Goal: Task Accomplishment & Management: Complete application form

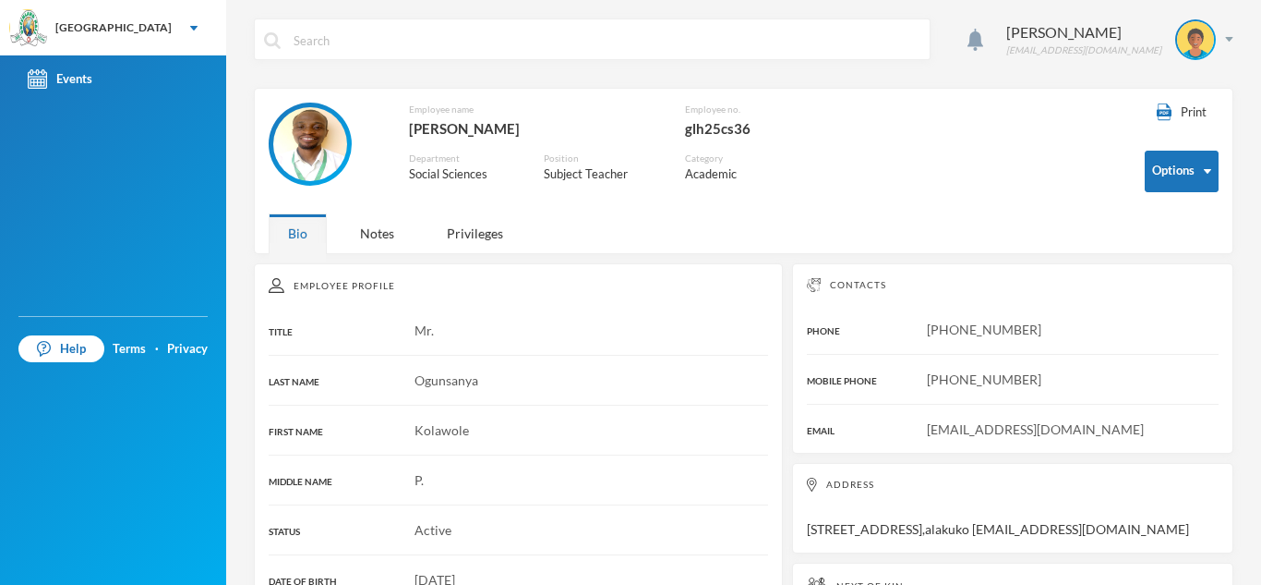
click at [313, 130] on img at bounding box center [310, 144] width 74 height 74
click at [1165, 169] on button "Options" at bounding box center [1182, 172] width 74 height 42
click at [1017, 149] on div "Employee name [GEOGRAPHIC_DATA][PERSON_NAME][GEOGRAPHIC_DATA] Employee no. glh2…" at bounding box center [693, 153] width 849 height 102
click at [96, 445] on div "Help Terms · Privacy" at bounding box center [113, 450] width 226 height 269
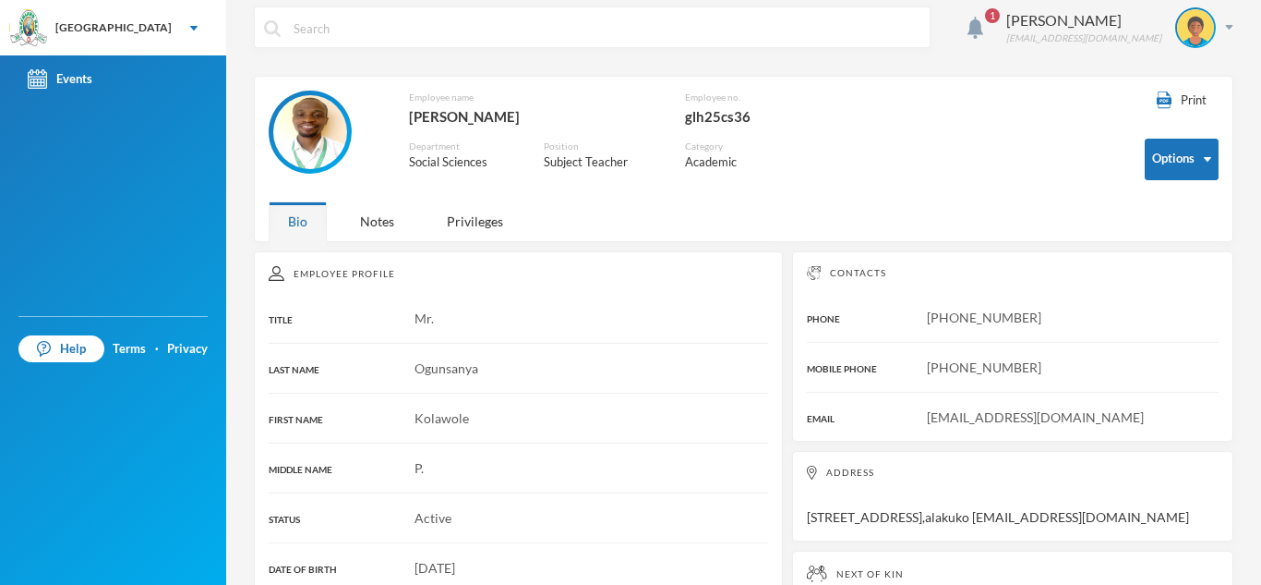
scroll to position [17, 0]
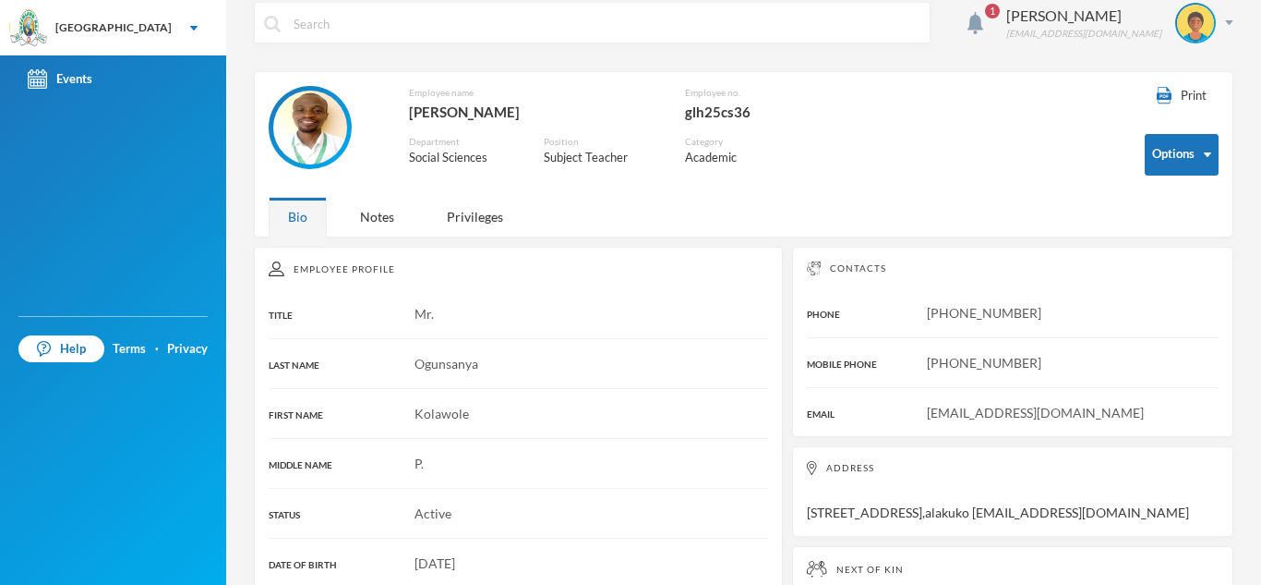
drag, startPoint x: 489, startPoint y: 452, endPoint x: 489, endPoint y: 472, distance: 20.3
click at [489, 472] on div "P." at bounding box center [519, 462] width 500 height 19
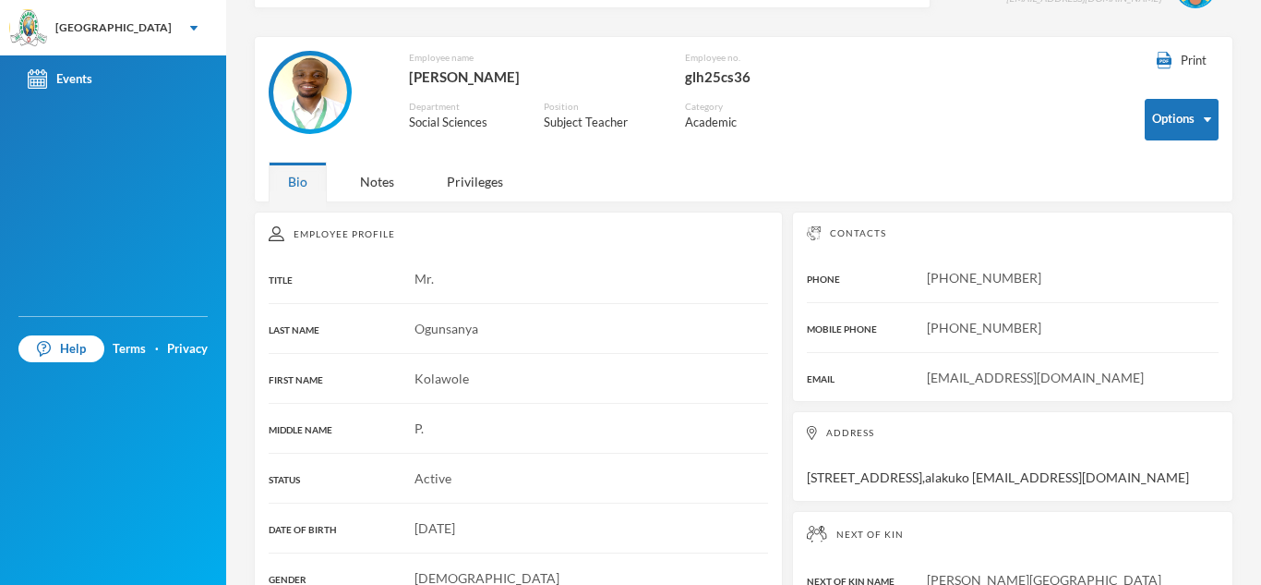
scroll to position [0, 0]
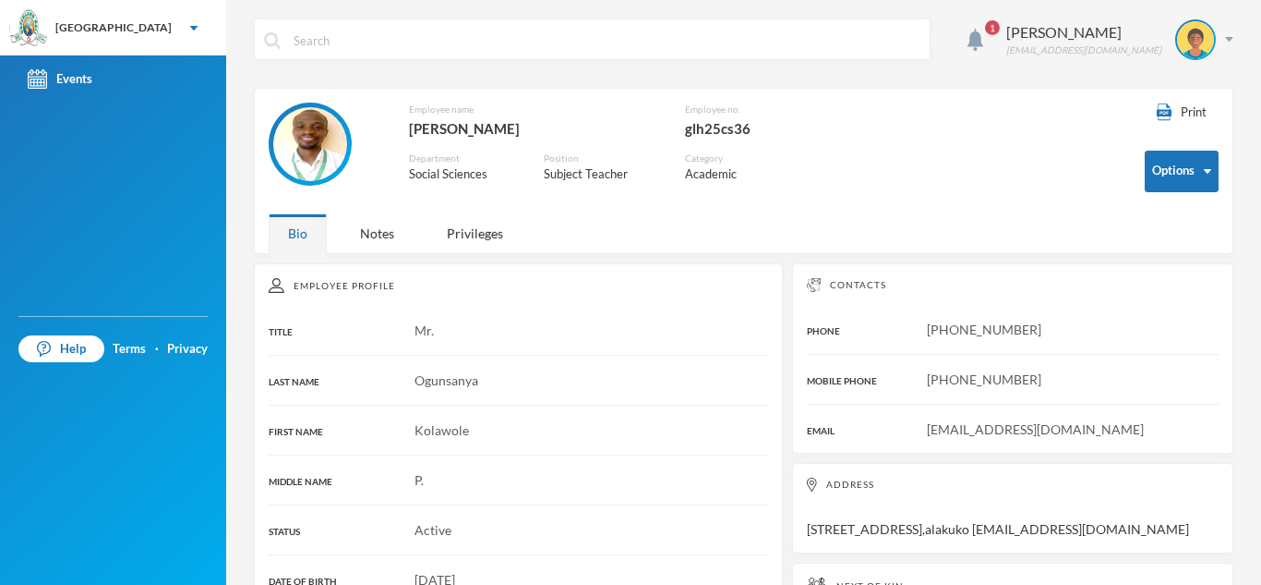
click at [169, 25] on div "[GEOGRAPHIC_DATA]" at bounding box center [113, 27] width 226 height 55
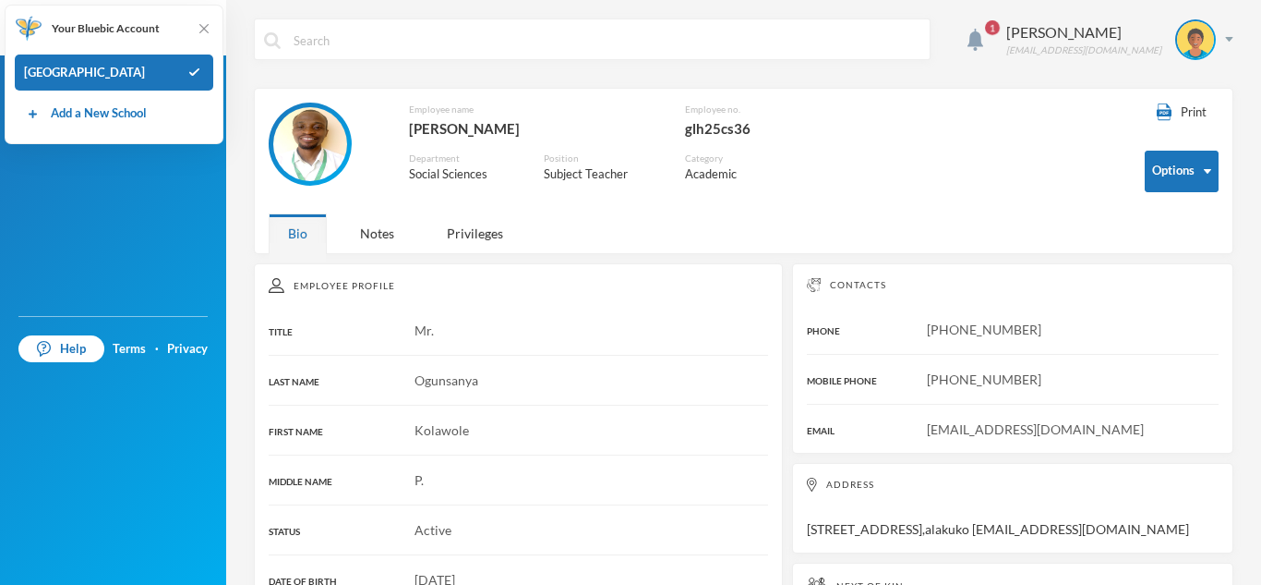
click at [163, 215] on div "Events" at bounding box center [113, 185] width 226 height 260
click at [1209, 43] on div "Ogunsanya Kolawole [EMAIL_ADDRESS][PERSON_NAME][DOMAIN_NAME]" at bounding box center [1113, 39] width 241 height 41
click at [724, 67] on div "1 Ogunsanya Kolawole [EMAIL_ADDRESS][PERSON_NAME][DOMAIN_NAME]" at bounding box center [744, 52] width 980 height 69
click at [716, 74] on div "1 Ogunsanya Kolawole [EMAIL_ADDRESS][PERSON_NAME][DOMAIN_NAME]" at bounding box center [744, 52] width 980 height 69
click at [141, 213] on div "Events" at bounding box center [113, 185] width 226 height 260
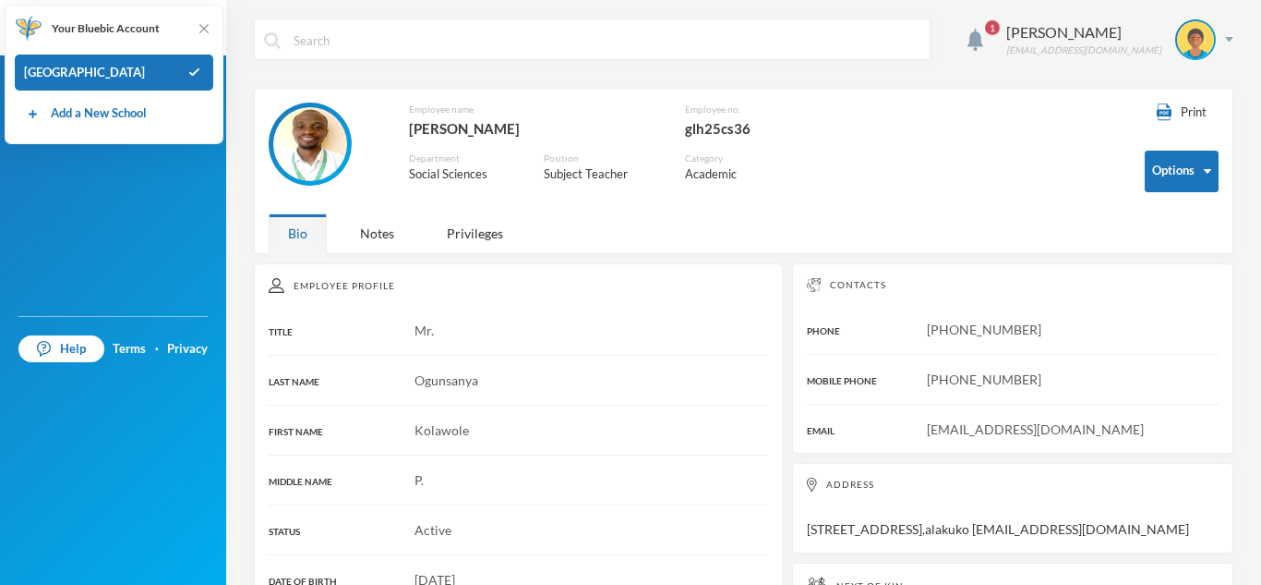
click at [202, 26] on img at bounding box center [204, 28] width 18 height 18
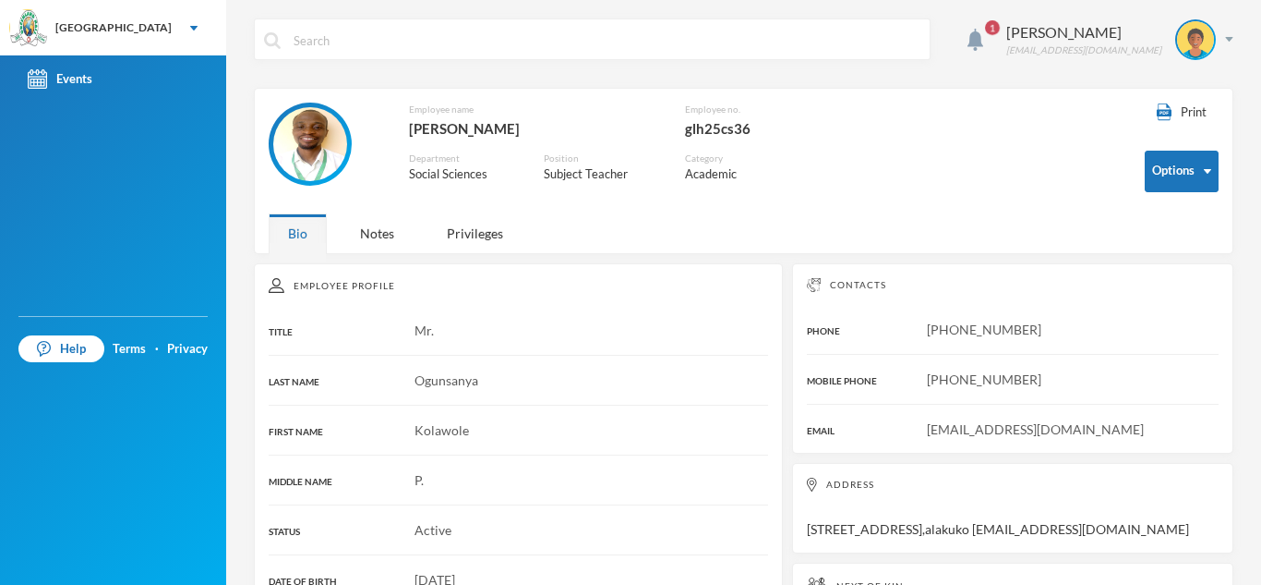
click at [985, 29] on span "1" at bounding box center [992, 27] width 15 height 15
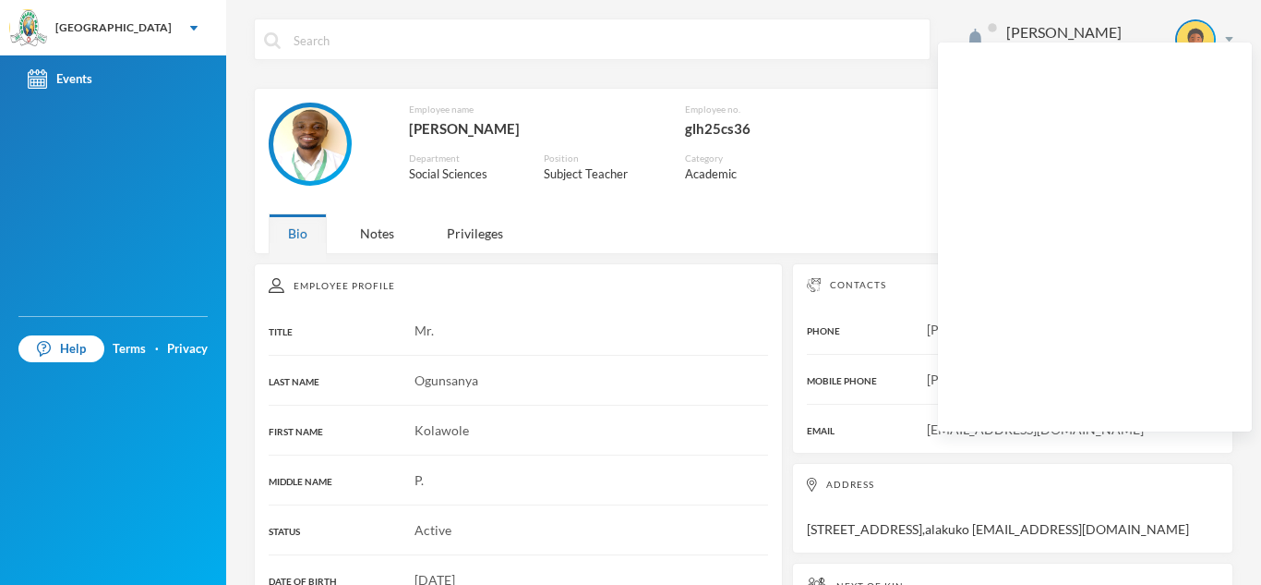
click at [1064, 33] on div "[PERSON_NAME]" at bounding box center [1084, 32] width 155 height 22
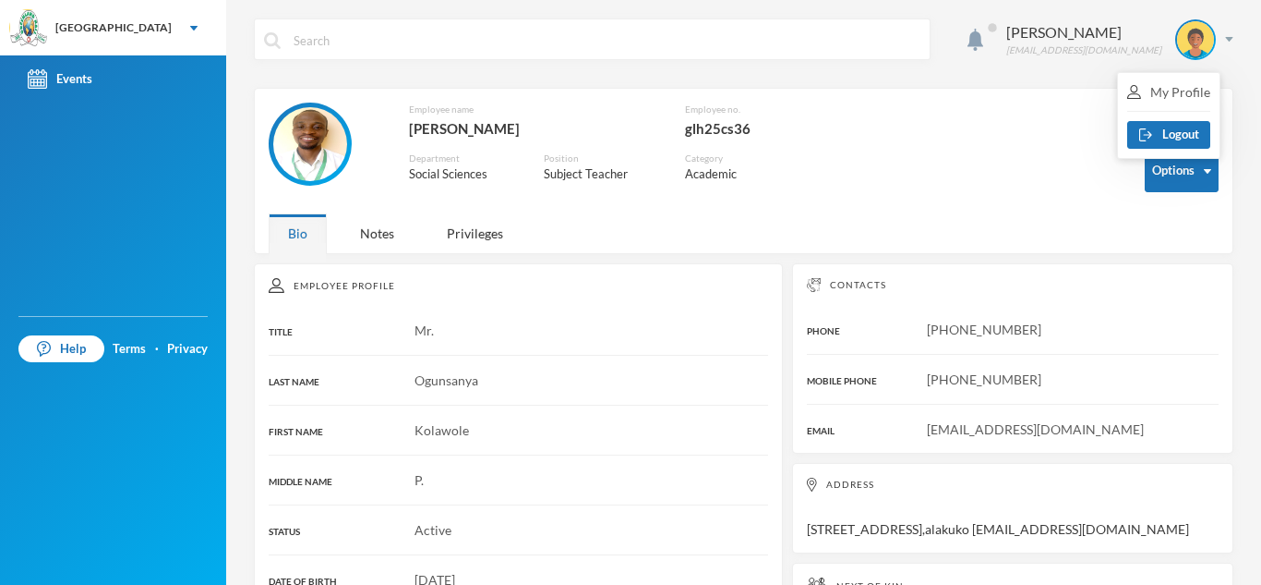
click at [1185, 93] on div "My Profile" at bounding box center [1168, 91] width 83 height 19
click at [77, 70] on div "Events" at bounding box center [60, 78] width 65 height 19
click at [334, 153] on img at bounding box center [310, 144] width 74 height 74
click at [389, 236] on div "Notes" at bounding box center [377, 233] width 73 height 40
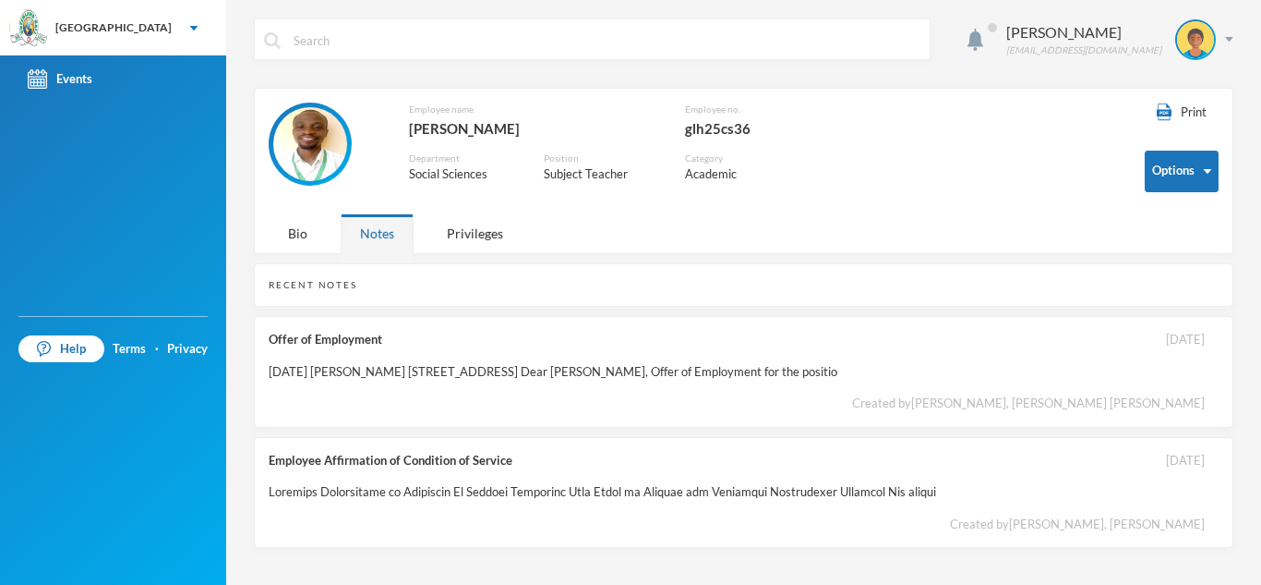
click at [838, 378] on div "[DATE] [PERSON_NAME] [STREET_ADDRESS] Dear [PERSON_NAME], Offer of Employment f…" at bounding box center [554, 372] width 570 height 18
click at [460, 225] on div "Privileges" at bounding box center [475, 233] width 95 height 40
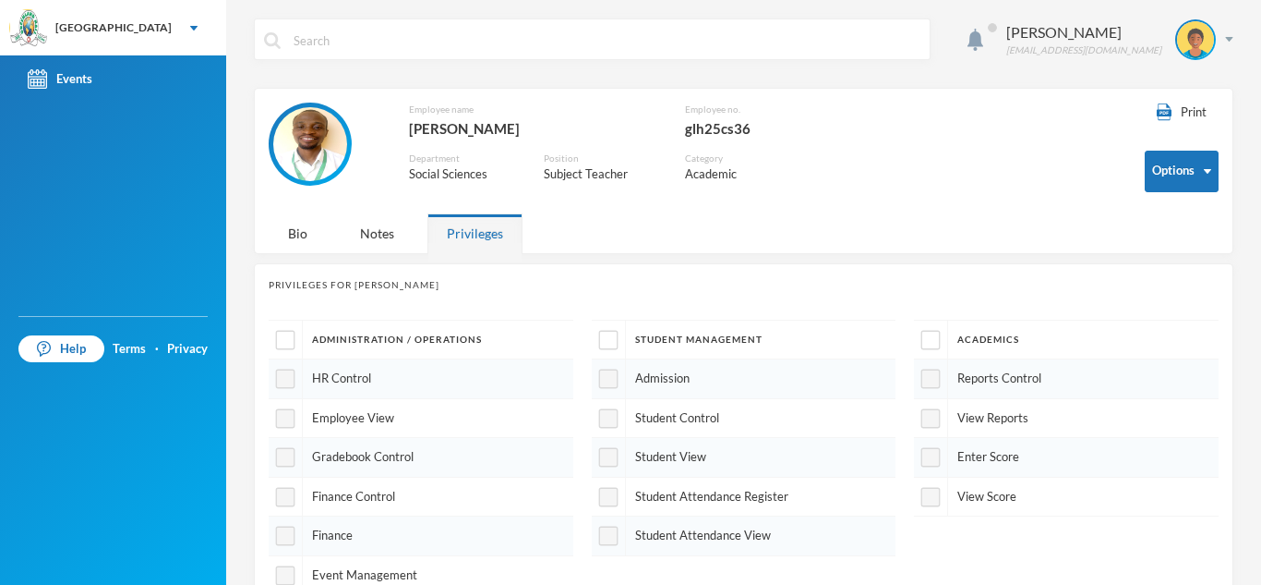
click at [1181, 56] on img at bounding box center [1195, 39] width 37 height 37
click at [1185, 132] on button "Logout" at bounding box center [1168, 135] width 83 height 28
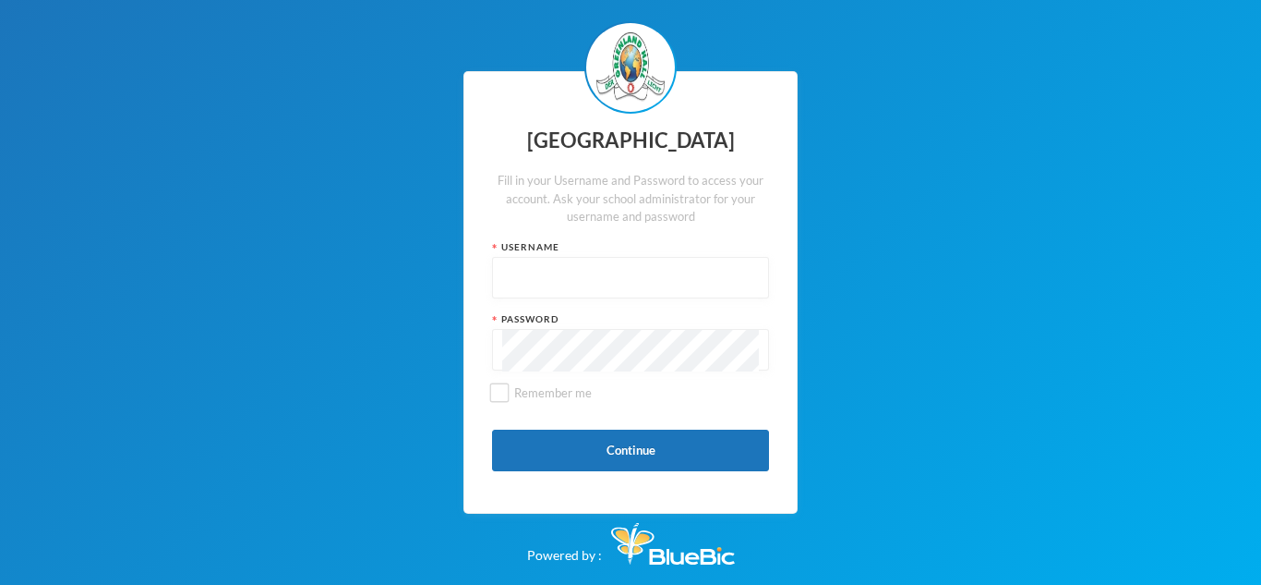
type input "glh25cs36"
click at [587, 453] on button "Continue" at bounding box center [630, 450] width 277 height 42
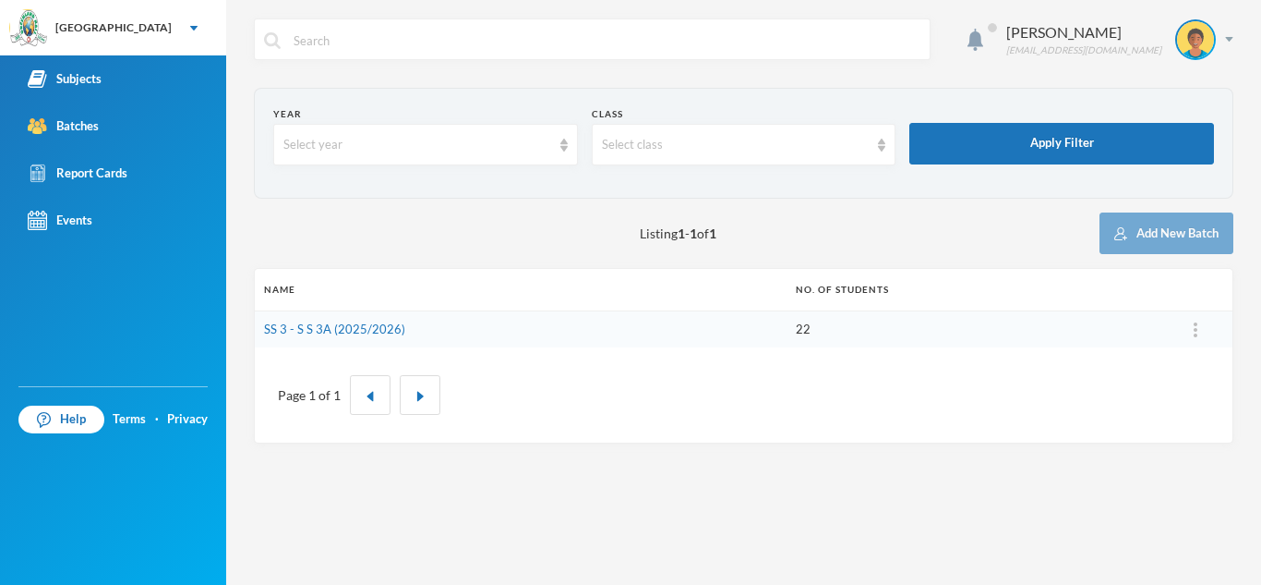
click at [368, 330] on link "SS 3 - S S 3A (2025/2026)" at bounding box center [334, 328] width 141 height 15
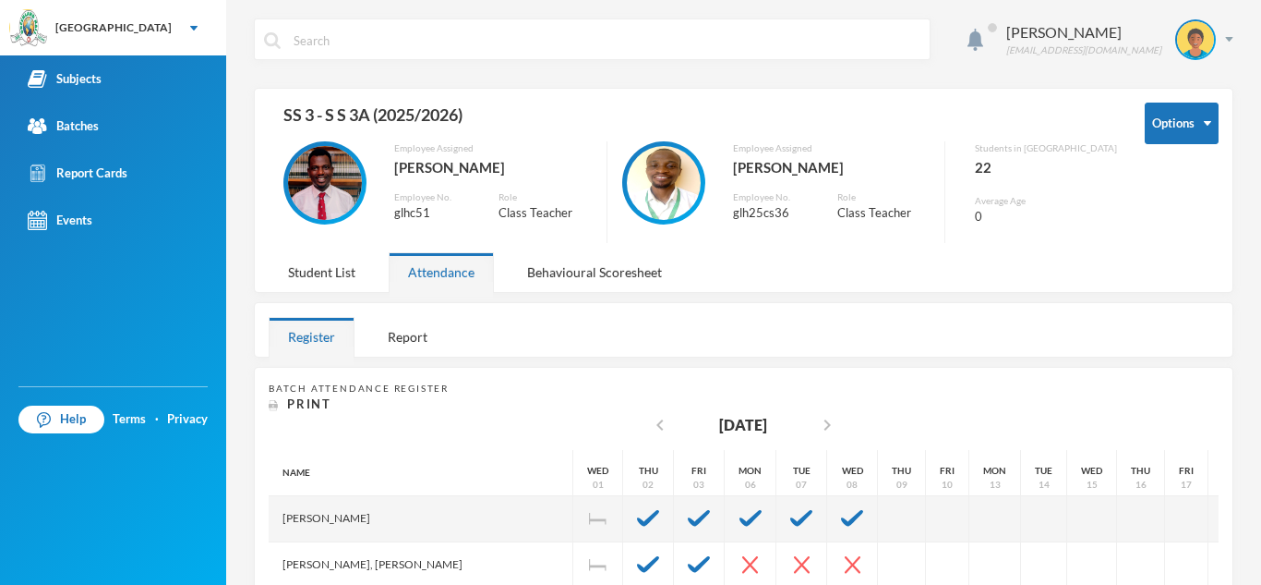
click at [116, 72] on link "Subjects" at bounding box center [113, 78] width 226 height 47
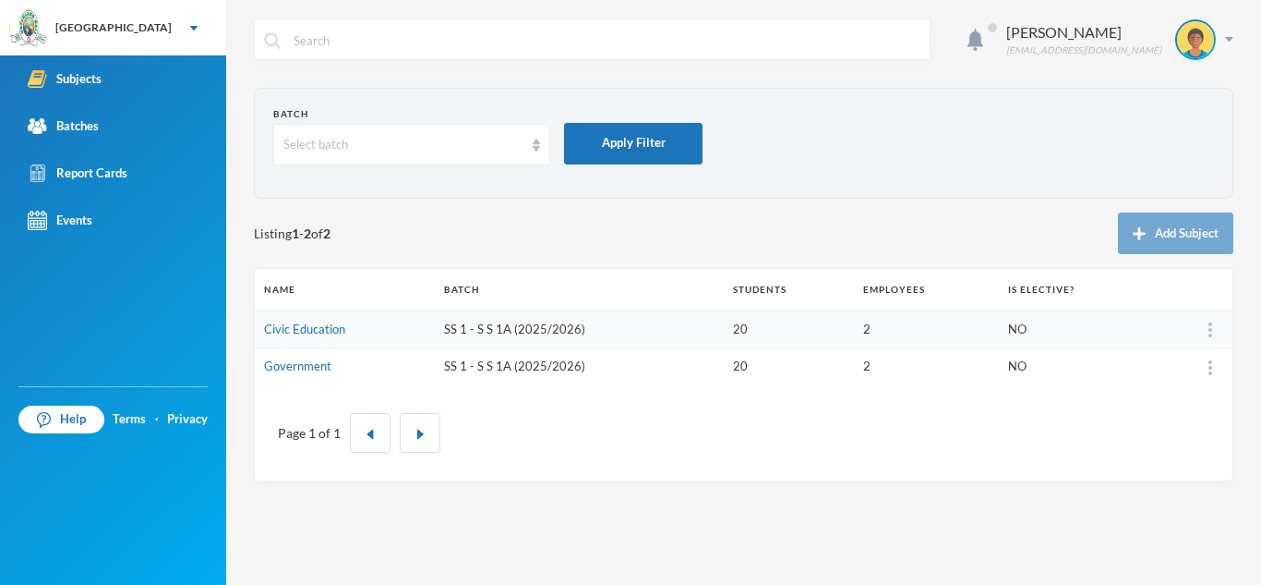
click at [322, 332] on link "Civic Education" at bounding box center [304, 328] width 81 height 15
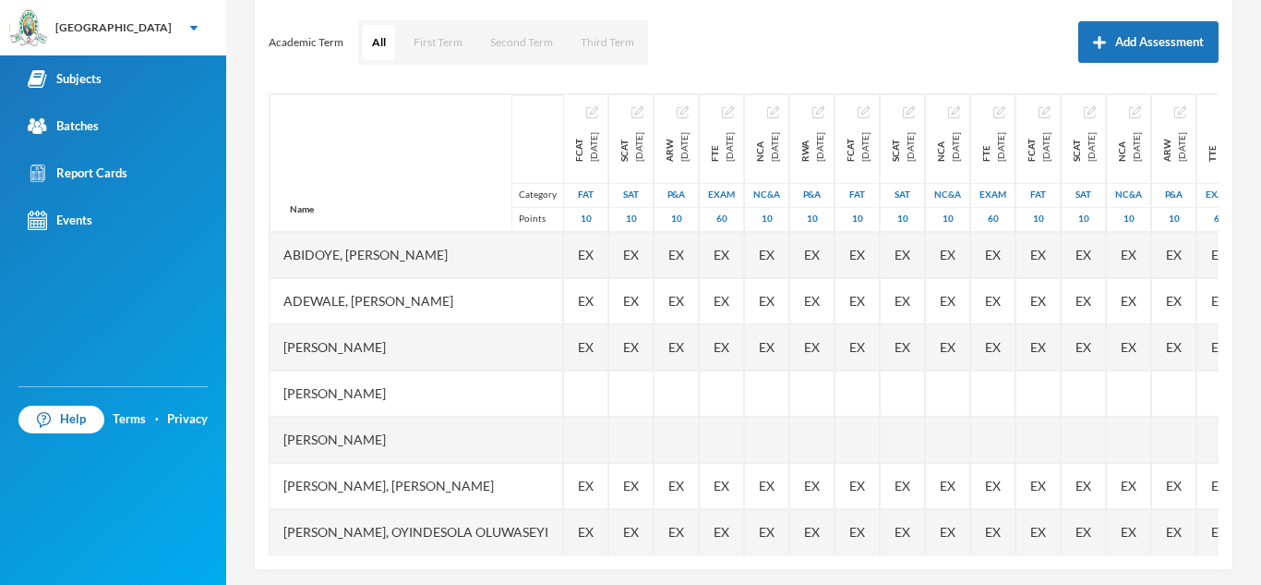
scroll to position [258, 0]
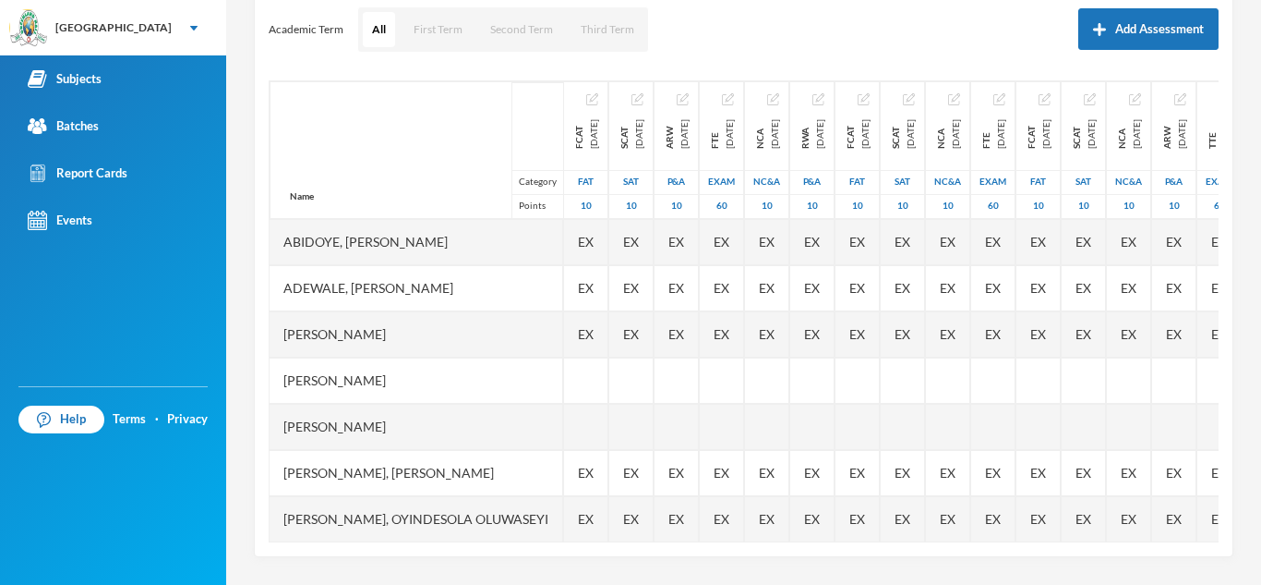
click at [608, 251] on div "EX" at bounding box center [586, 242] width 44 height 46
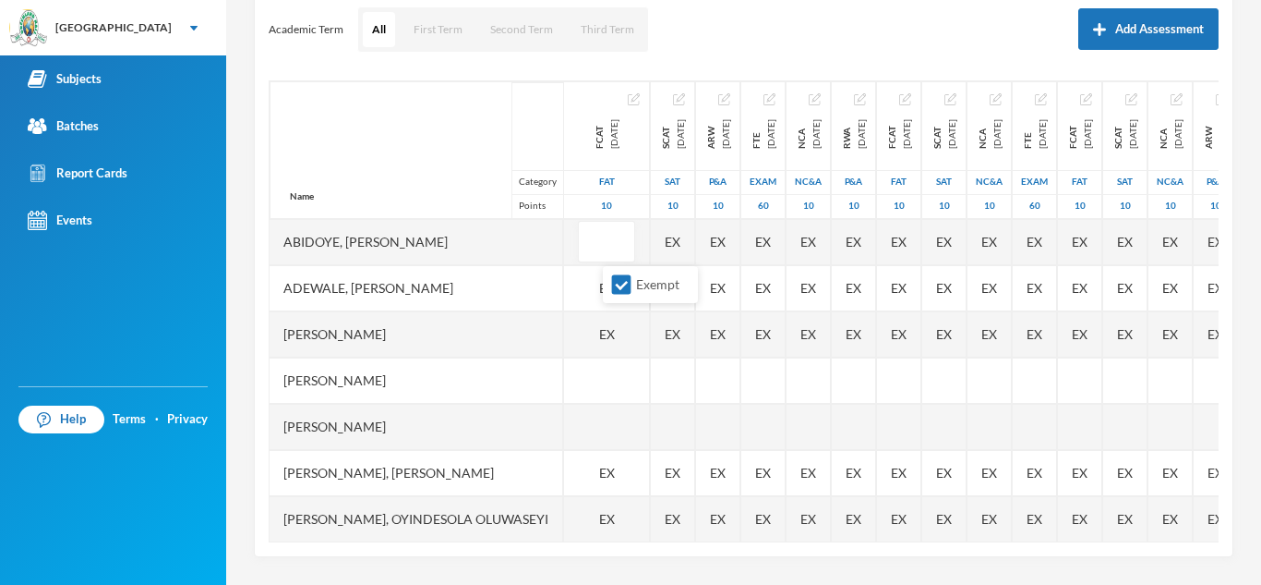
click at [624, 283] on input "Exempt" at bounding box center [621, 284] width 19 height 19
checkbox input "false"
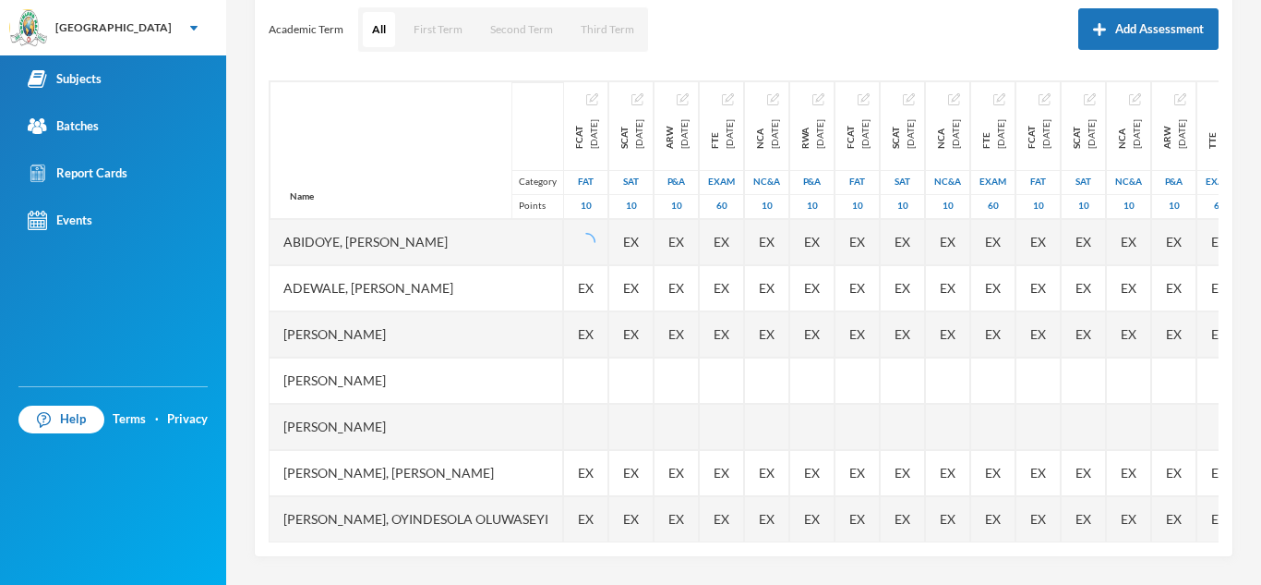
click at [609, 332] on div "EX" at bounding box center [586, 334] width 44 height 46
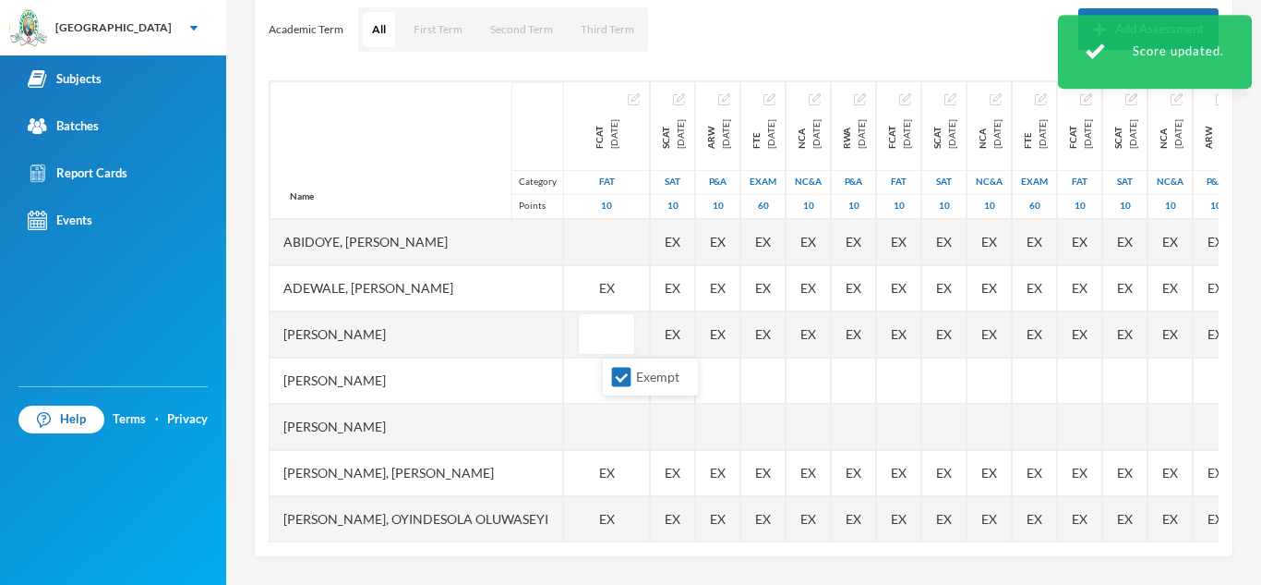
click at [622, 381] on input "Exempt" at bounding box center [621, 377] width 19 height 19
checkbox input "false"
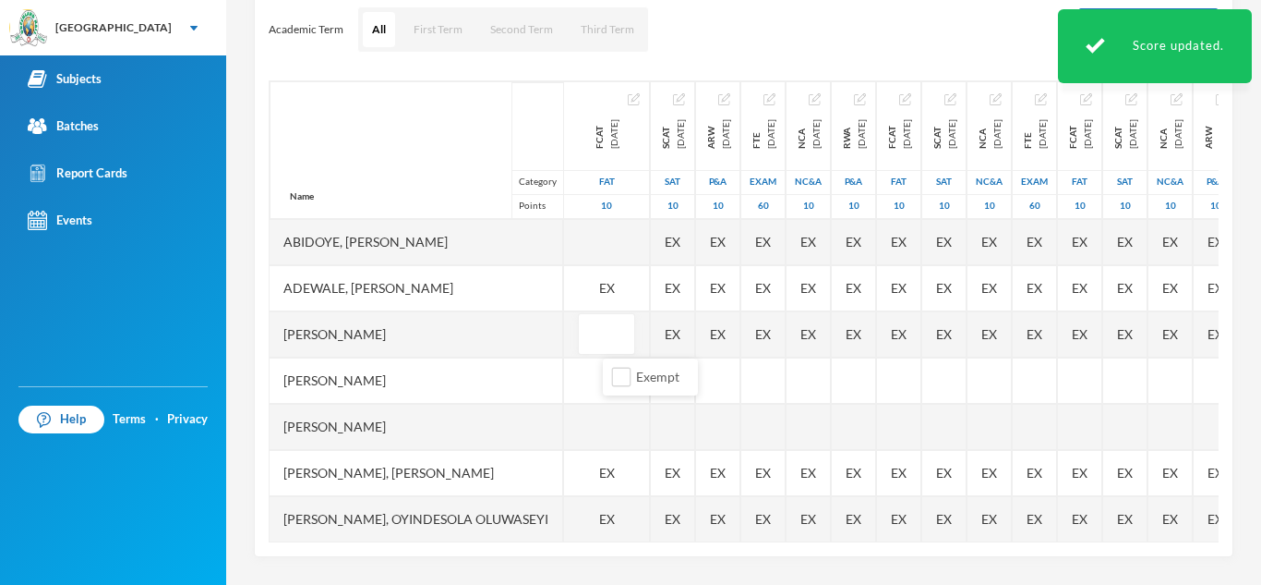
click at [625, 335] on input "text" at bounding box center [606, 335] width 37 height 42
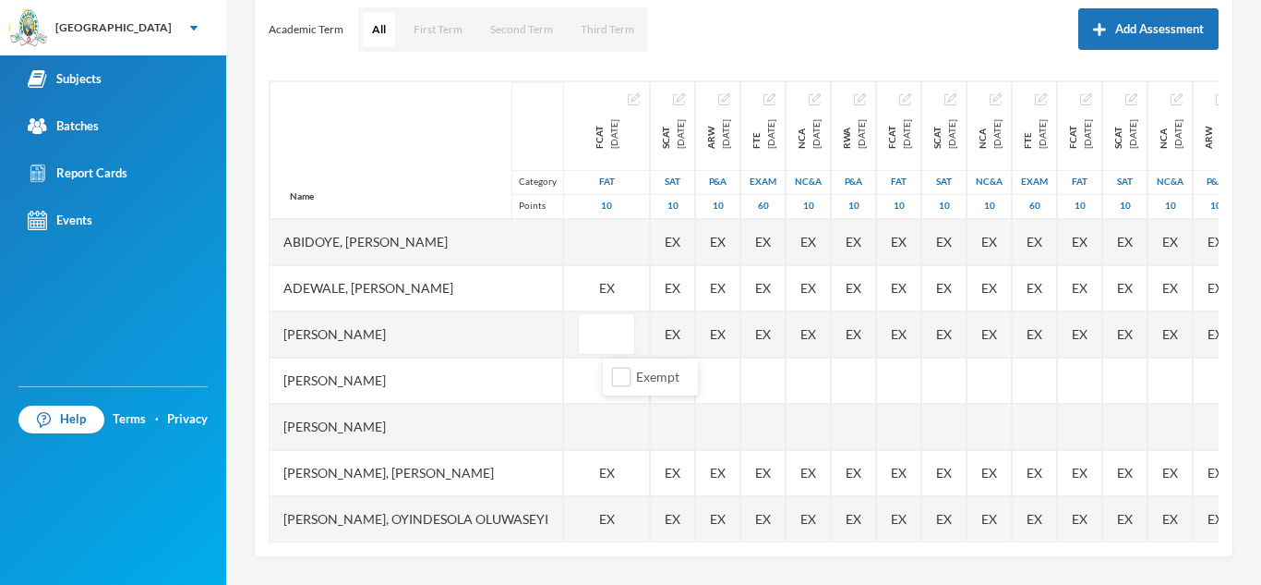
type input "7"
click at [633, 292] on div "EX" at bounding box center [607, 288] width 86 height 46
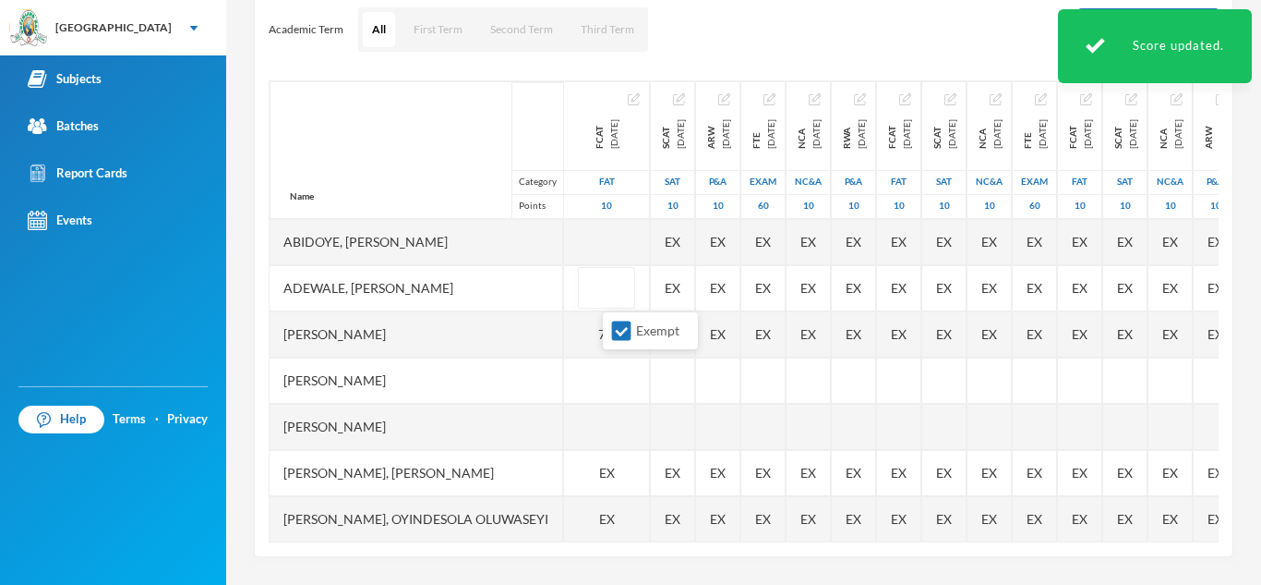
click at [617, 330] on input "Exempt" at bounding box center [621, 330] width 19 height 19
checkbox input "false"
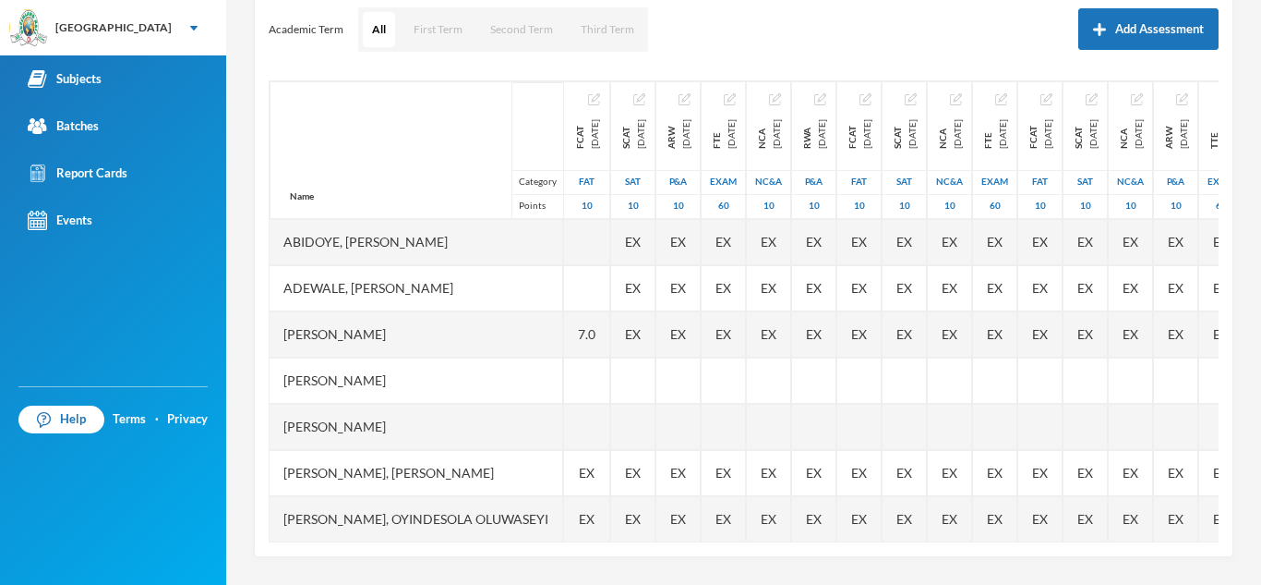
scroll to position [21, 0]
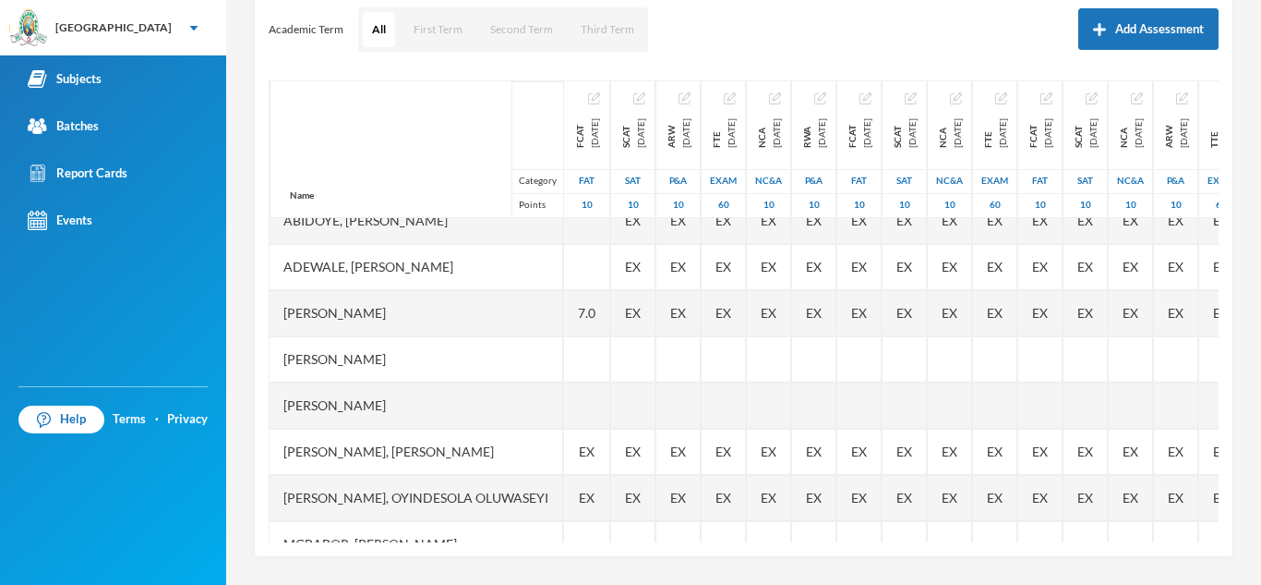
click at [1199, 527] on div "Name Category Points [PERSON_NAME], [PERSON_NAME], [PERSON_NAME] [PERSON_NAME] …" at bounding box center [744, 311] width 950 height 462
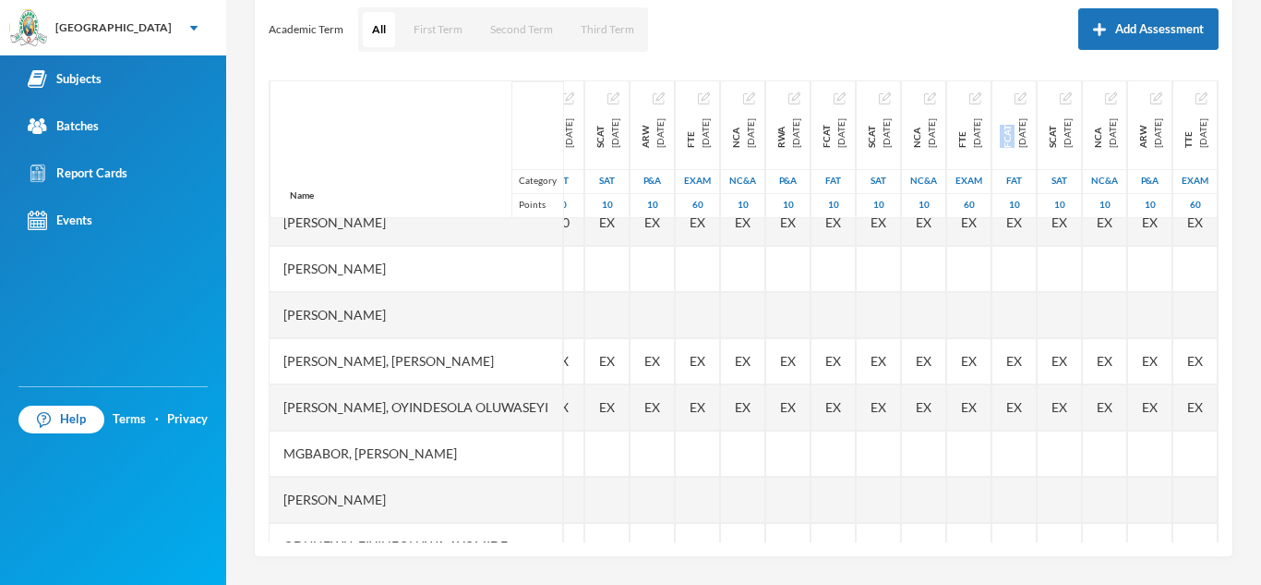
click at [1199, 527] on div "Name Category Points [PERSON_NAME], [PERSON_NAME], [PERSON_NAME] [PERSON_NAME] …" at bounding box center [744, 311] width 950 height 462
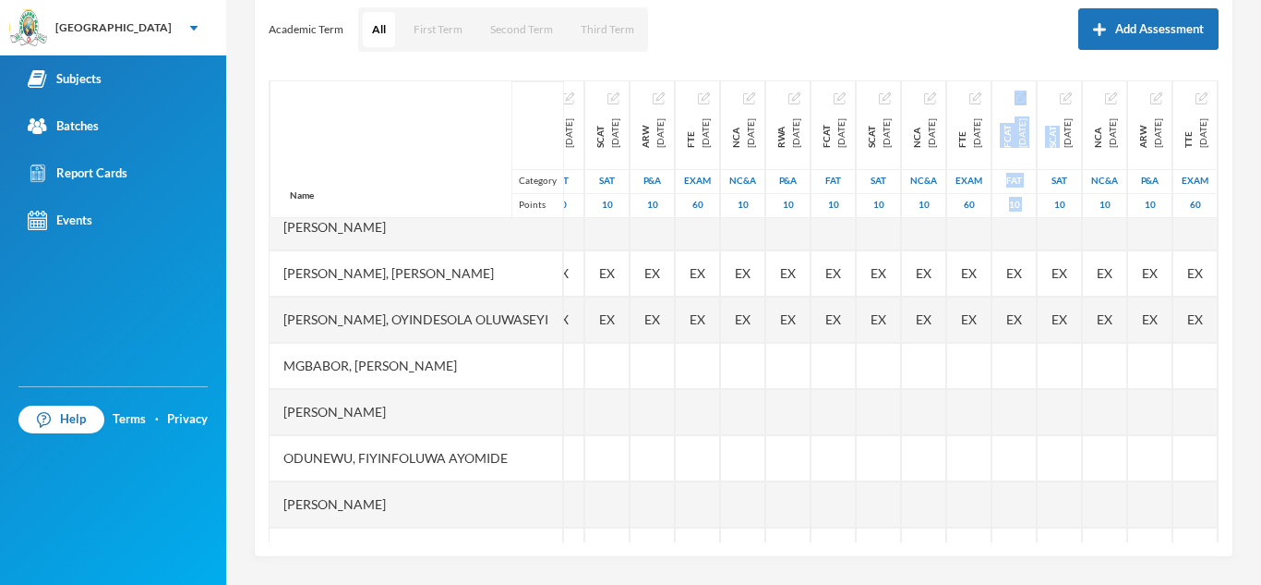
click at [1199, 527] on div "Name Category Points [PERSON_NAME], [PERSON_NAME], [PERSON_NAME] [PERSON_NAME] …" at bounding box center [744, 311] width 950 height 462
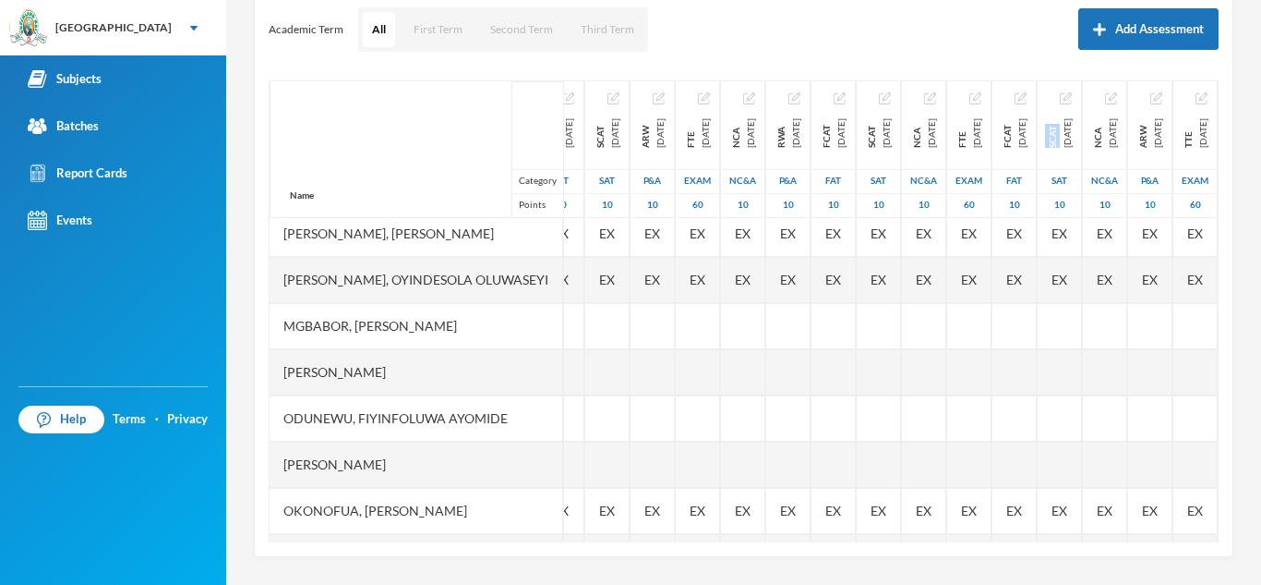
click at [1199, 527] on div "Name Category Points [PERSON_NAME], [PERSON_NAME], [PERSON_NAME] [PERSON_NAME] …" at bounding box center [744, 311] width 950 height 462
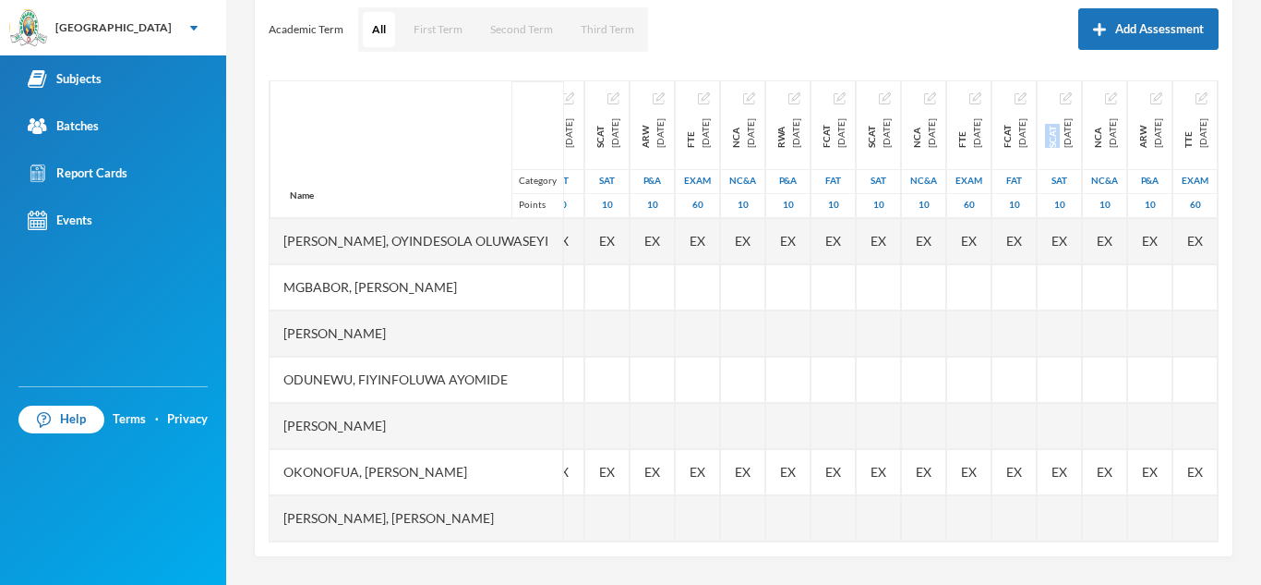
click at [1199, 527] on div "Name Category Points [PERSON_NAME], [PERSON_NAME], [PERSON_NAME] [PERSON_NAME] …" at bounding box center [744, 311] width 950 height 462
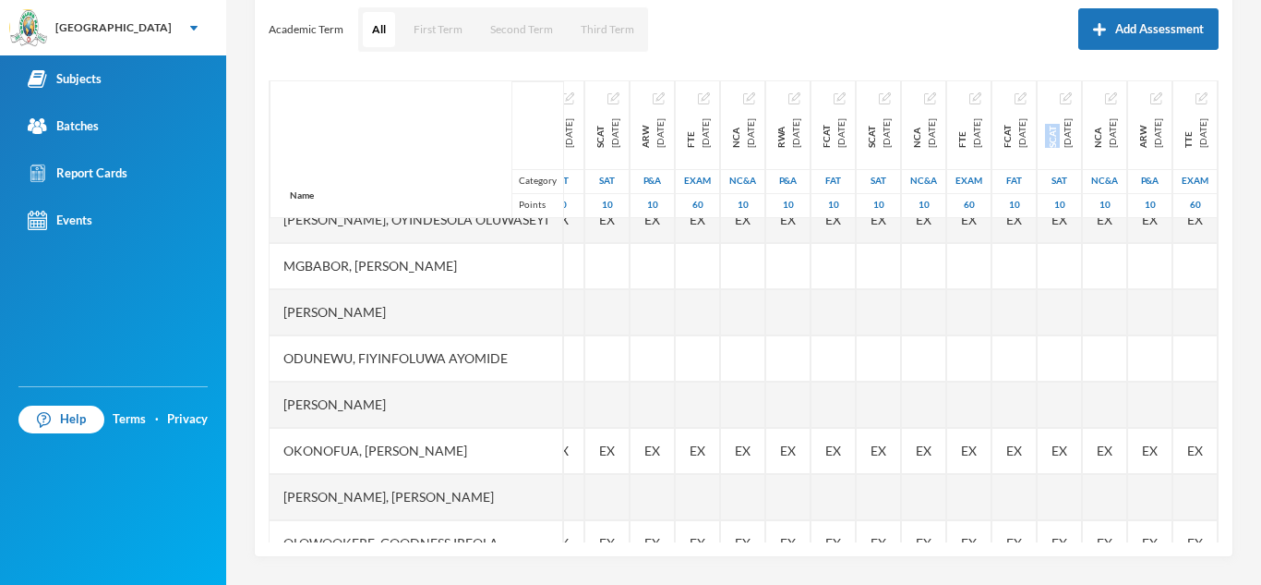
click at [1199, 527] on div "Name Category Points [PERSON_NAME], [PERSON_NAME], [PERSON_NAME] [PERSON_NAME] …" at bounding box center [744, 311] width 950 height 462
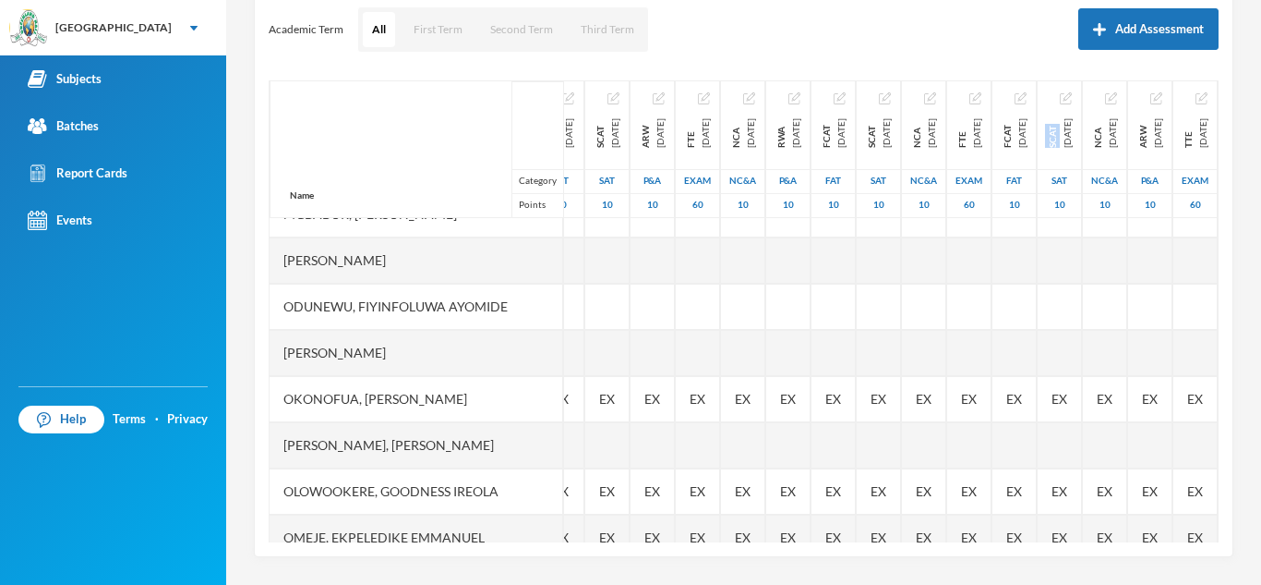
click at [1199, 527] on div "Name Category Points [PERSON_NAME], [PERSON_NAME], [PERSON_NAME] [PERSON_NAME] …" at bounding box center [744, 311] width 950 height 462
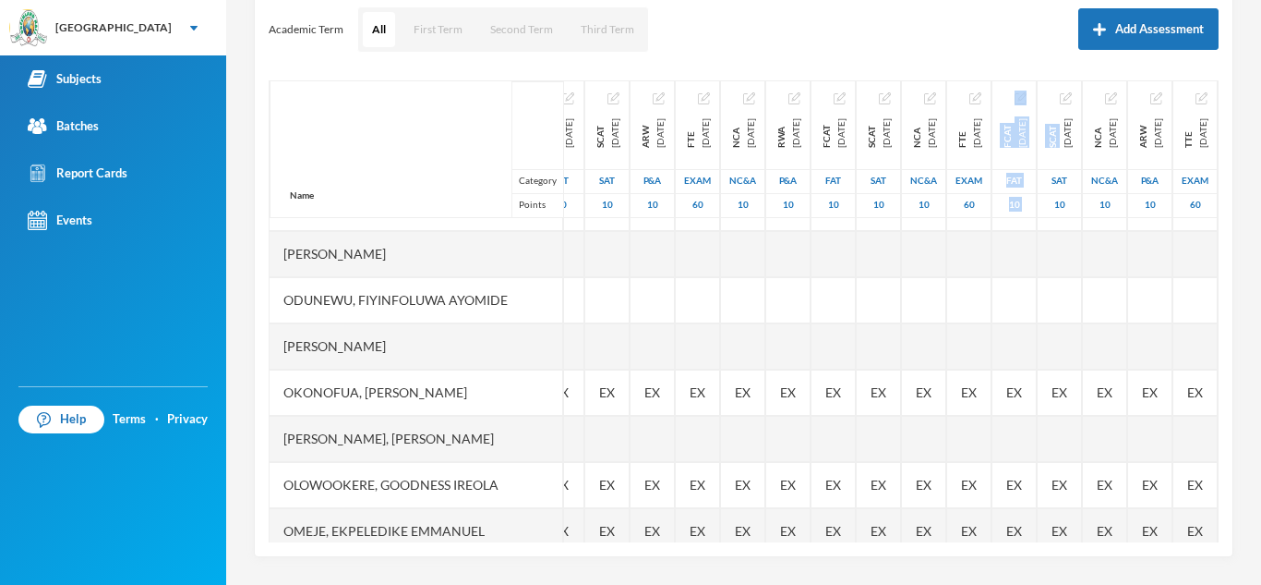
click at [1199, 527] on div "Name Category Points [PERSON_NAME], [PERSON_NAME], [PERSON_NAME] [PERSON_NAME] …" at bounding box center [744, 311] width 950 height 462
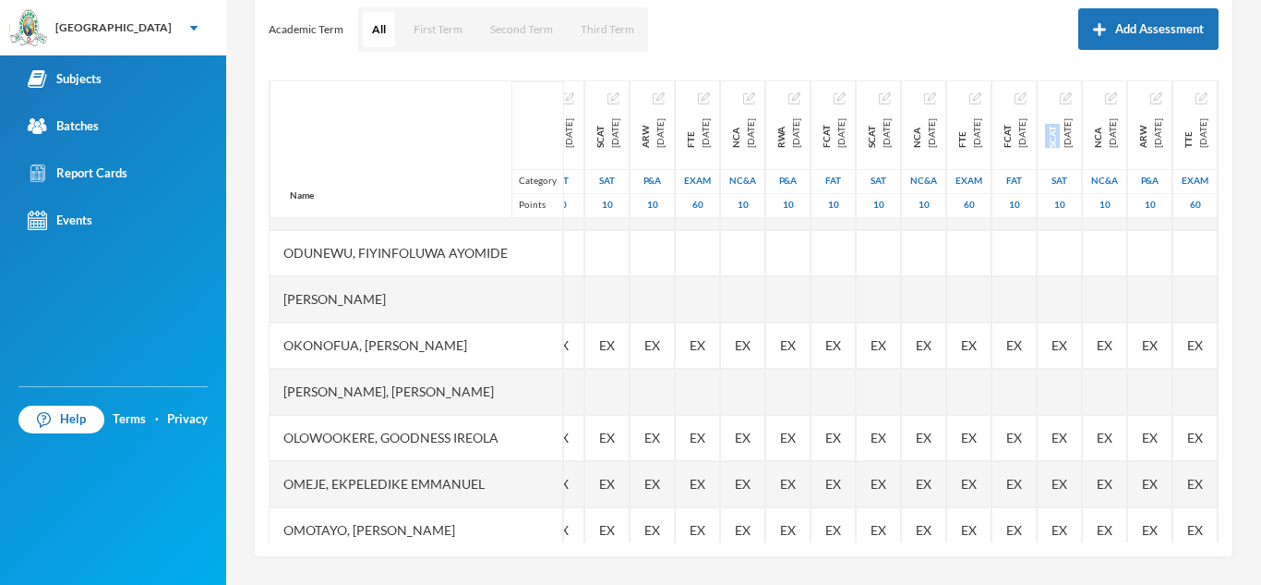
click at [1199, 527] on div "Name Category Points [PERSON_NAME], [PERSON_NAME], [PERSON_NAME] [PERSON_NAME] …" at bounding box center [744, 311] width 950 height 462
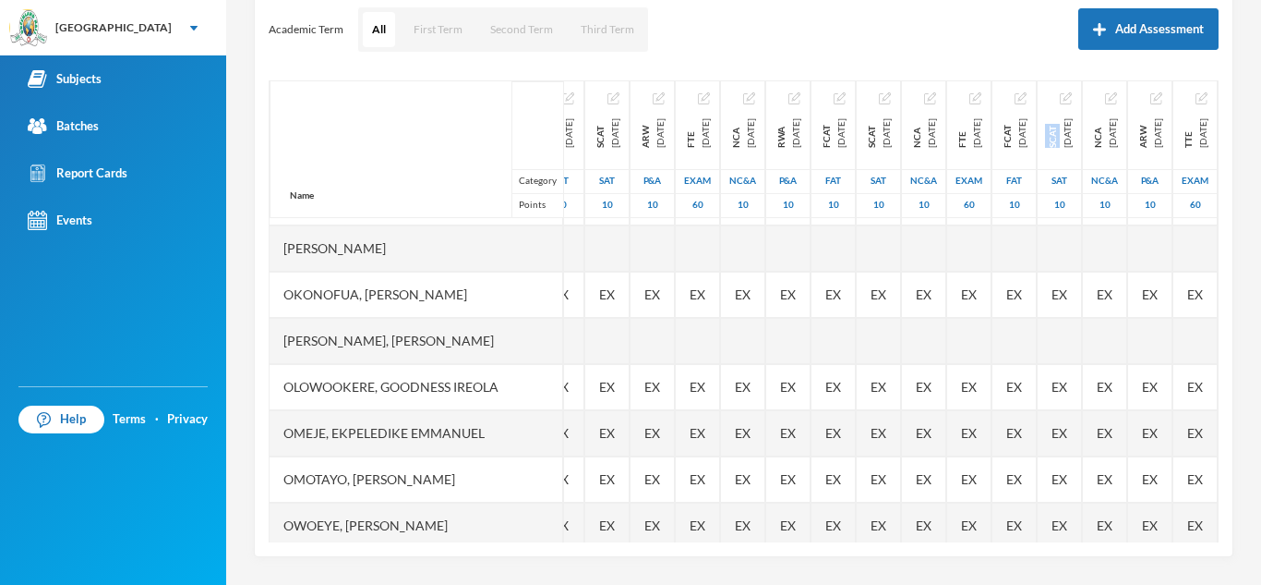
click at [1199, 527] on div "Name Category Points [PERSON_NAME], [PERSON_NAME], [PERSON_NAME] [PERSON_NAME] …" at bounding box center [744, 311] width 950 height 462
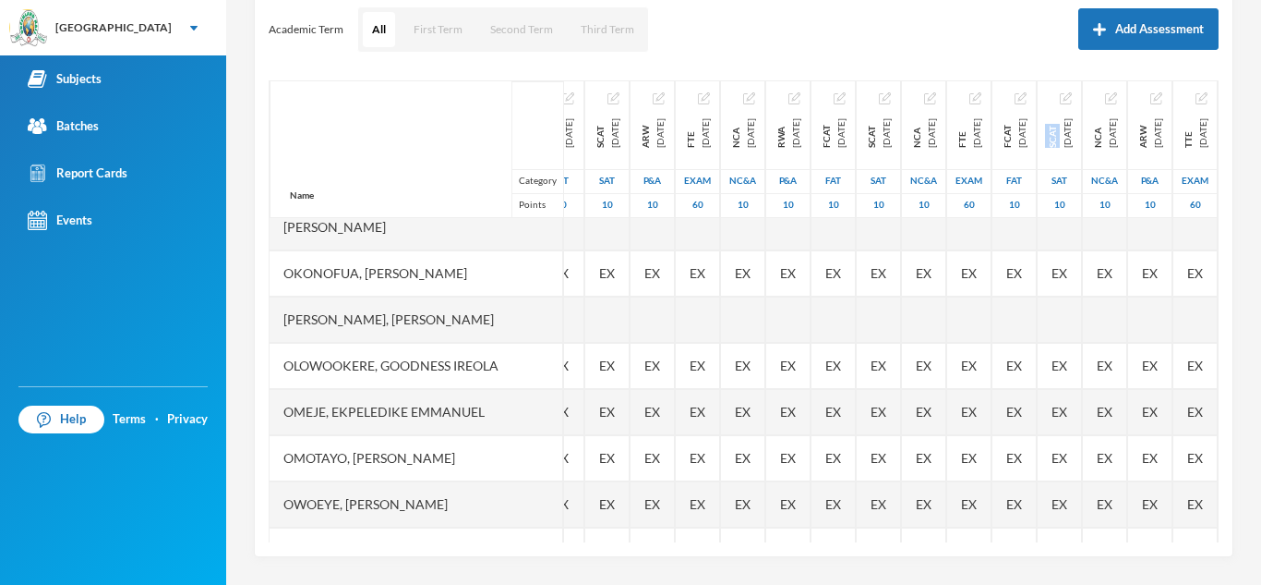
click at [1199, 527] on div "Name Category Points [PERSON_NAME], [PERSON_NAME], [PERSON_NAME] [PERSON_NAME] …" at bounding box center [744, 311] width 950 height 462
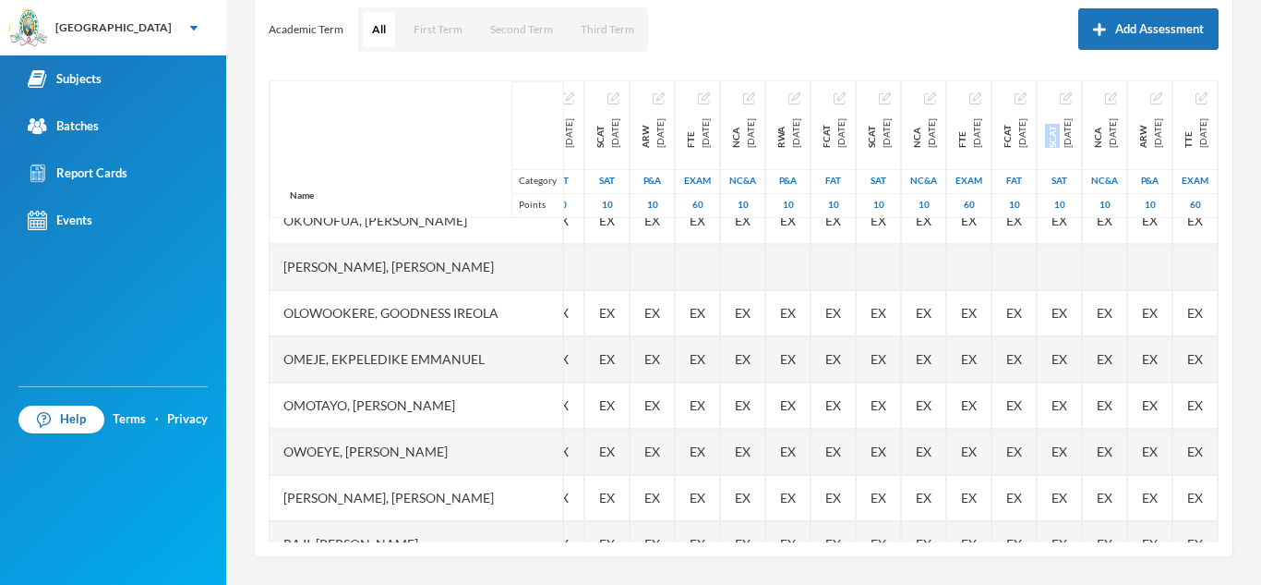
click at [1199, 527] on div "Name Category Points [PERSON_NAME], [PERSON_NAME], [PERSON_NAME] [PERSON_NAME] …" at bounding box center [744, 311] width 950 height 462
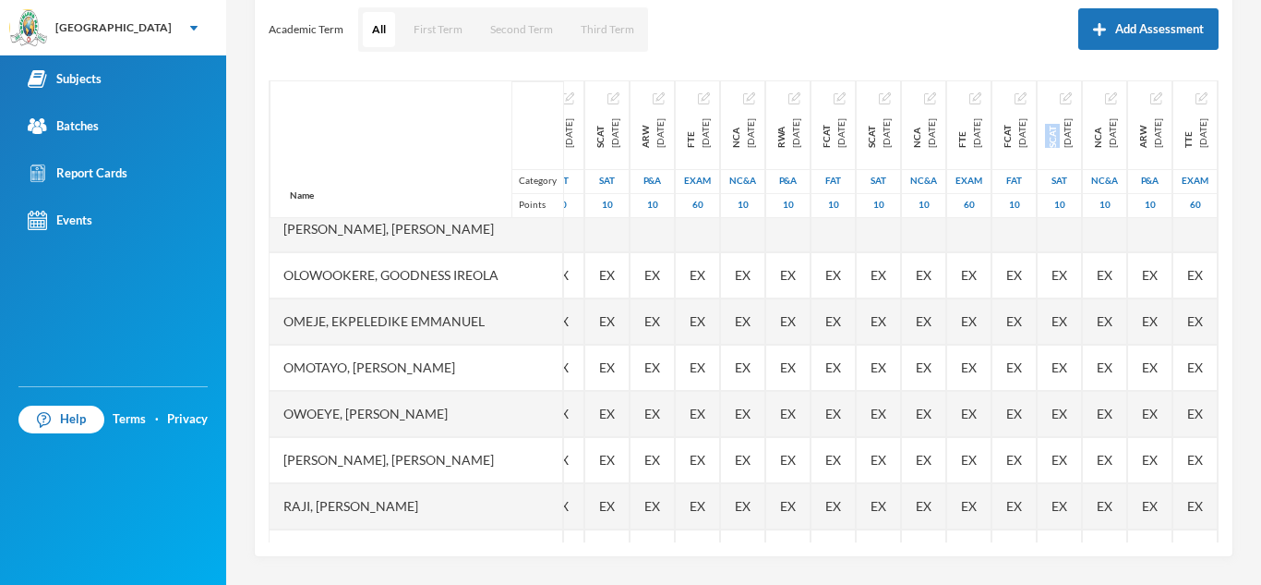
click at [1199, 527] on div "Name Category Points [PERSON_NAME], [PERSON_NAME], [PERSON_NAME] [PERSON_NAME] …" at bounding box center [744, 311] width 950 height 462
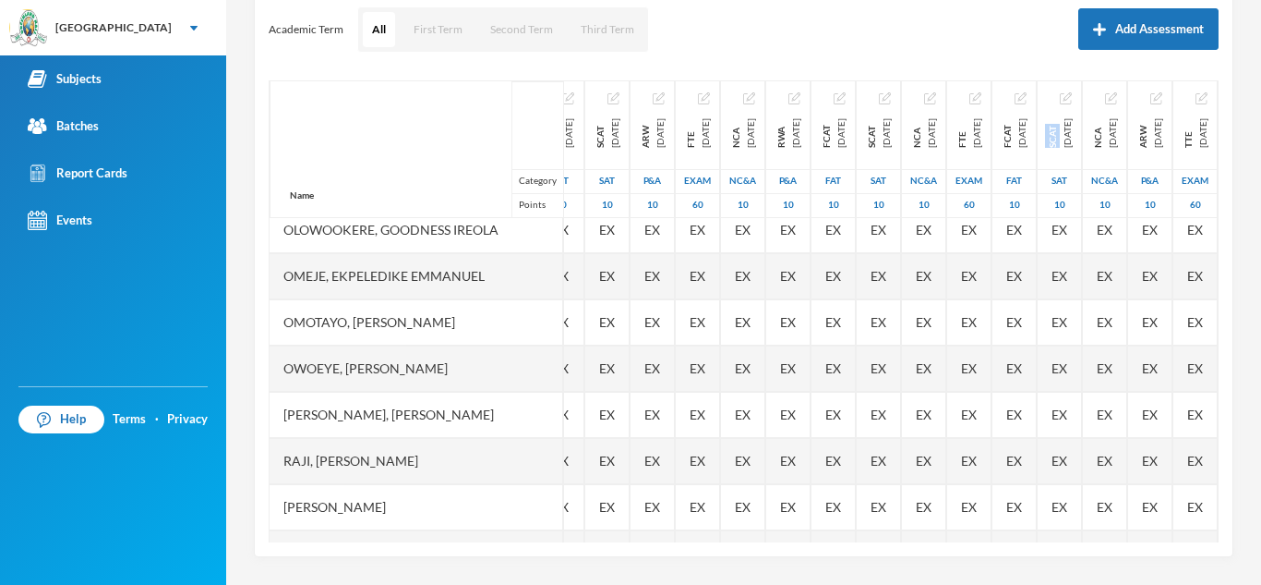
click at [1199, 527] on div "Name Category Points [PERSON_NAME], [PERSON_NAME], [PERSON_NAME] [PERSON_NAME] …" at bounding box center [744, 311] width 950 height 462
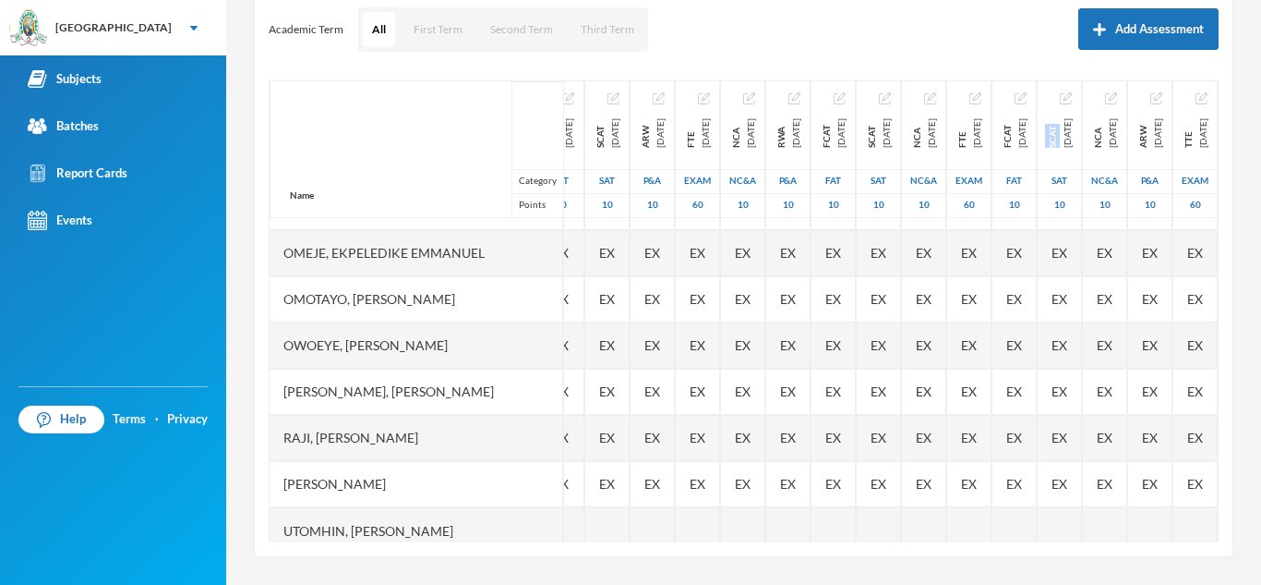
click at [1199, 527] on div "Name Category Points [PERSON_NAME], [PERSON_NAME], [PERSON_NAME] [PERSON_NAME] …" at bounding box center [744, 311] width 950 height 462
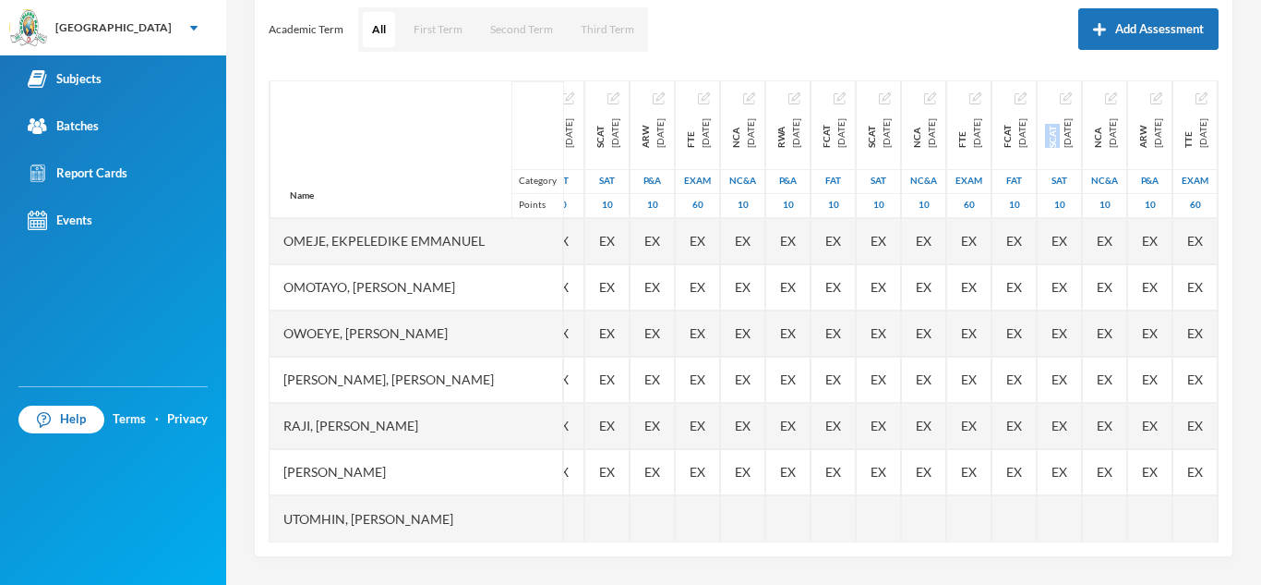
click at [1199, 527] on div "Name Category Points [PERSON_NAME], [PERSON_NAME], [PERSON_NAME] [PERSON_NAME] …" at bounding box center [744, 311] width 950 height 462
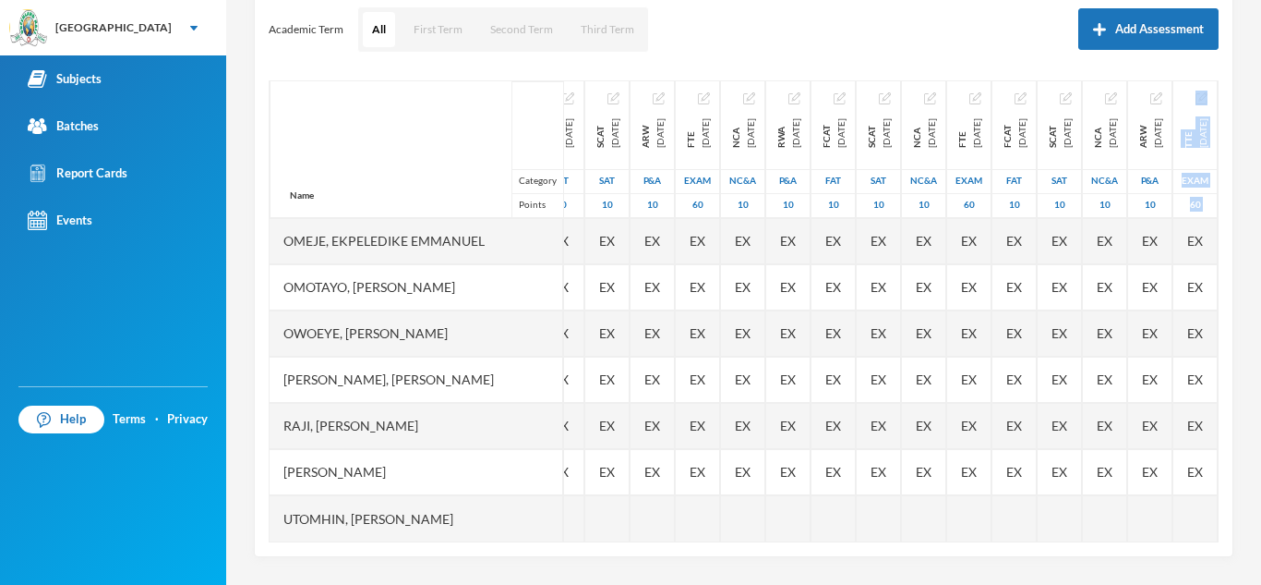
click at [812, 449] on div "EX" at bounding box center [834, 472] width 44 height 46
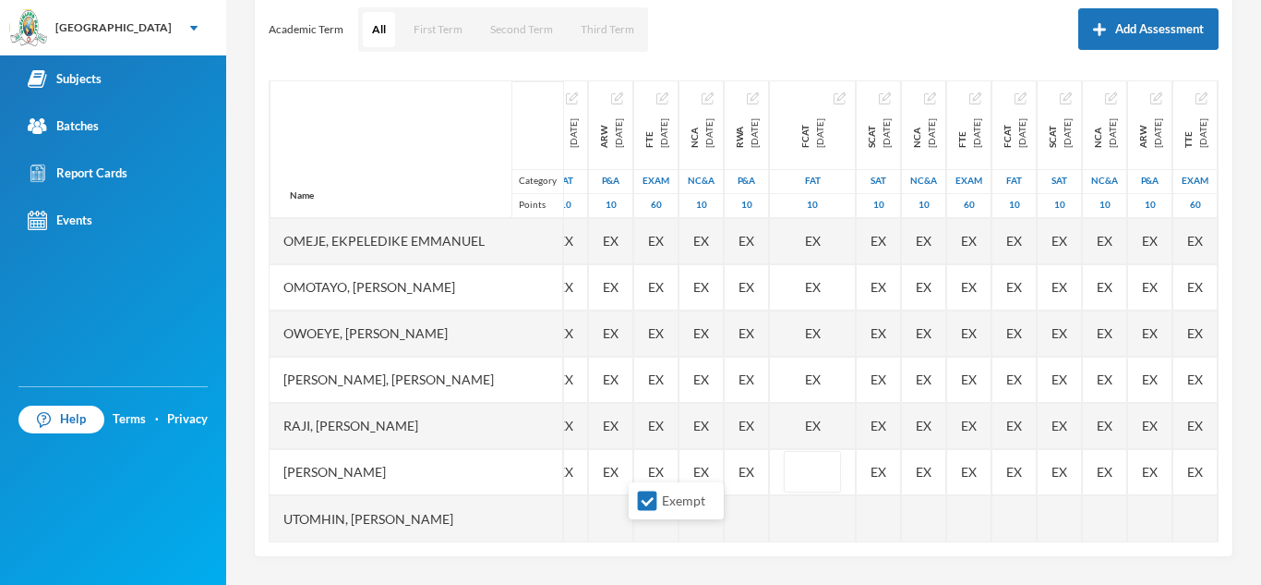
click at [654, 500] on input "Exempt" at bounding box center [647, 500] width 19 height 19
checkbox input "false"
click at [794, 458] on input "text" at bounding box center [812, 473] width 37 height 42
type input "10"
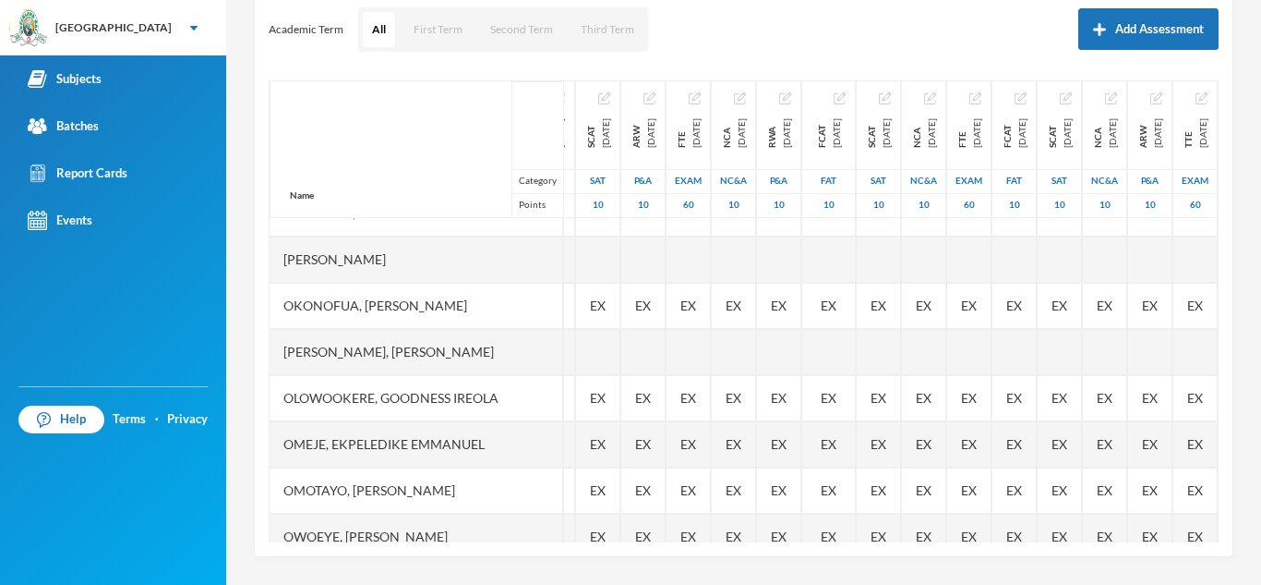
scroll to position [440, 358]
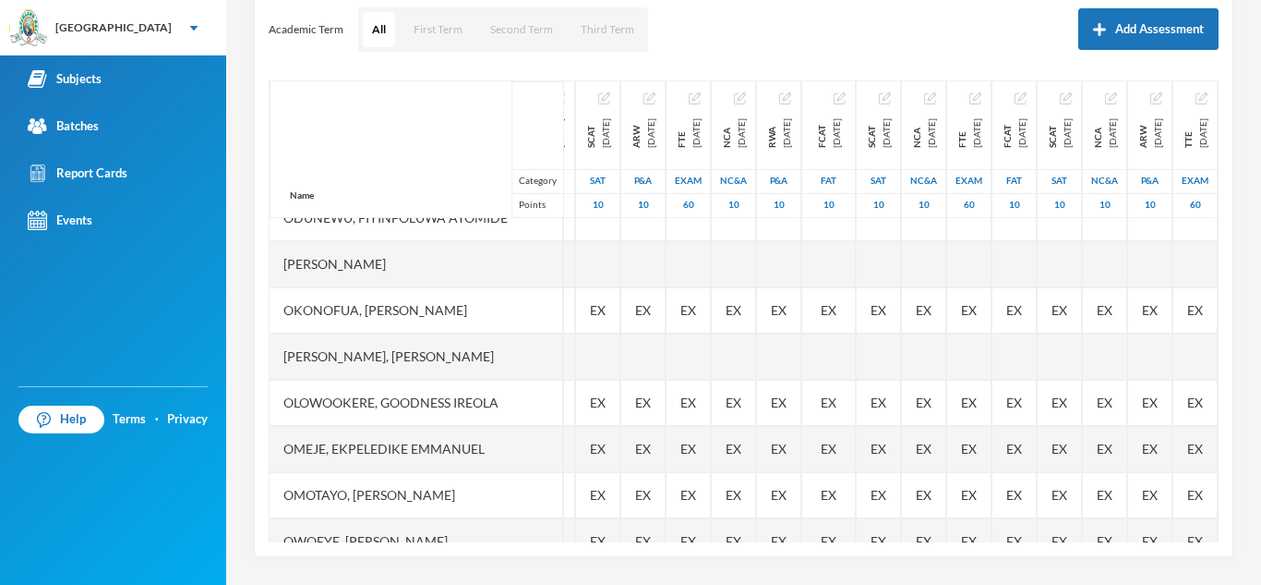
click at [802, 346] on div at bounding box center [829, 356] width 54 height 46
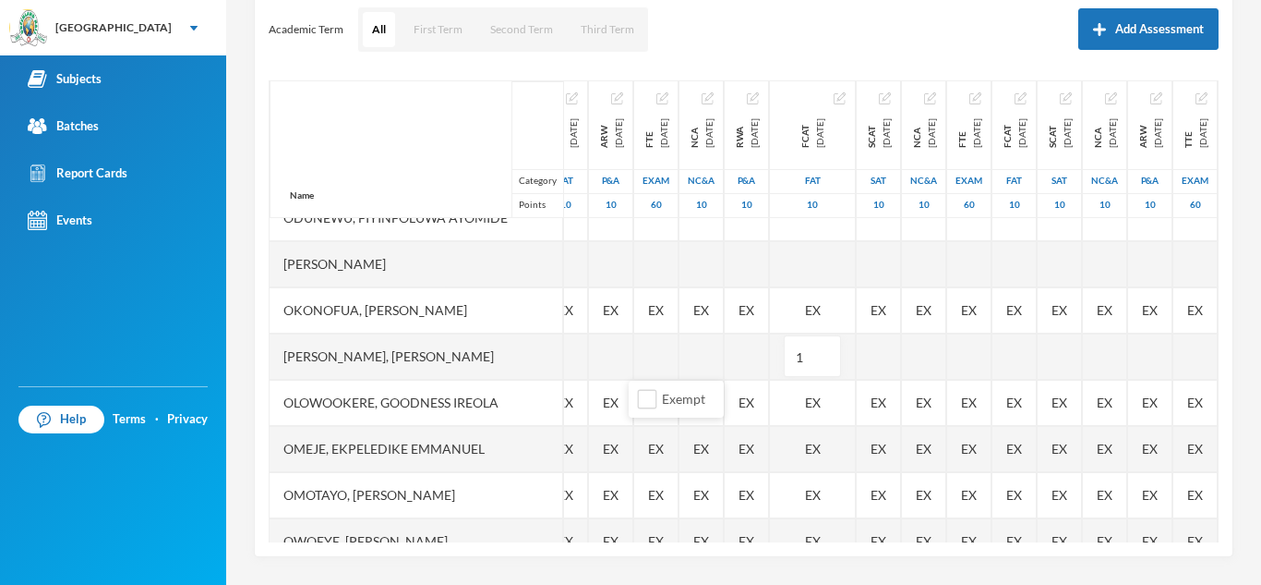
type input "10"
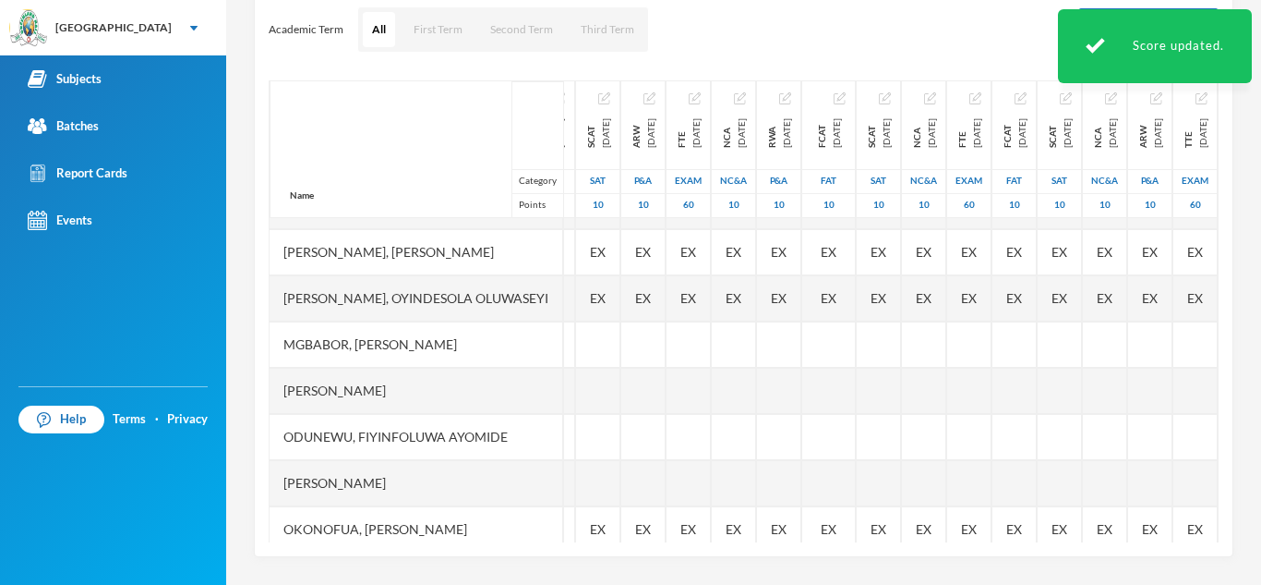
scroll to position [33, 358]
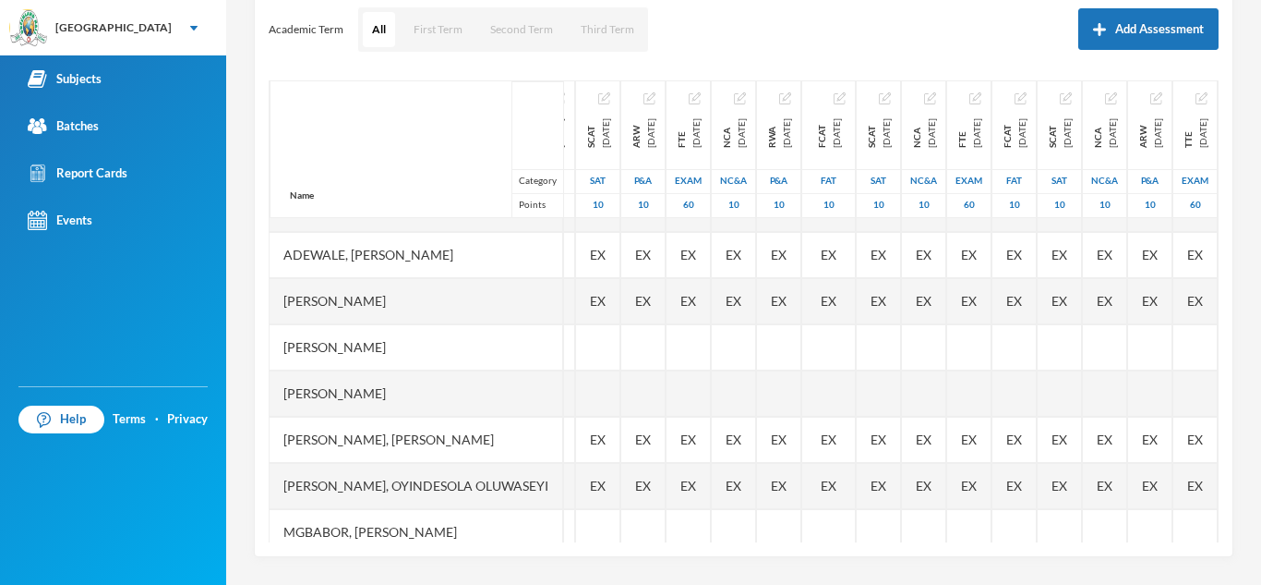
click at [821, 430] on span "EX" at bounding box center [829, 438] width 16 height 19
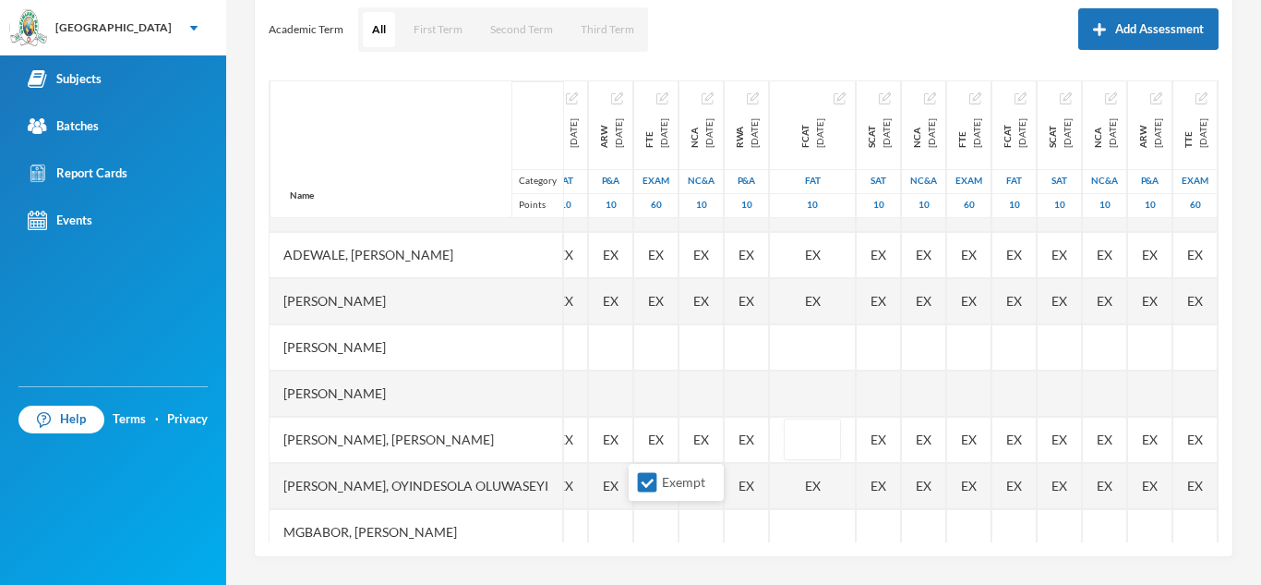
click at [647, 477] on input "Exempt" at bounding box center [647, 482] width 19 height 19
checkbox input "false"
click at [794, 439] on input "text" at bounding box center [812, 440] width 37 height 42
type input "9"
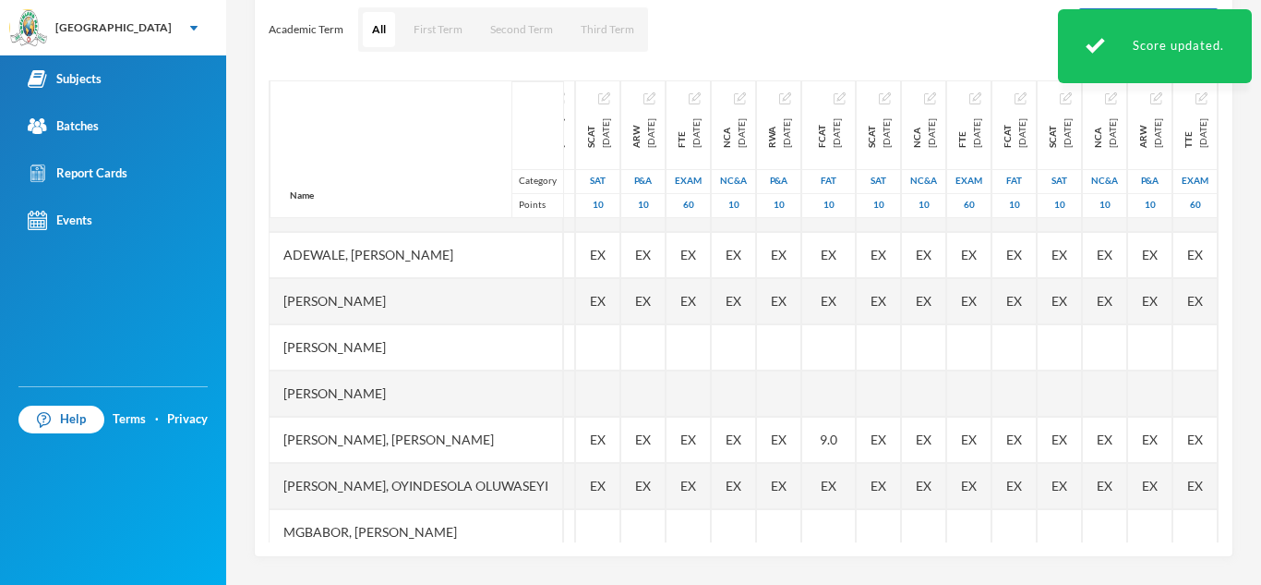
click at [821, 478] on span "EX" at bounding box center [829, 485] width 16 height 19
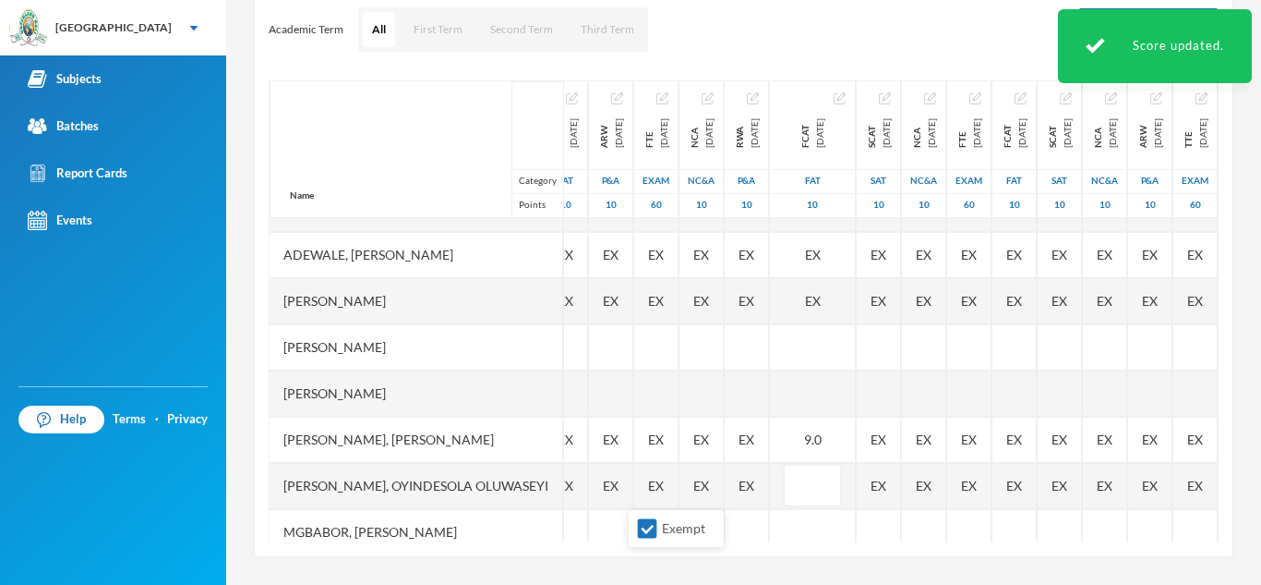
click at [645, 524] on input "Exempt" at bounding box center [647, 528] width 19 height 19
checkbox input "false"
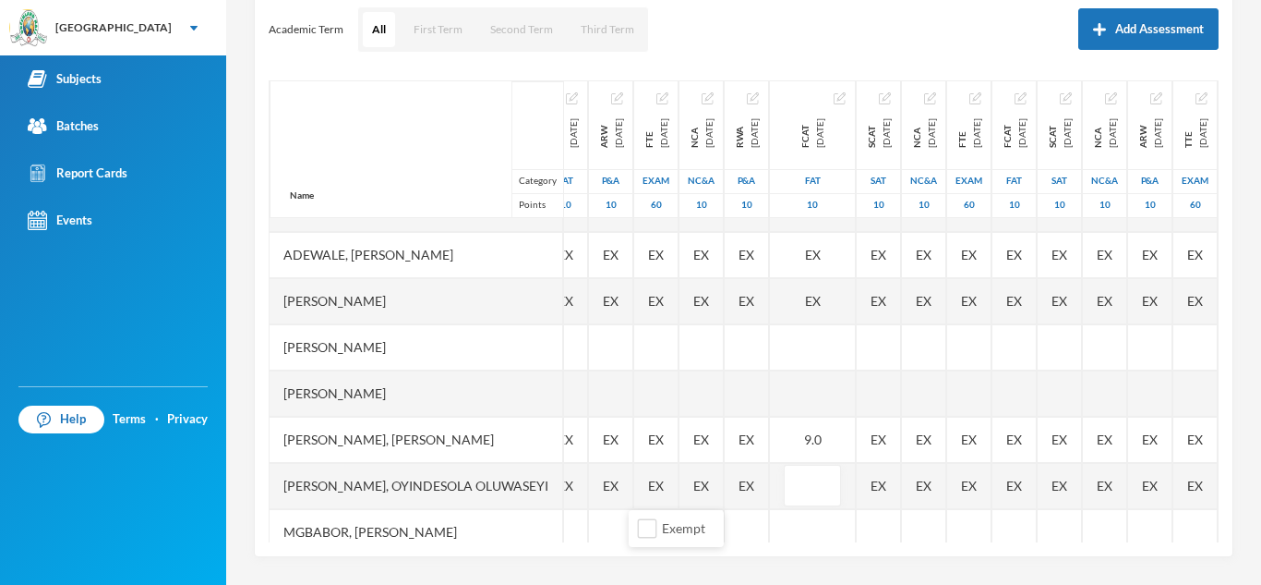
click at [794, 480] on input "text" at bounding box center [812, 486] width 37 height 42
type input "10"
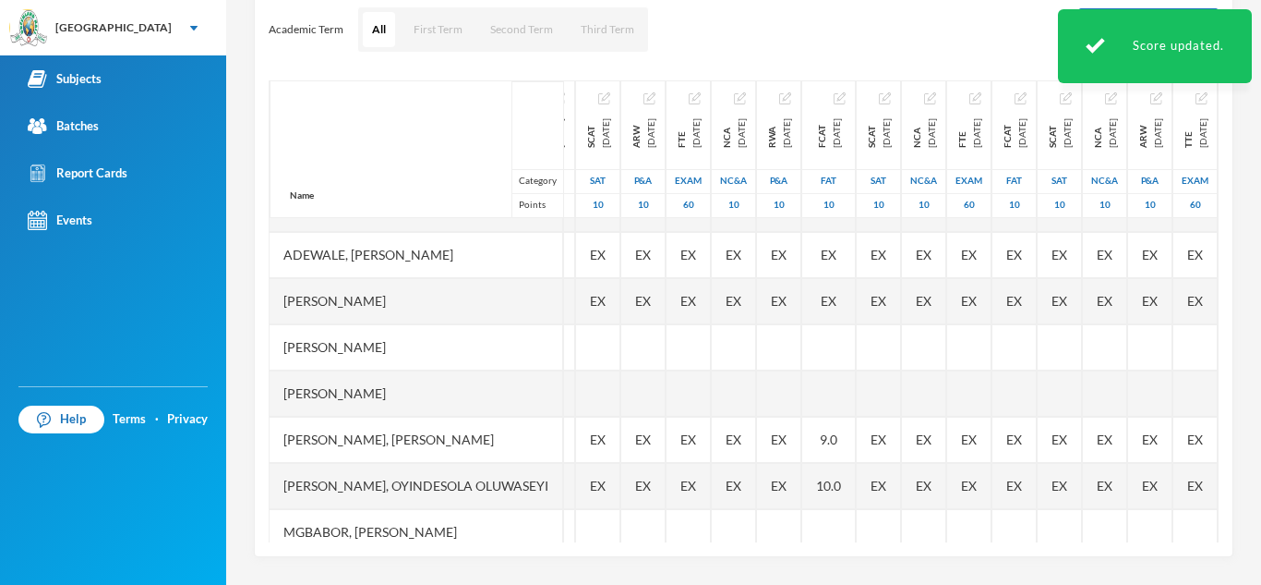
click at [802, 354] on div at bounding box center [829, 347] width 54 height 46
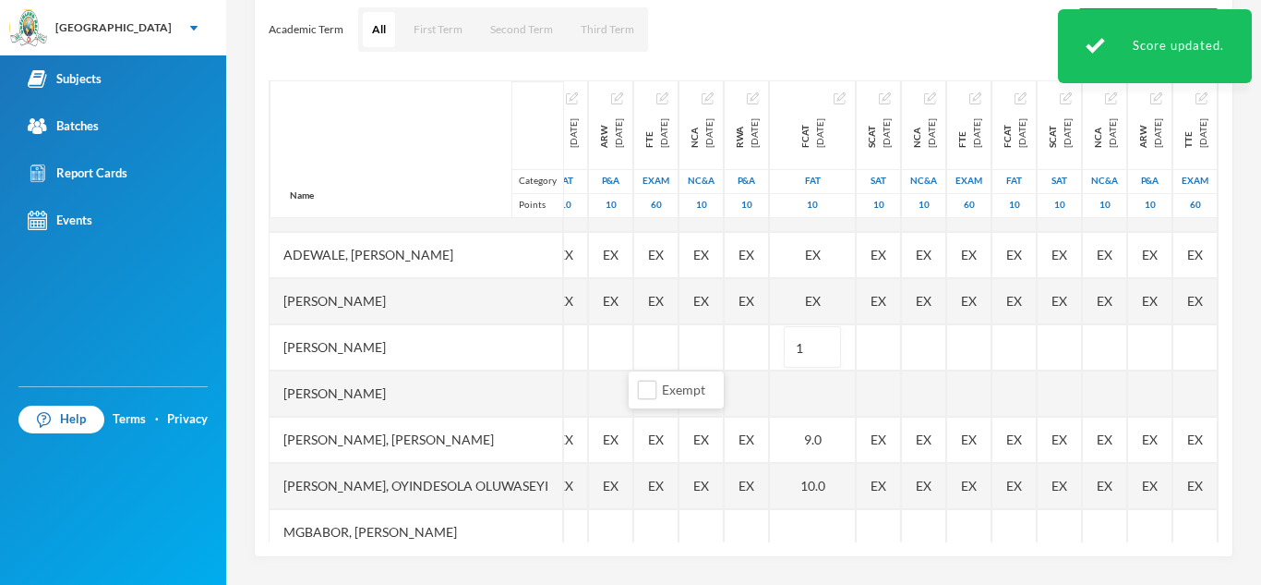
type input "10"
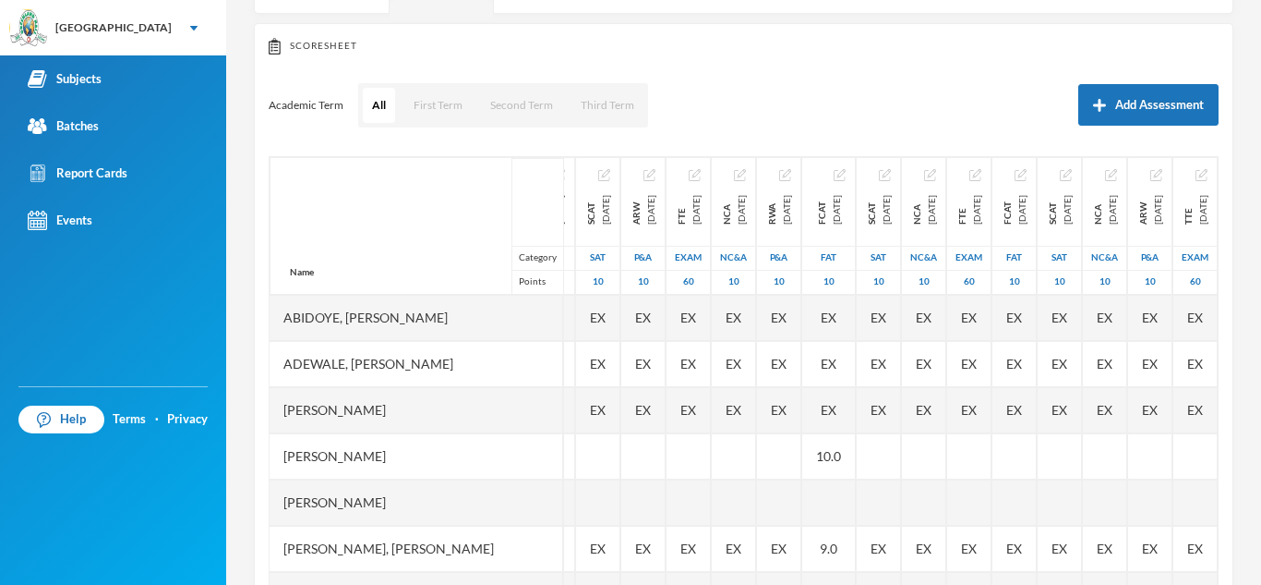
scroll to position [0, 358]
click at [802, 442] on div "10.0" at bounding box center [829, 456] width 54 height 46
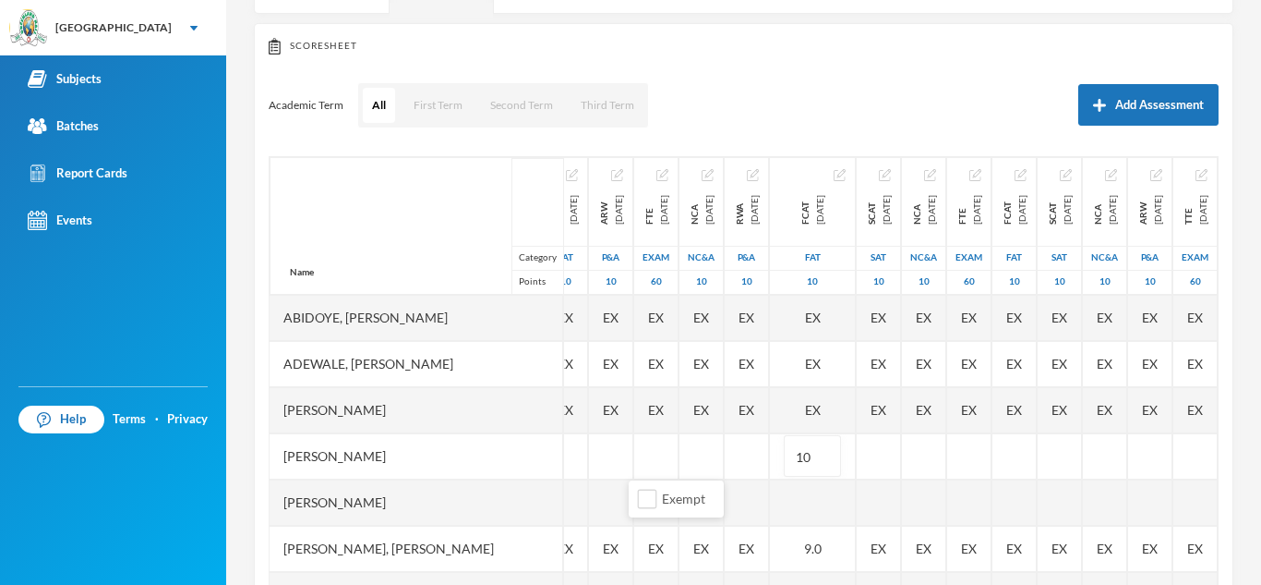
type input "1"
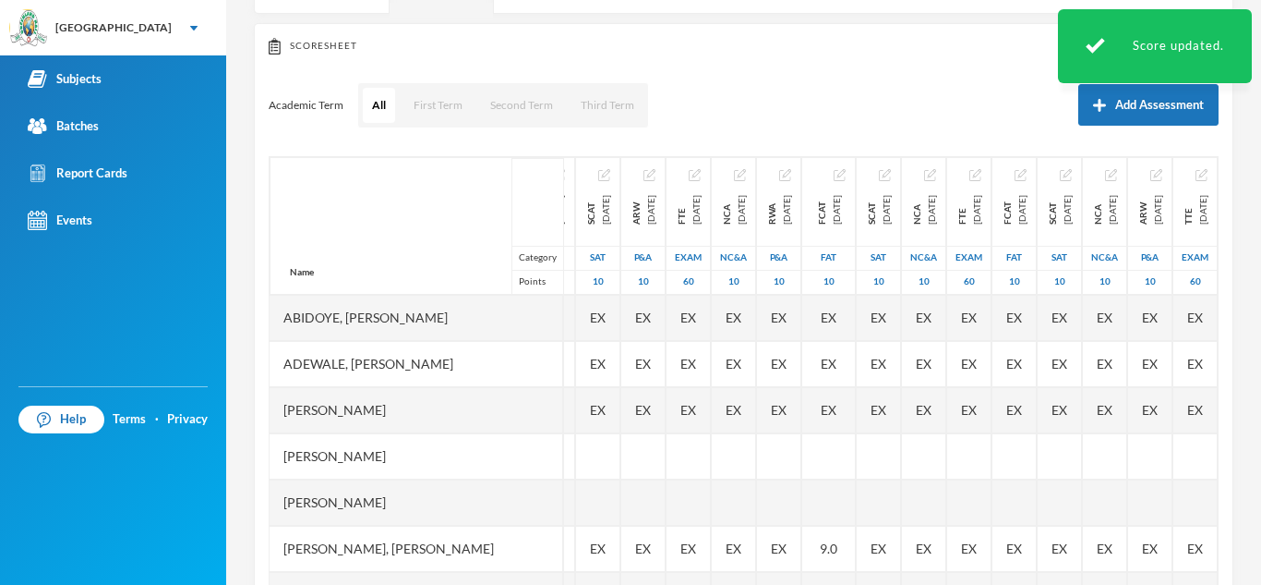
click at [802, 544] on div "9.0" at bounding box center [829, 548] width 54 height 46
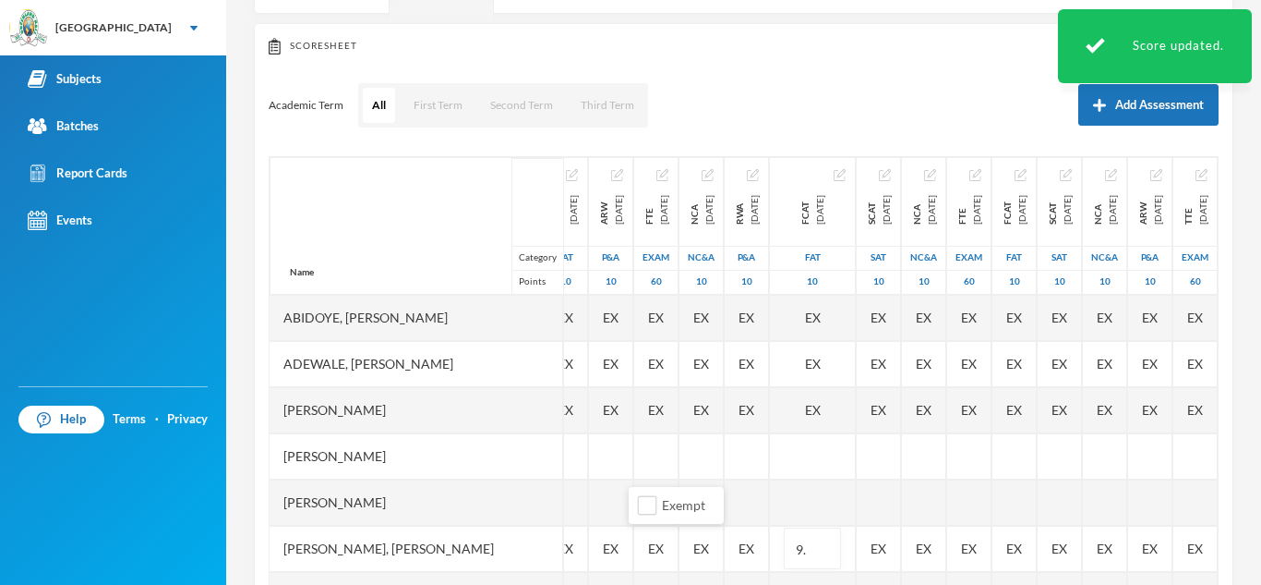
type input "9"
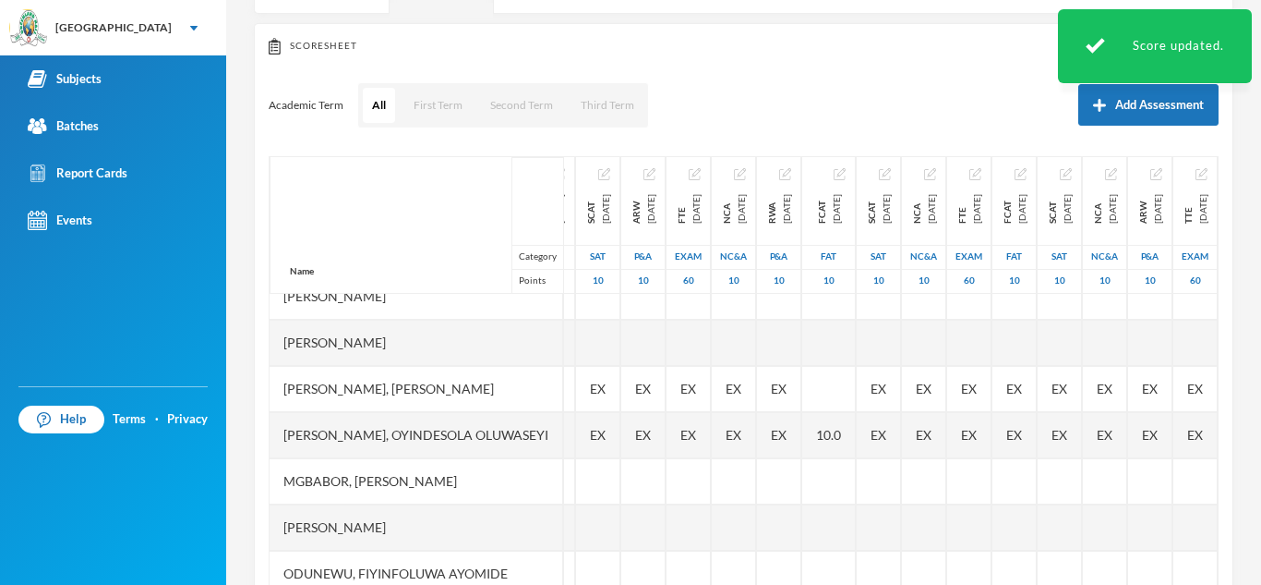
scroll to position [162, 358]
click at [802, 435] on div "10.0" at bounding box center [829, 433] width 54 height 46
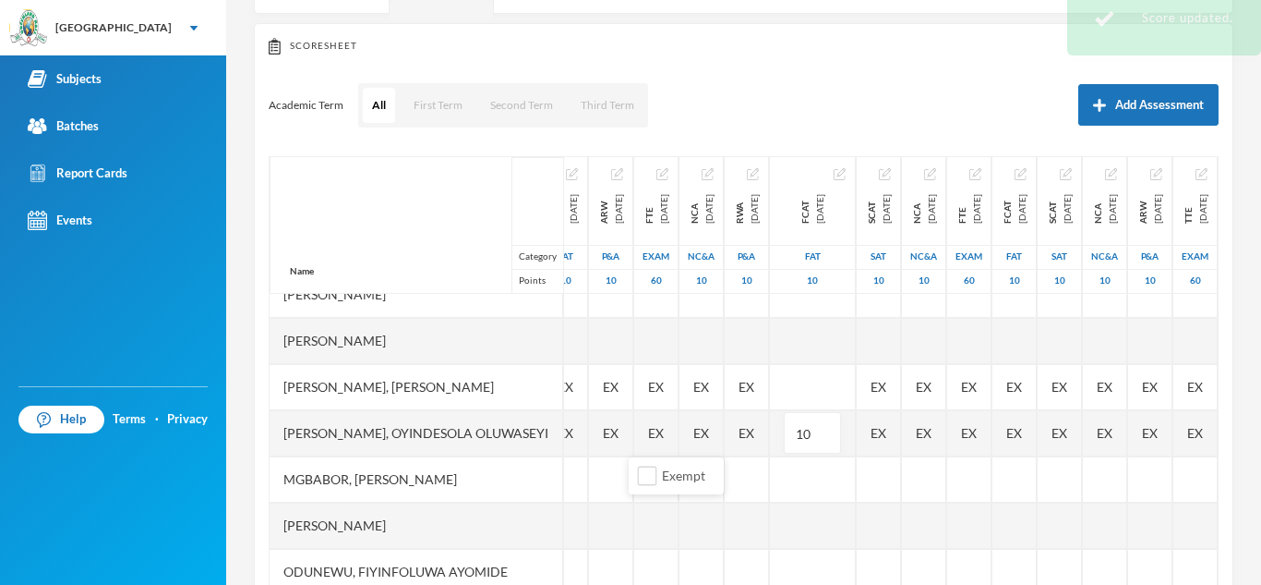
type input "1"
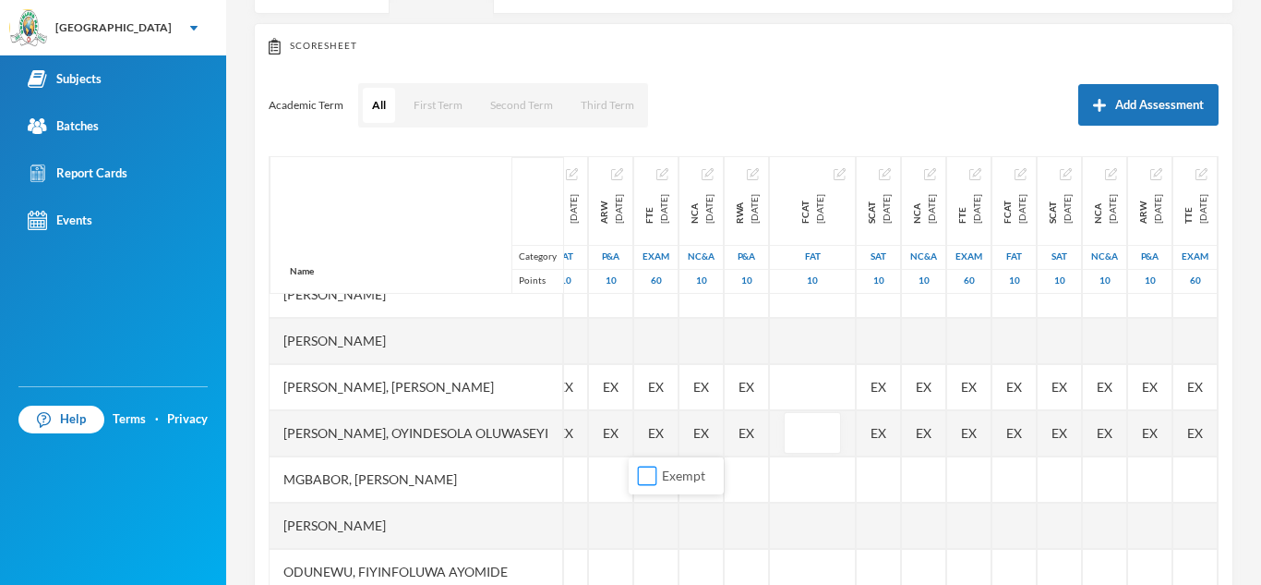
click at [646, 481] on input "Exempt" at bounding box center [647, 475] width 19 height 19
checkbox input "true"
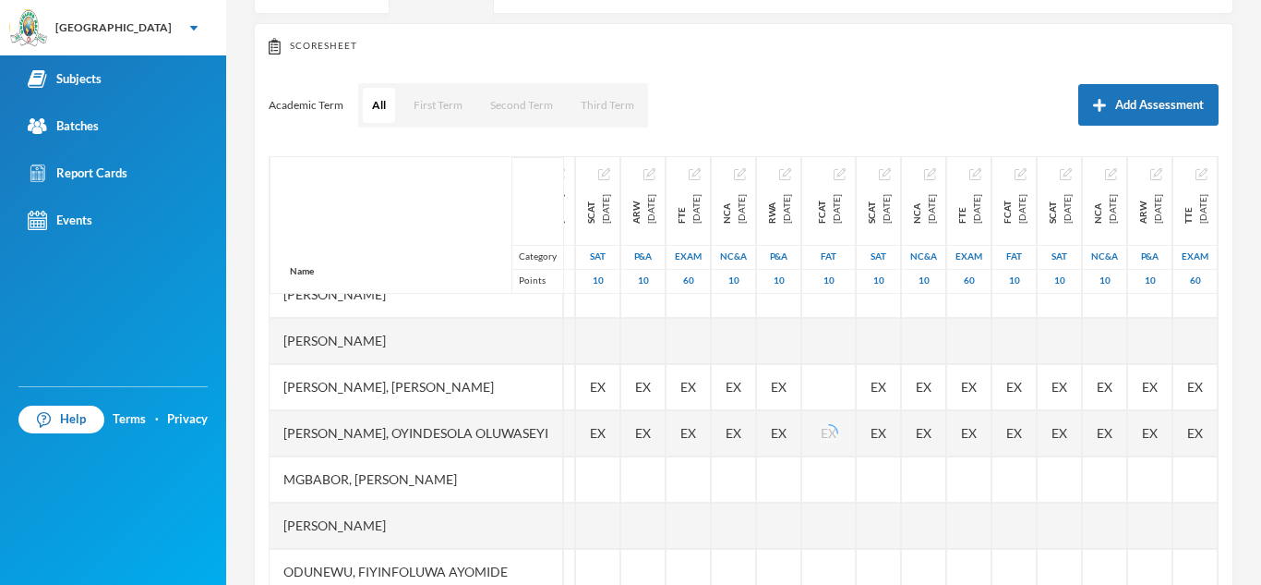
click at [802, 400] on div at bounding box center [829, 387] width 54 height 46
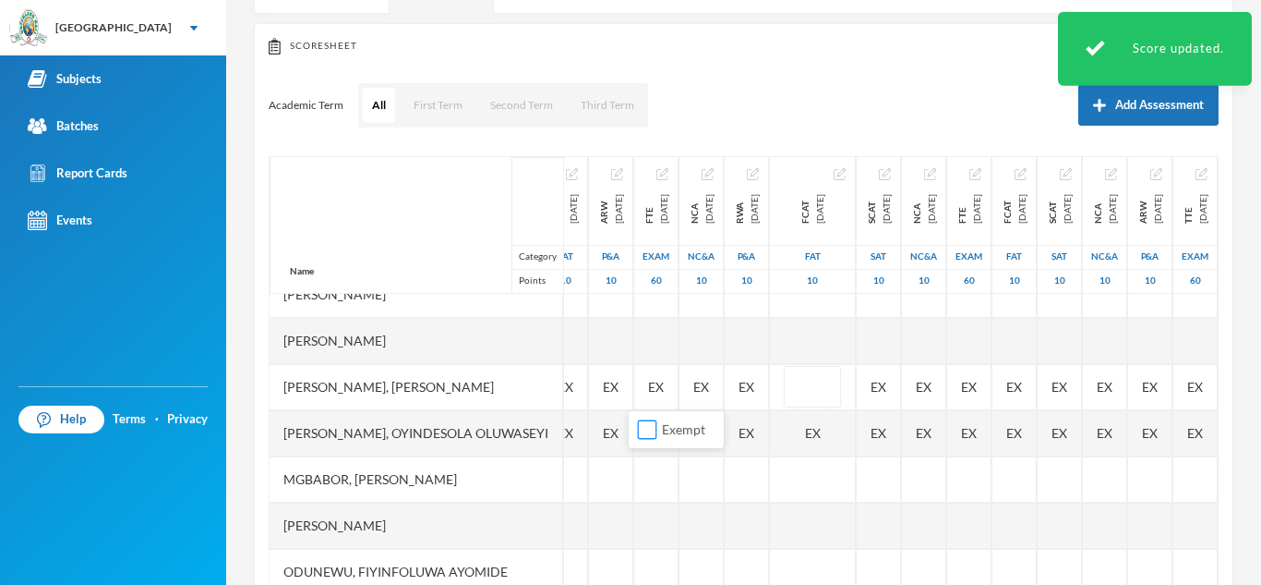
click at [652, 425] on input "Exempt" at bounding box center [647, 429] width 19 height 19
checkbox input "true"
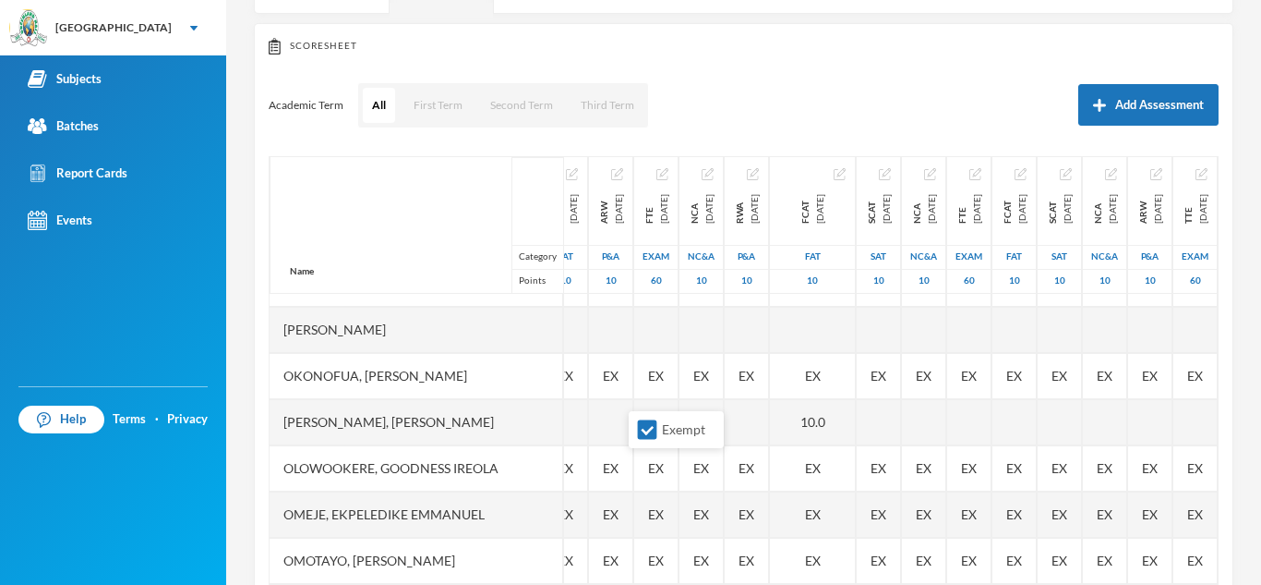
scroll to position [469, 358]
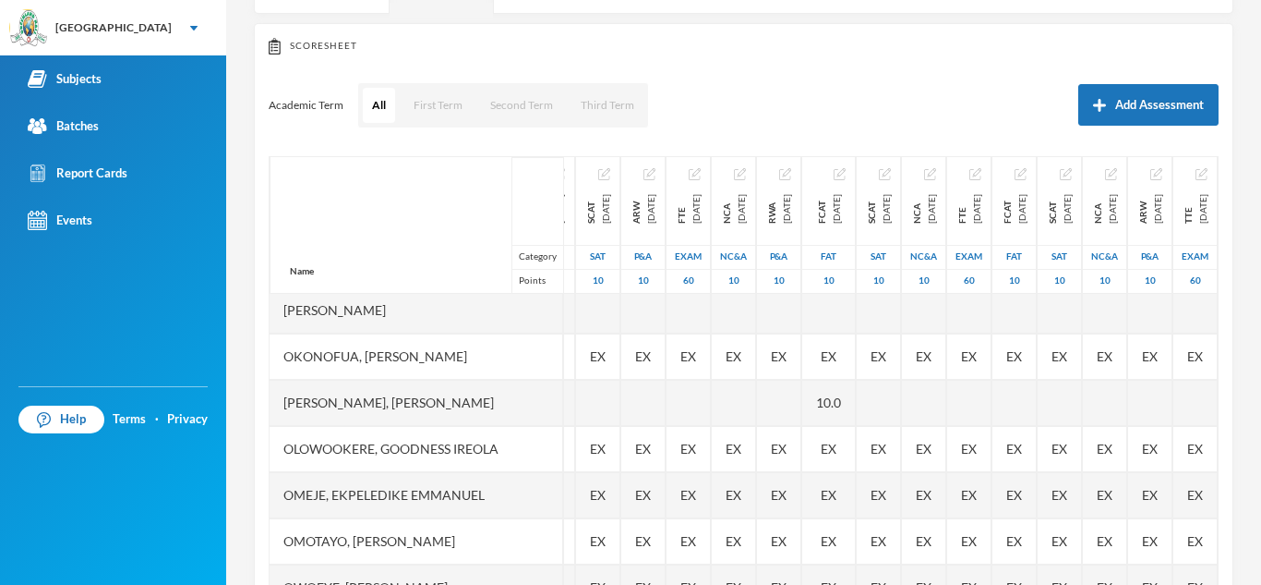
click at [802, 385] on div "10.0" at bounding box center [829, 403] width 54 height 46
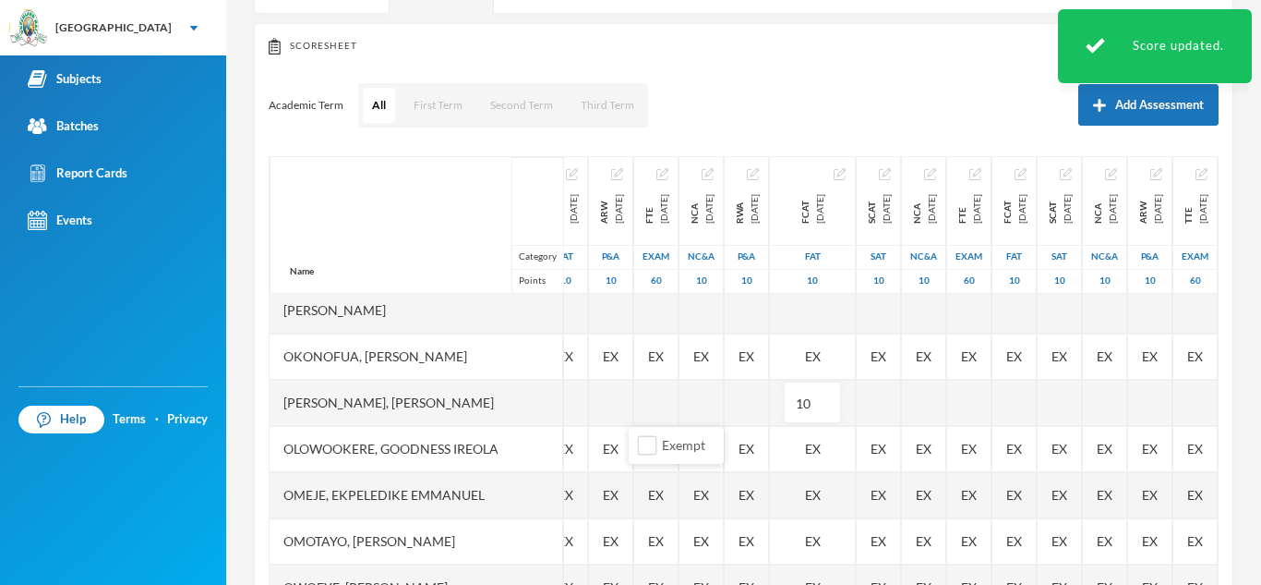
type input "1"
click at [645, 444] on input "Exempt" at bounding box center [647, 445] width 19 height 19
checkbox input "true"
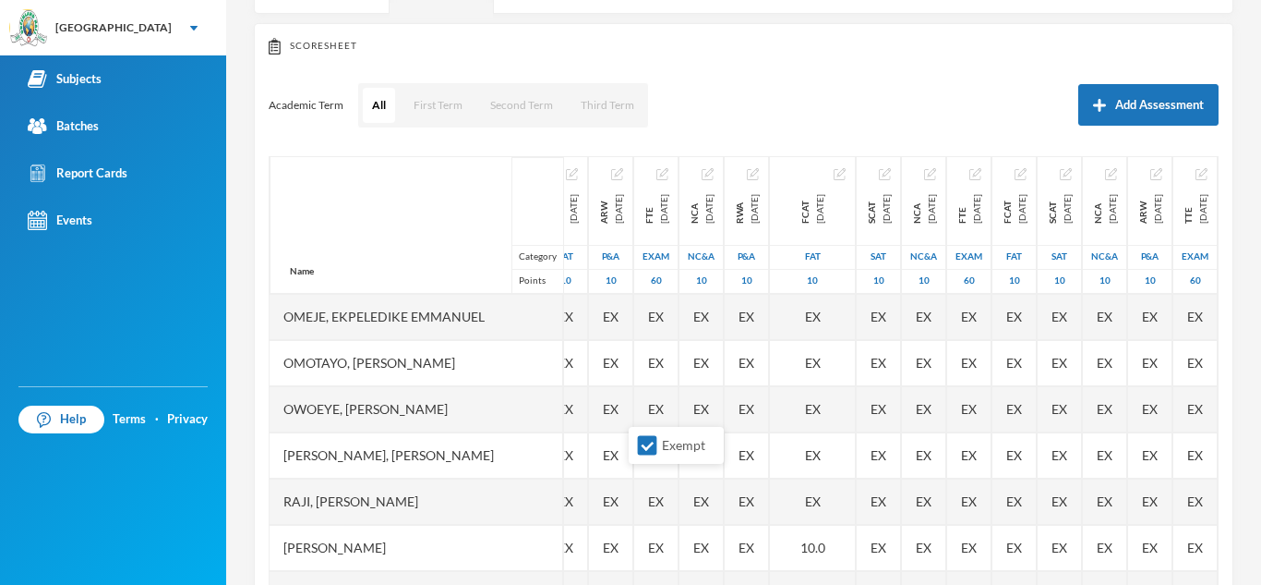
scroll to position [661, 358]
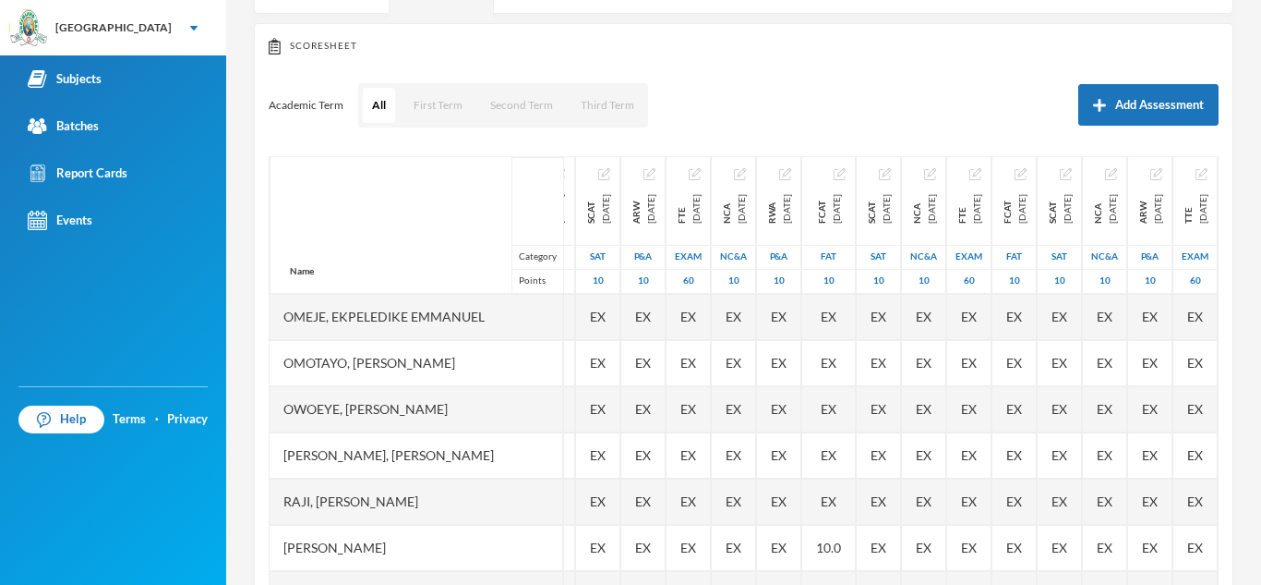
click at [802, 525] on div "10.0" at bounding box center [829, 548] width 54 height 46
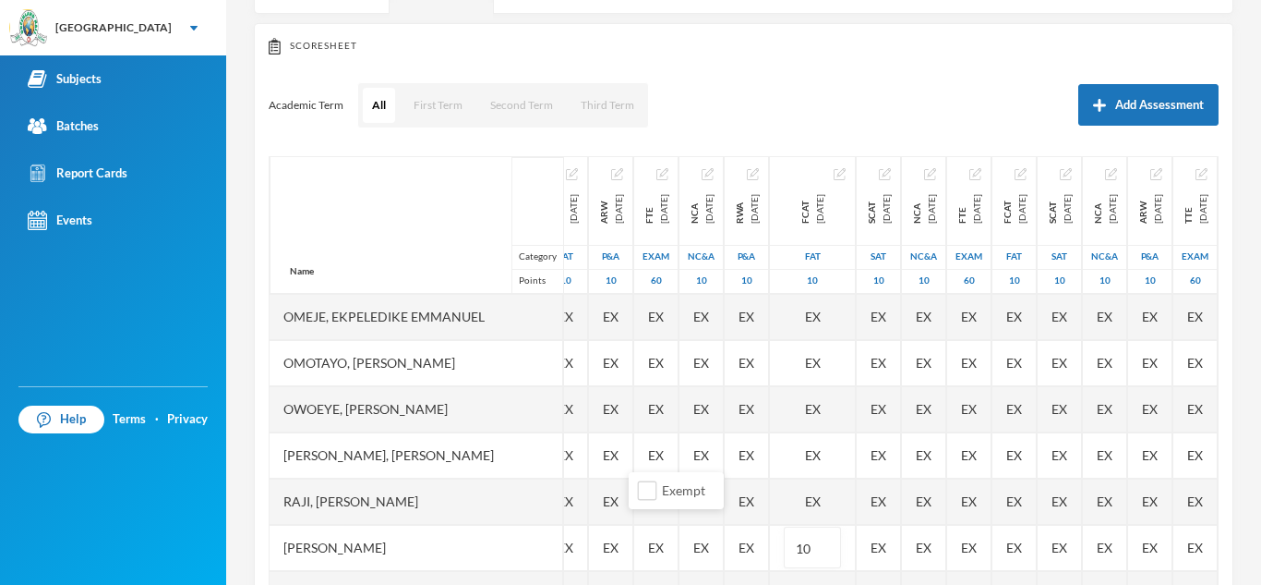
type input "1"
drag, startPoint x: 657, startPoint y: 519, endPoint x: 645, endPoint y: 493, distance: 28.1
click at [645, 493] on body "Greenland Hall Your Bluebic Account Greenland Hall Add a New School Subjects Ba…" at bounding box center [630, 292] width 1261 height 585
click at [645, 493] on input "Exempt" at bounding box center [647, 490] width 19 height 19
checkbox input "true"
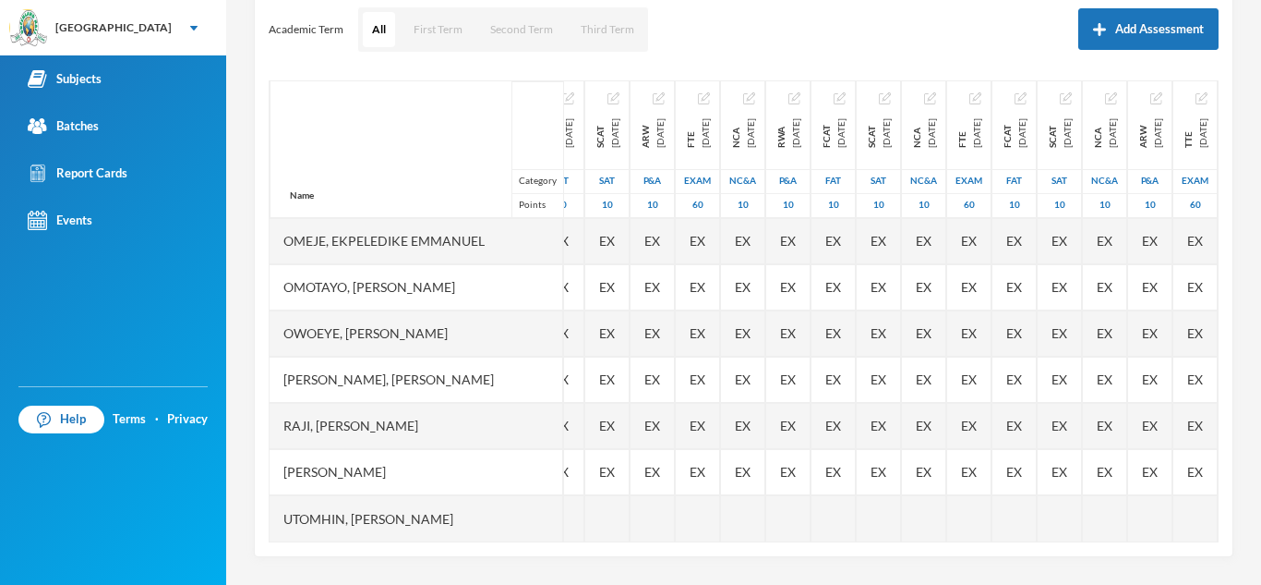
scroll to position [661, 0]
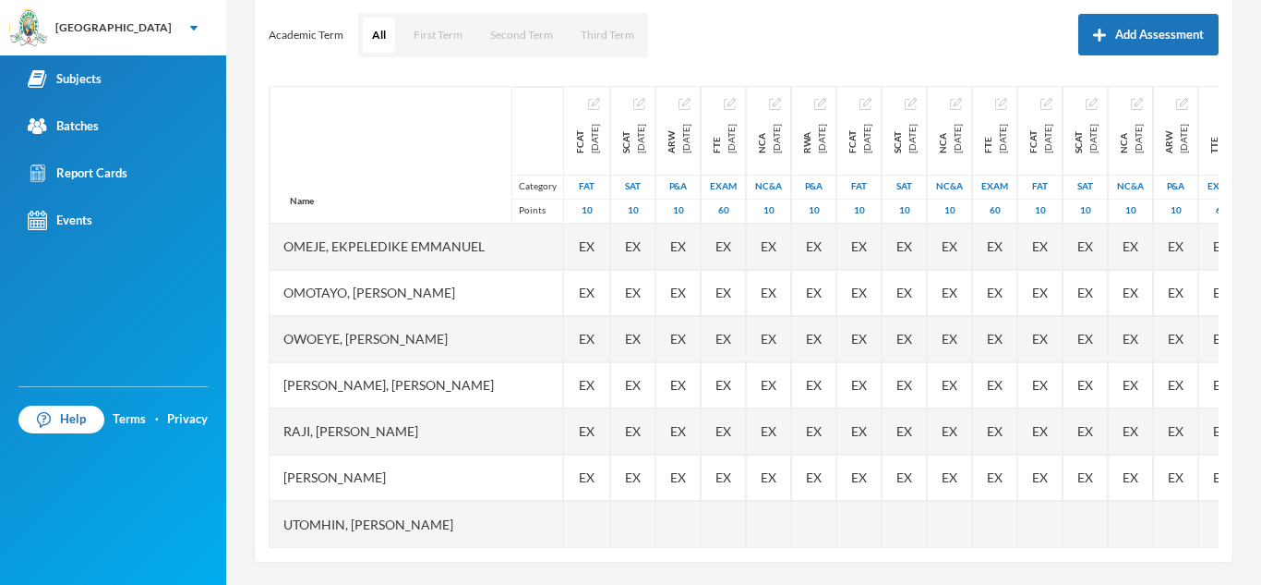
scroll to position [258, 0]
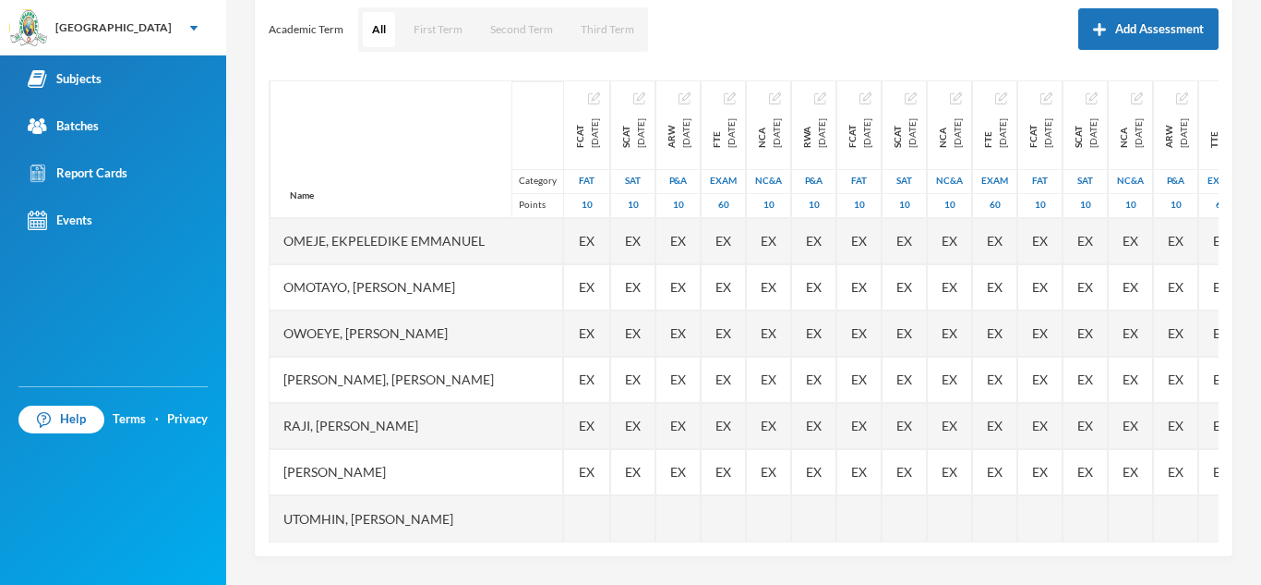
click at [595, 464] on span "EX" at bounding box center [587, 471] width 16 height 19
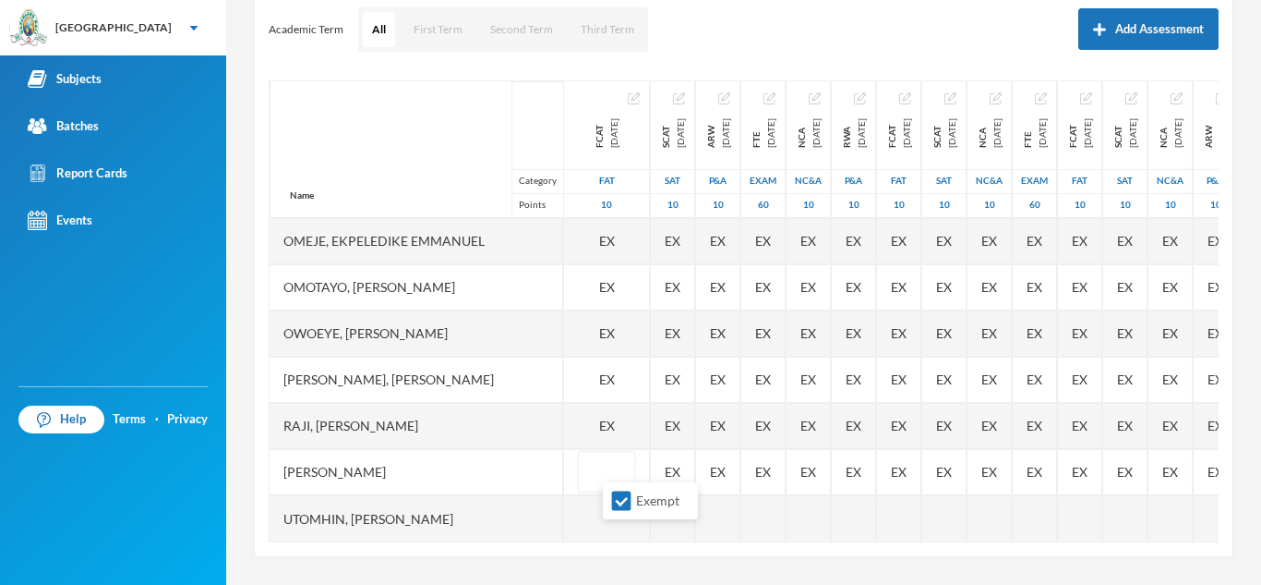
click at [619, 510] on input "Exempt" at bounding box center [621, 500] width 19 height 19
checkbox input "false"
click at [625, 464] on input "text" at bounding box center [606, 473] width 37 height 42
type input "10"
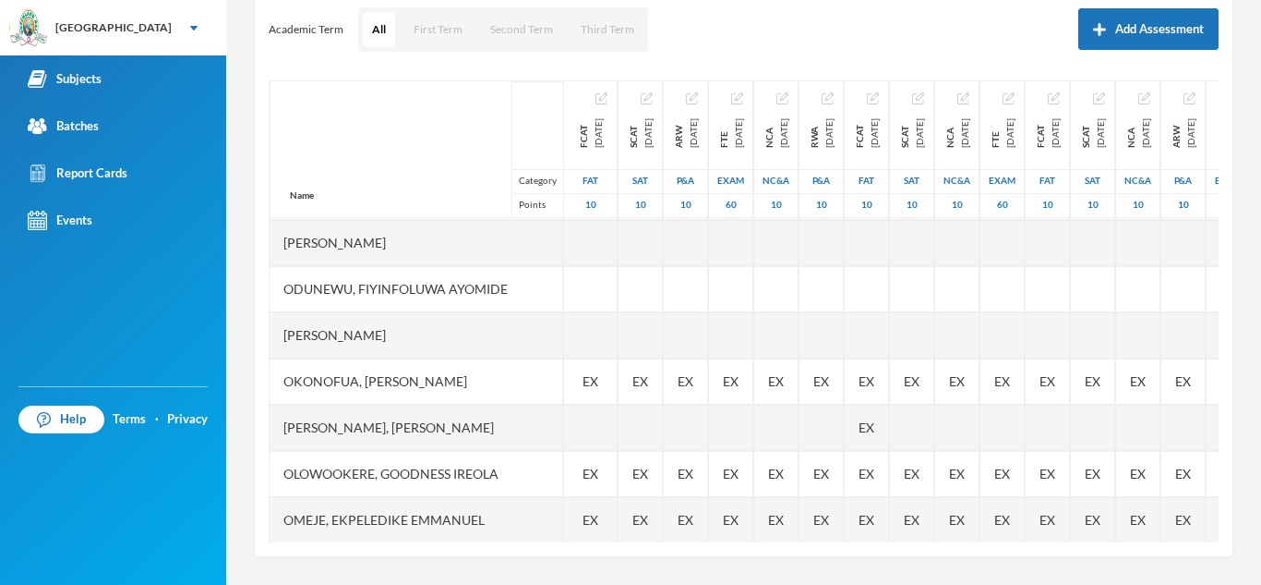
scroll to position [366, 0]
click at [618, 427] on div at bounding box center [591, 430] width 54 height 46
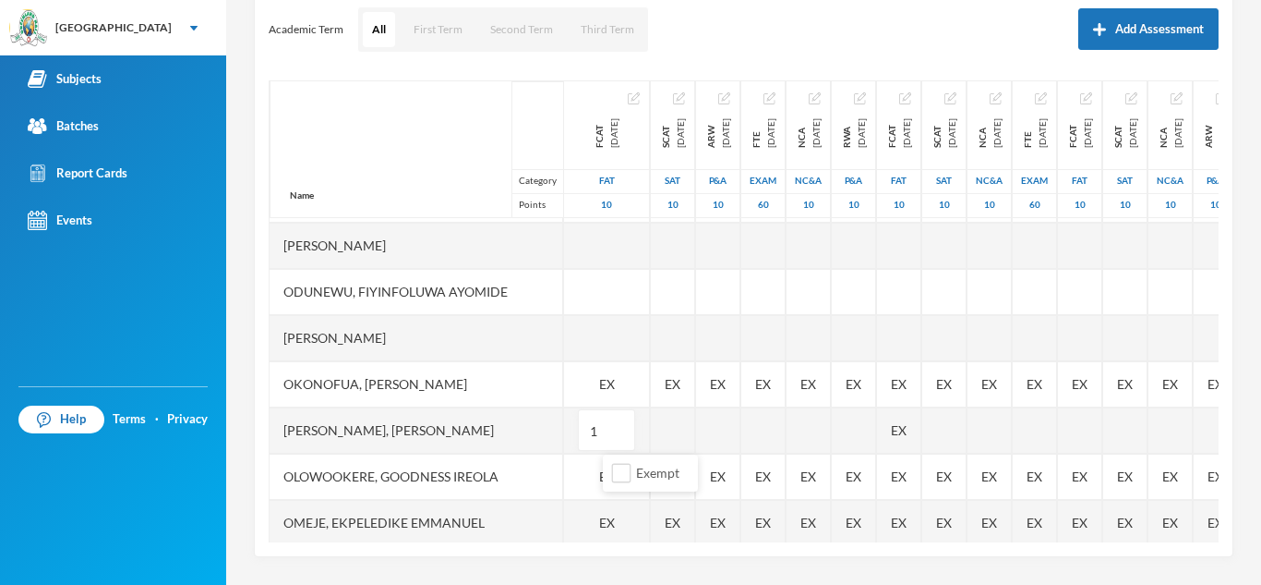
type input "10"
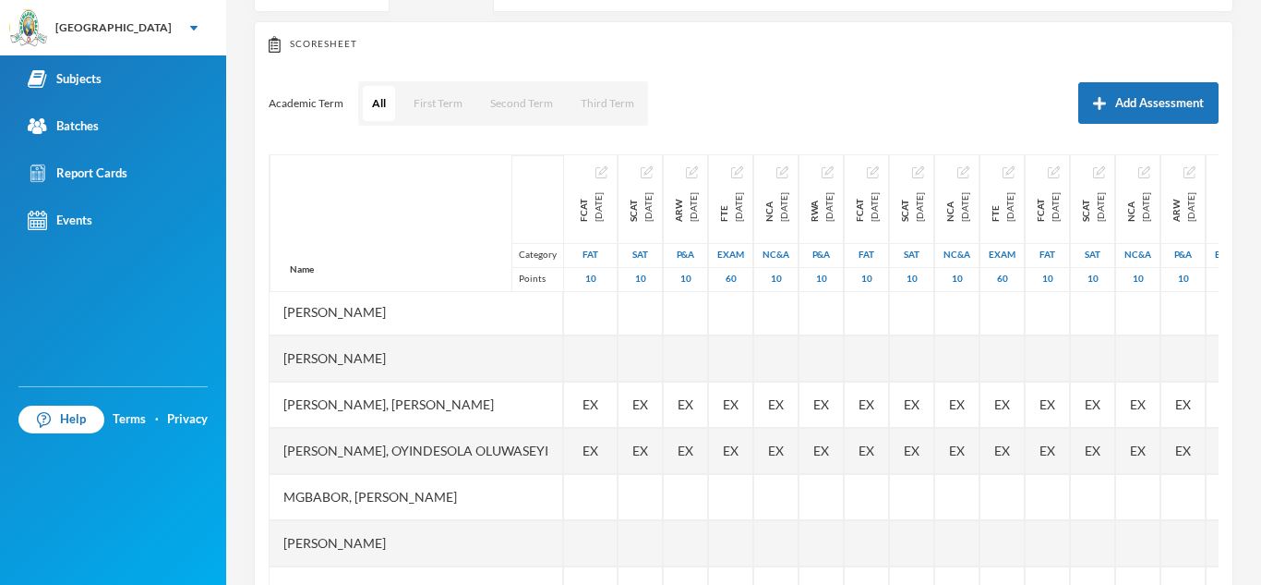
scroll to position [111, 0]
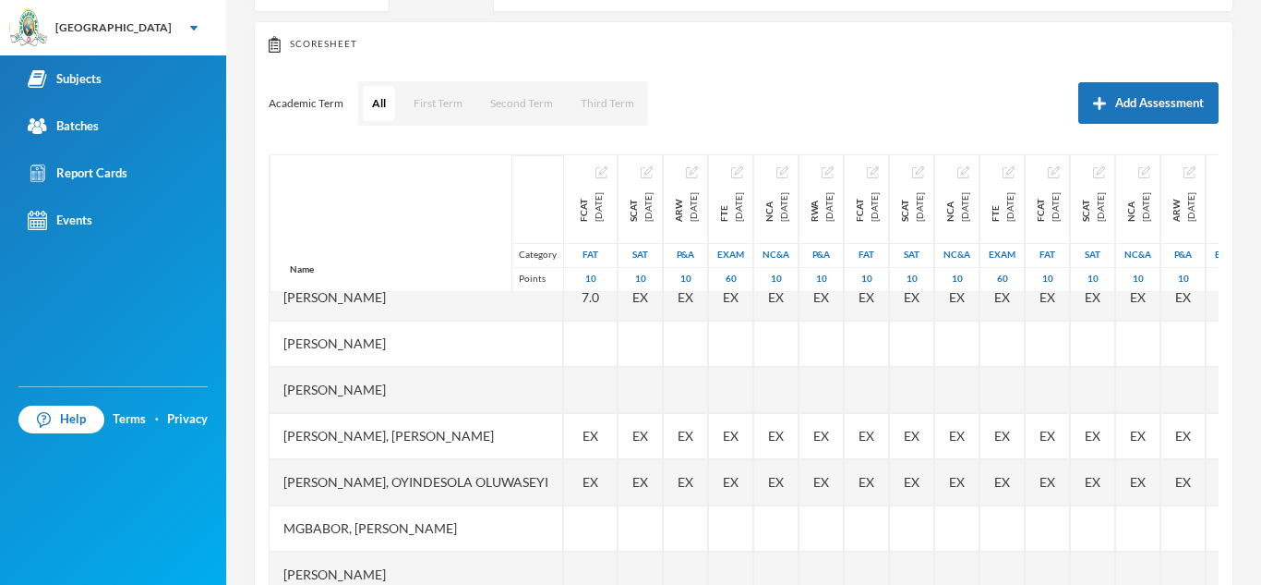
click at [598, 427] on span "EX" at bounding box center [591, 435] width 16 height 19
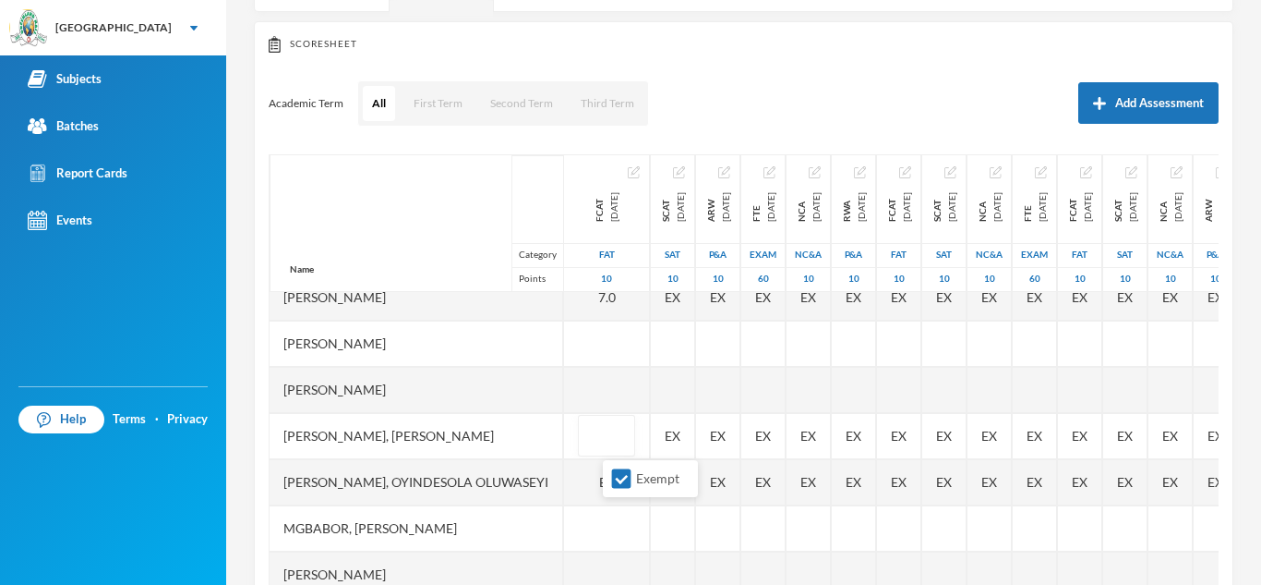
click at [617, 473] on input "Exempt" at bounding box center [621, 478] width 19 height 19
checkbox input "false"
click at [625, 443] on input "text" at bounding box center [606, 437] width 37 height 42
type input "9"
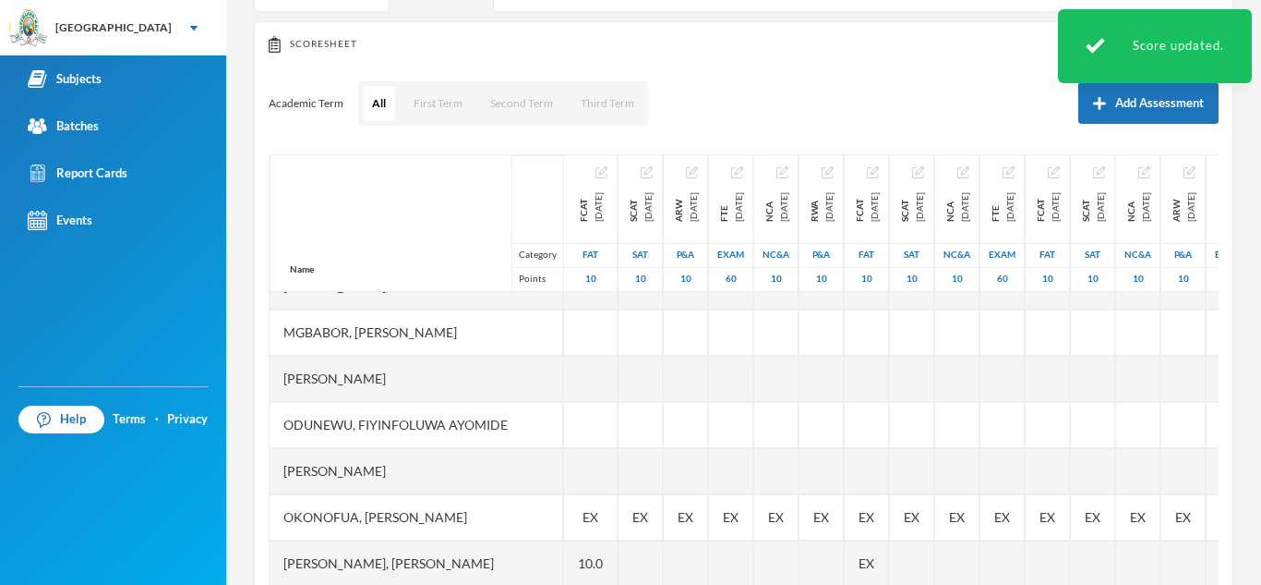
scroll to position [332, 0]
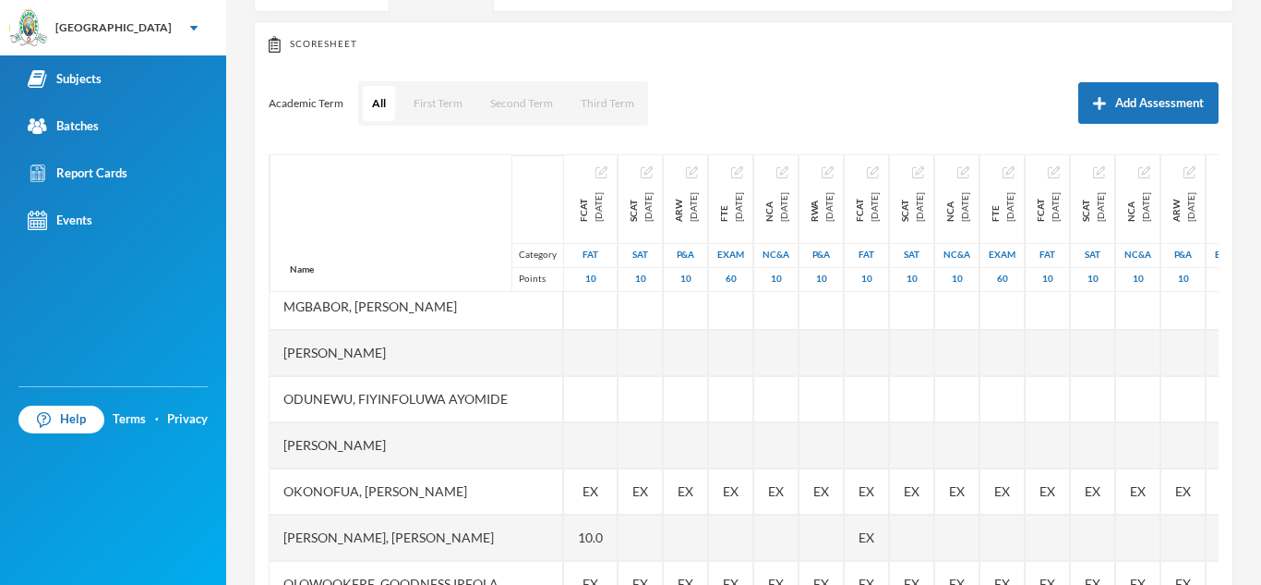
click at [618, 443] on div at bounding box center [591, 445] width 54 height 46
click at [659, 391] on div "Name Category Points [PERSON_NAME], [PERSON_NAME], [PERSON_NAME] [PERSON_NAME] …" at bounding box center [744, 385] width 950 height 462
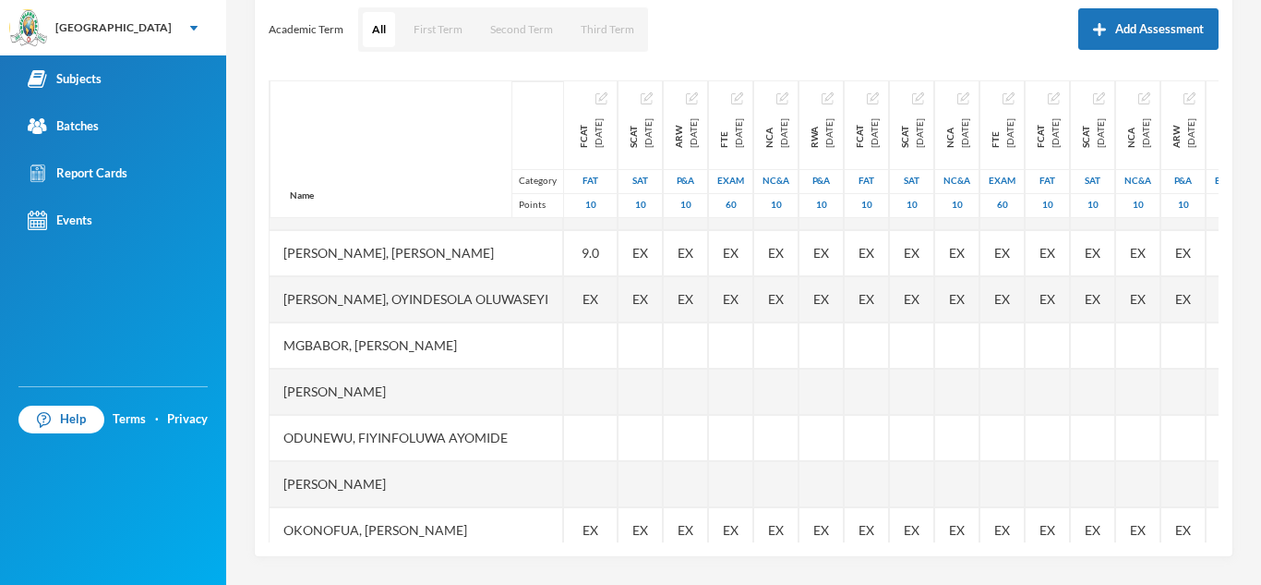
scroll to position [181, 0]
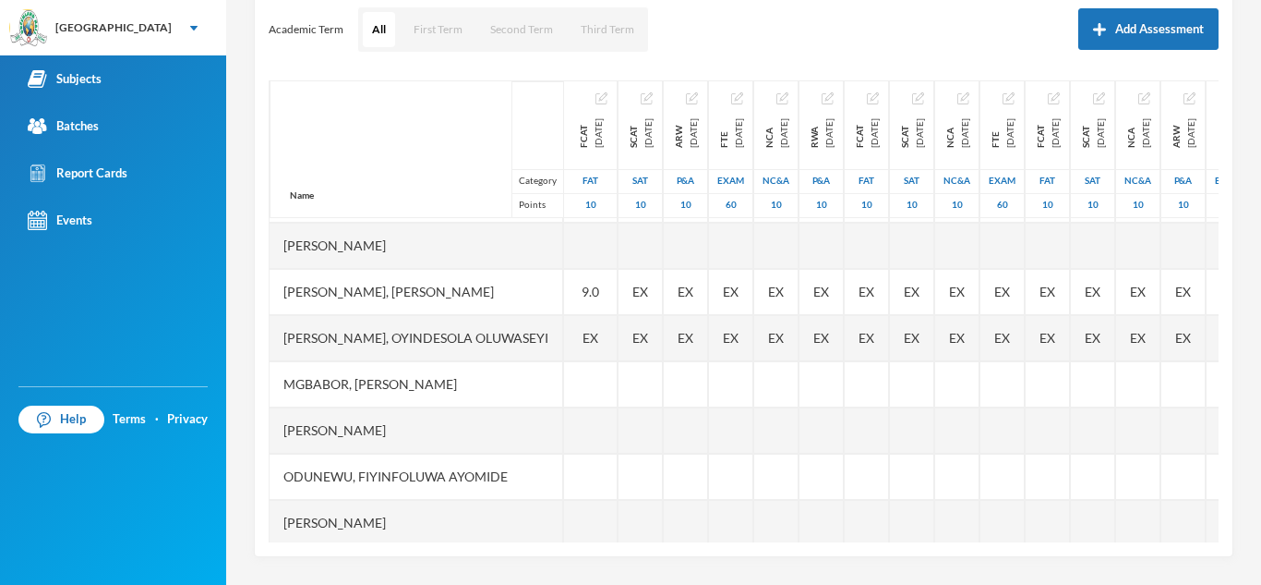
click at [618, 343] on div "EX" at bounding box center [591, 338] width 54 height 46
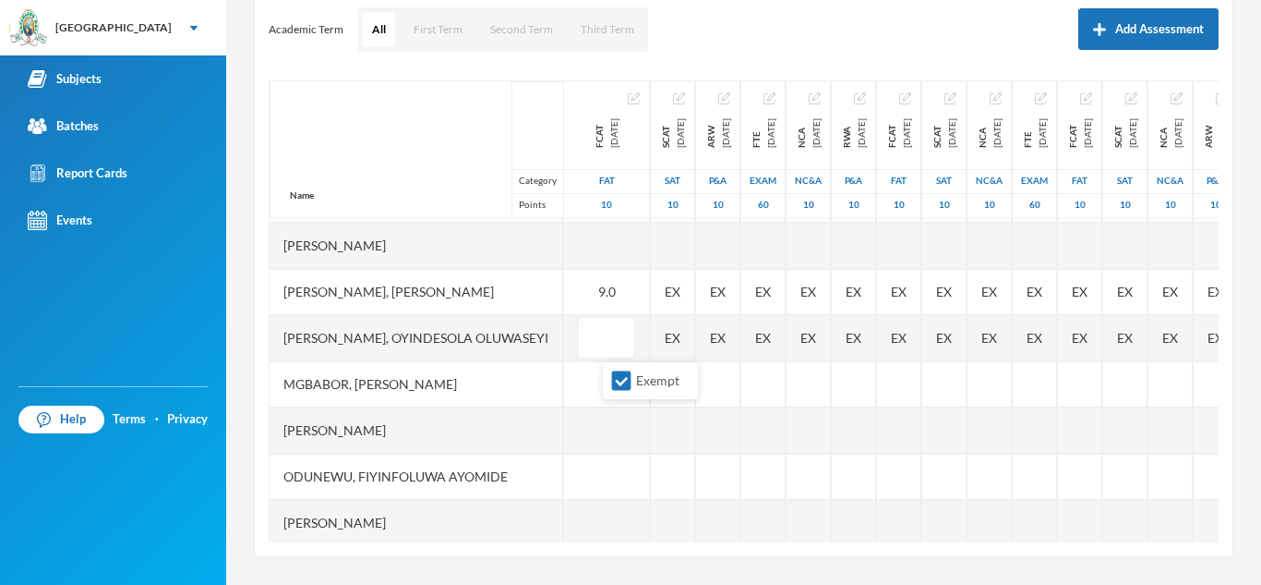
click at [621, 380] on input "Exempt" at bounding box center [621, 380] width 19 height 19
checkbox input "false"
click at [625, 328] on input "text" at bounding box center [606, 339] width 37 height 42
type input "10"
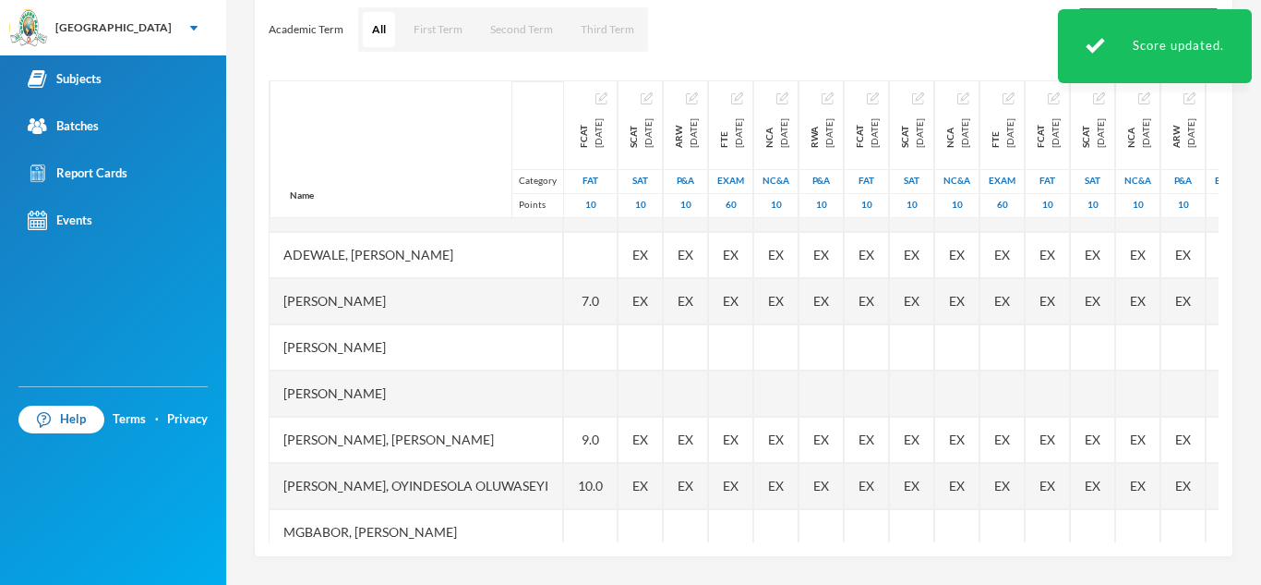
scroll to position [70, 0]
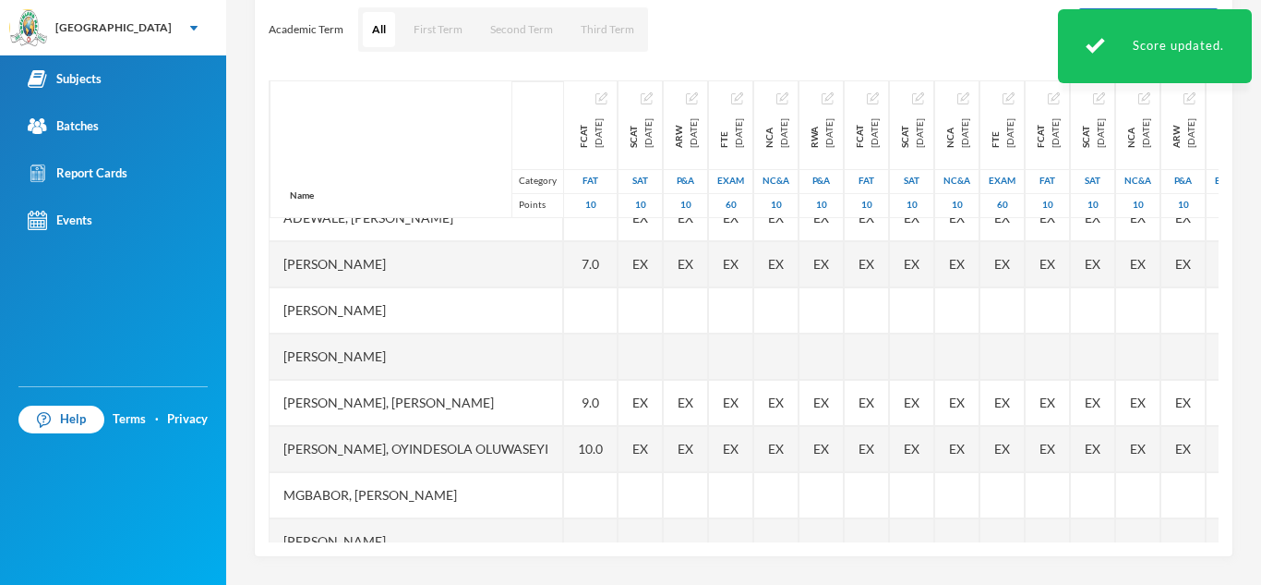
click at [618, 314] on div at bounding box center [591, 310] width 54 height 46
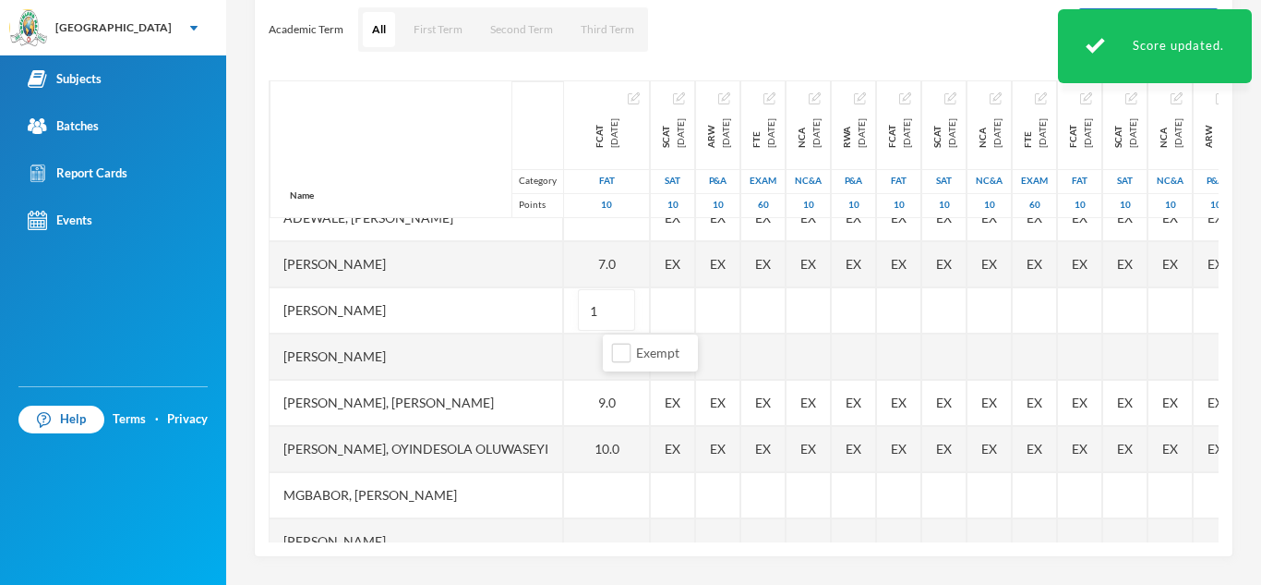
type input "10"
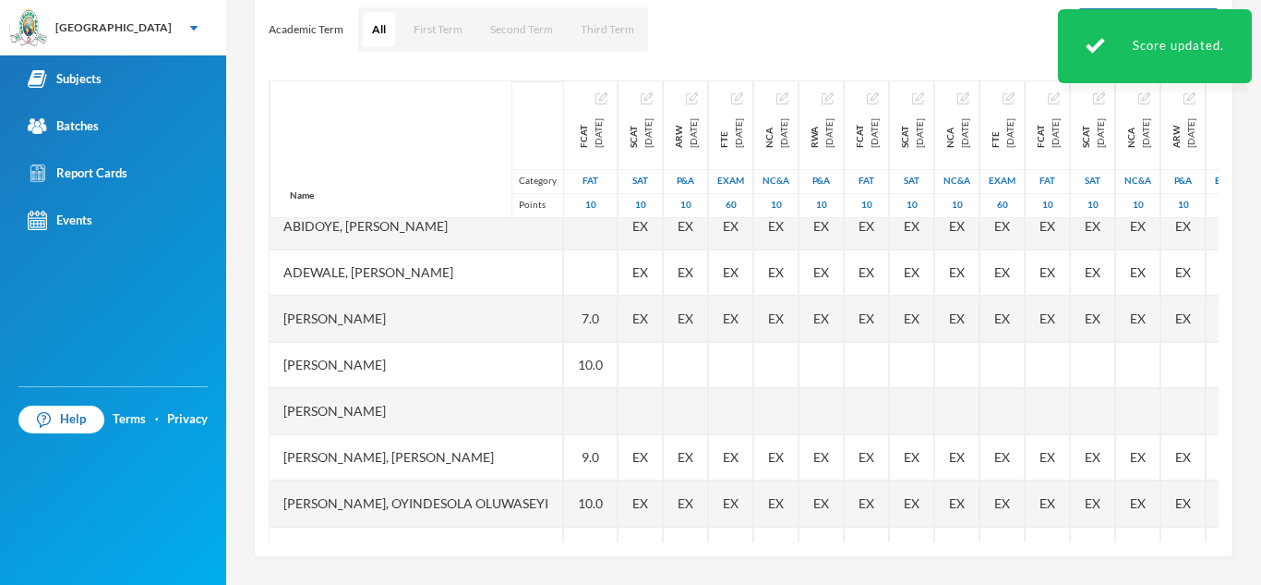
scroll to position [0, 0]
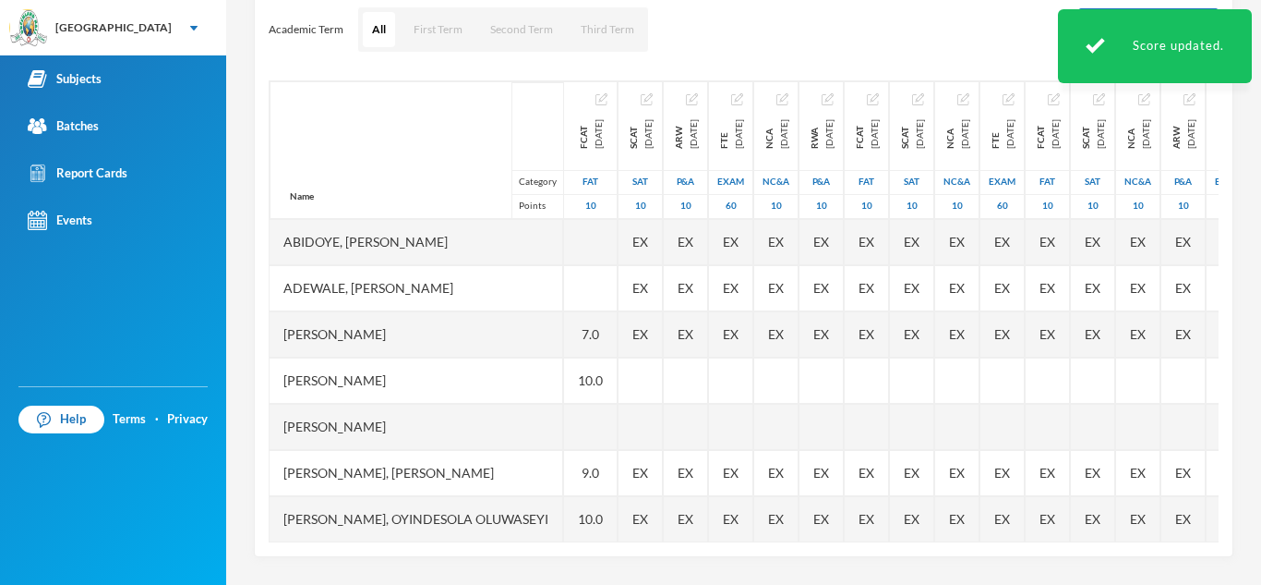
click at [618, 247] on div at bounding box center [591, 242] width 54 height 46
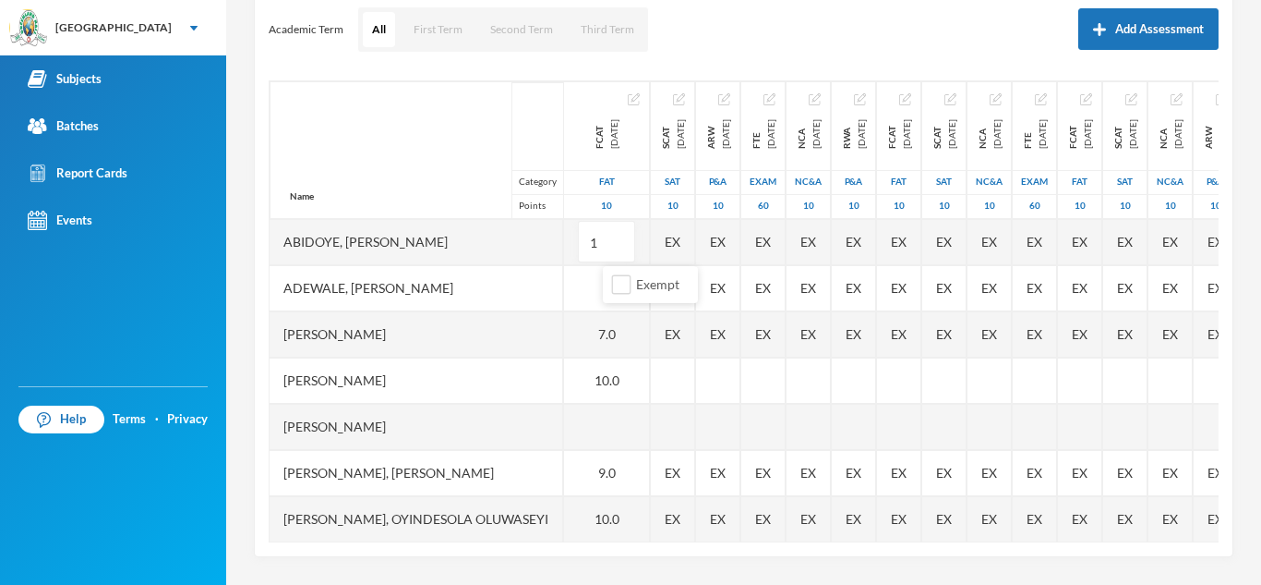
type input "10"
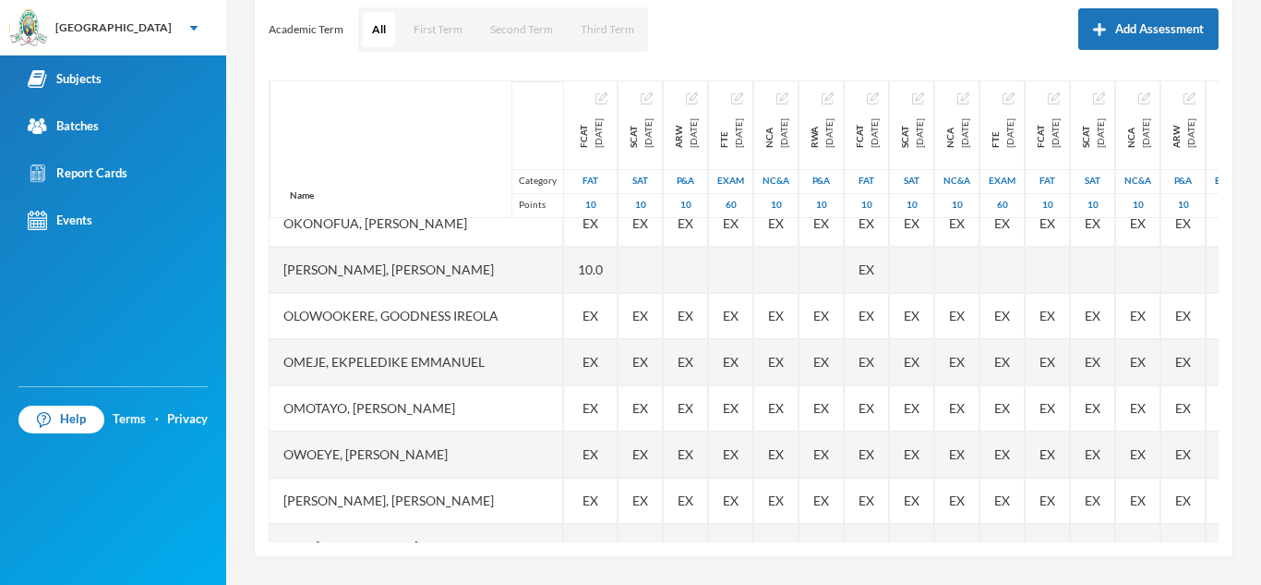
scroll to position [554, 0]
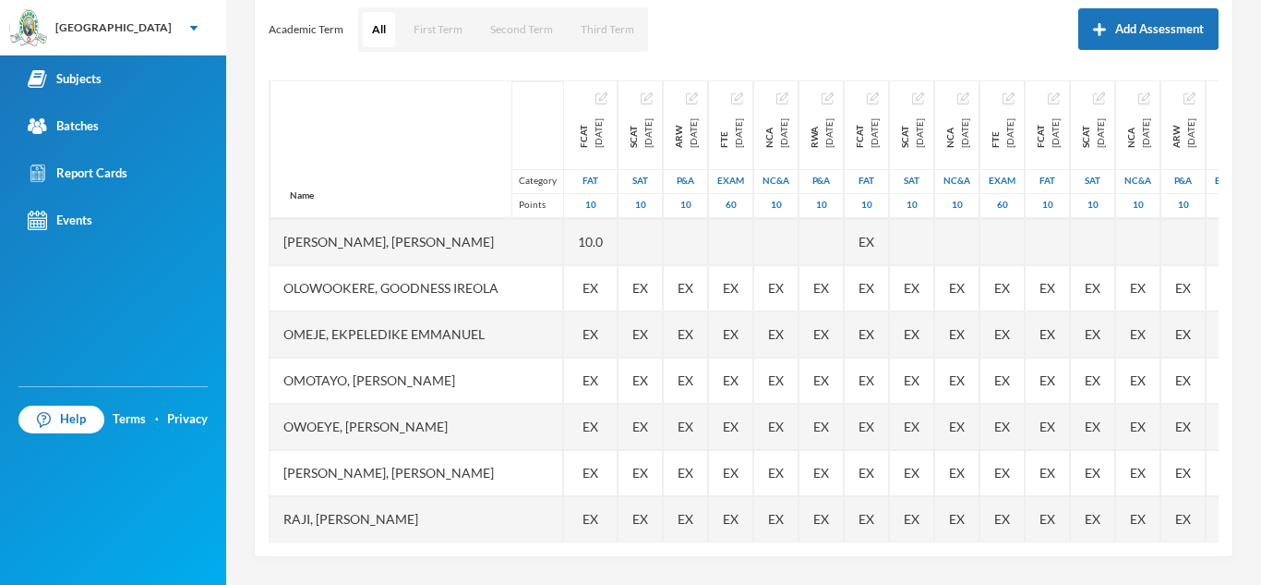
click at [618, 467] on div "EX" at bounding box center [591, 473] width 54 height 46
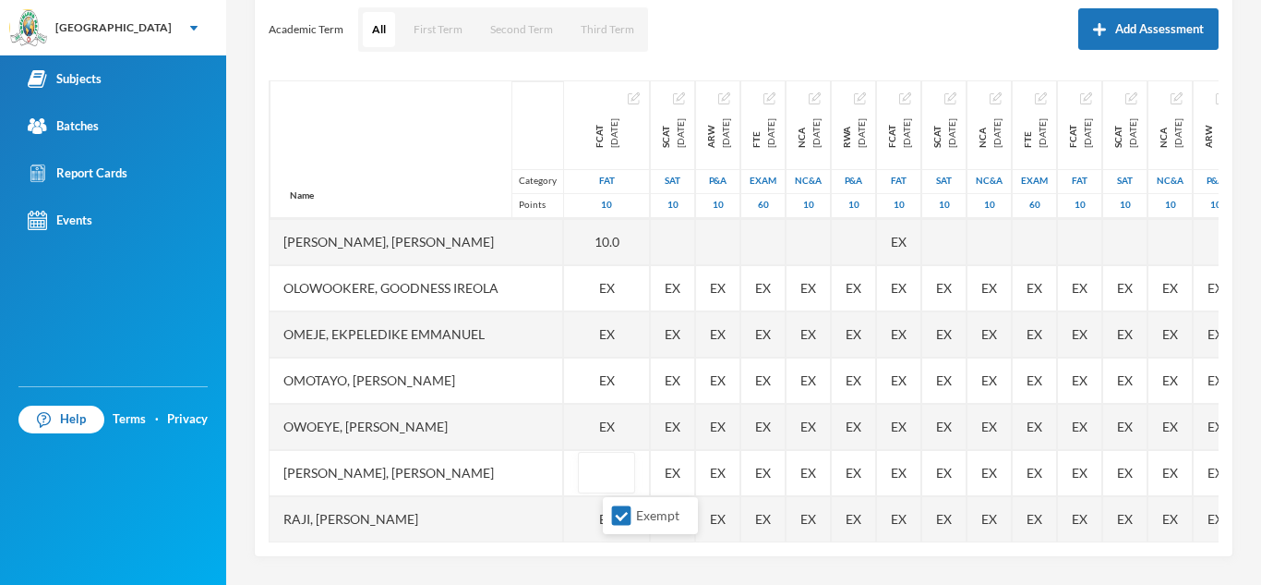
click at [621, 512] on input "Exempt" at bounding box center [621, 515] width 19 height 19
checkbox input "false"
click at [625, 463] on input "text" at bounding box center [606, 473] width 37 height 42
type input "9"
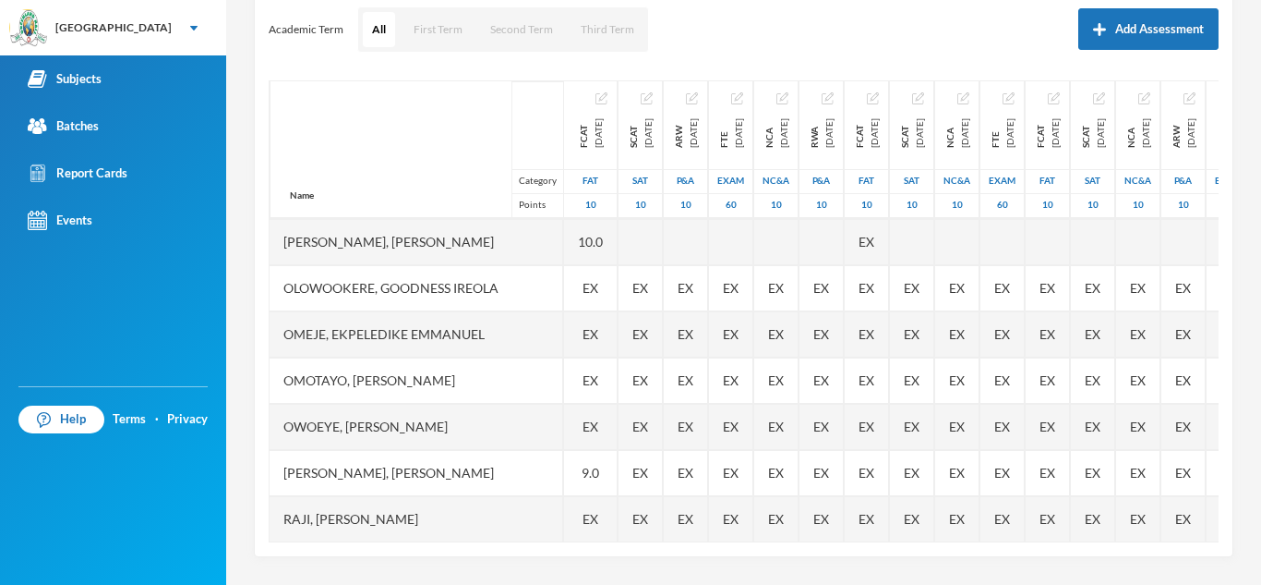
click at [598, 430] on span "EX" at bounding box center [591, 425] width 16 height 19
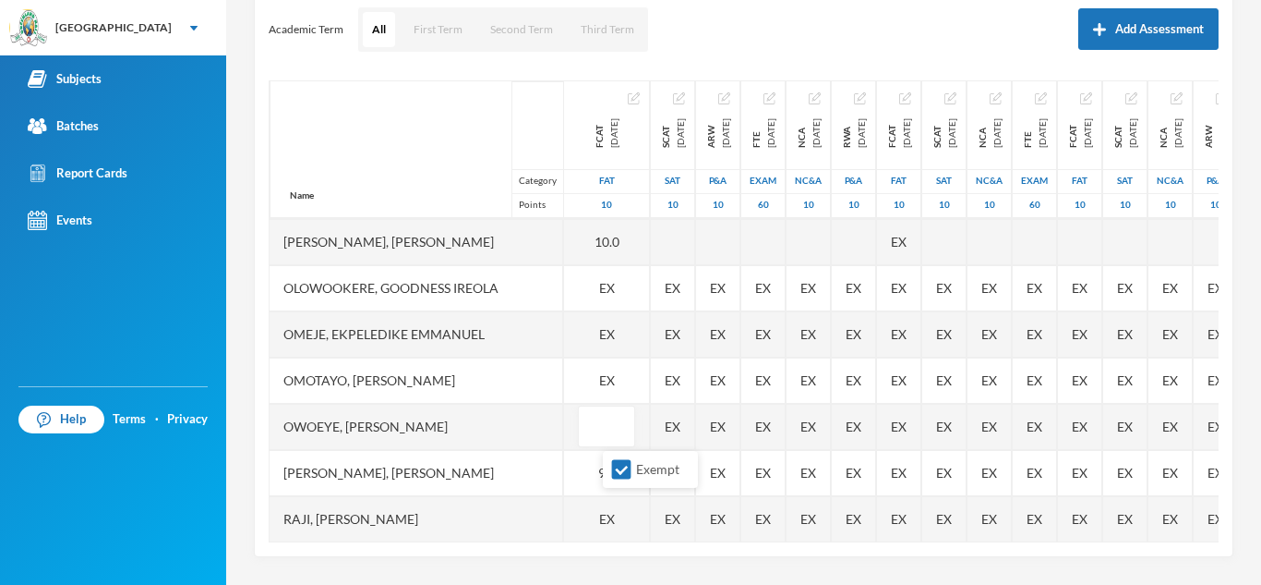
click at [621, 468] on input "Exempt" at bounding box center [621, 469] width 19 height 19
checkbox input "false"
click at [621, 436] on input "text" at bounding box center [606, 427] width 37 height 42
type input "9"
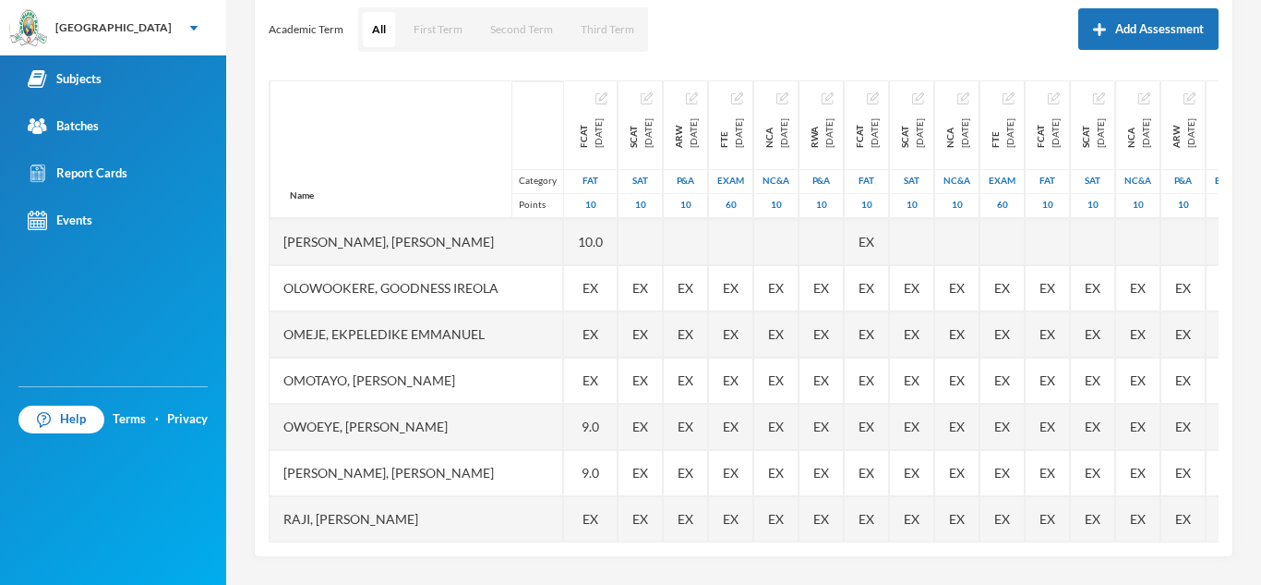
scroll to position [591, 0]
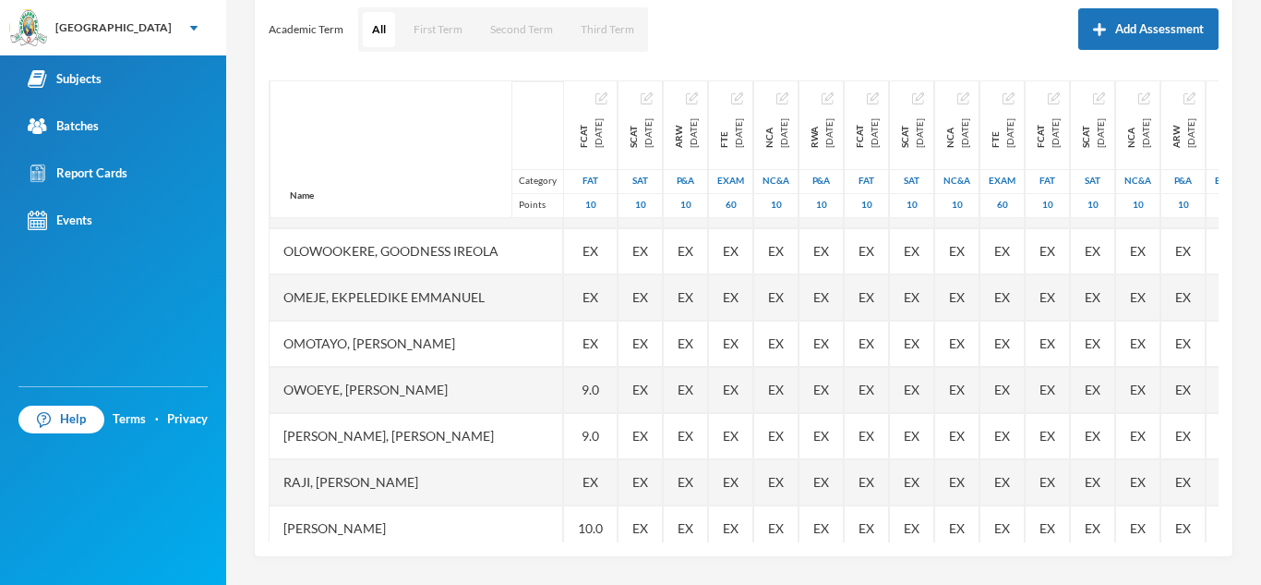
click at [598, 293] on span "EX" at bounding box center [591, 296] width 16 height 19
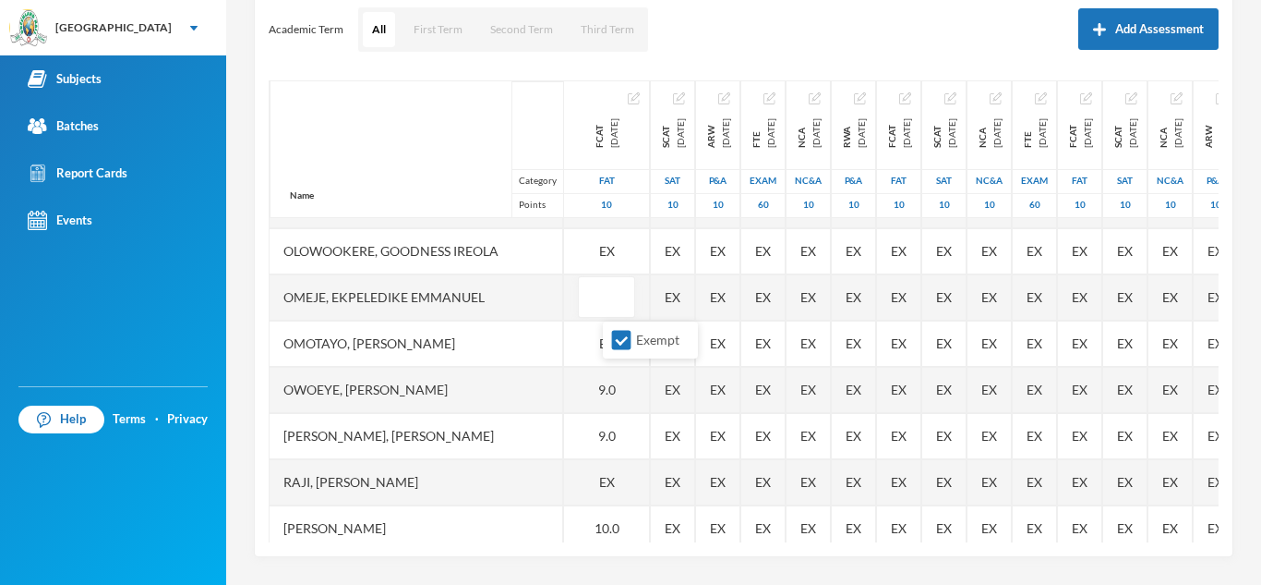
click at [624, 341] on input "Exempt" at bounding box center [621, 340] width 19 height 19
checkbox input "false"
click at [625, 291] on input "text" at bounding box center [606, 298] width 37 height 42
type input "9"
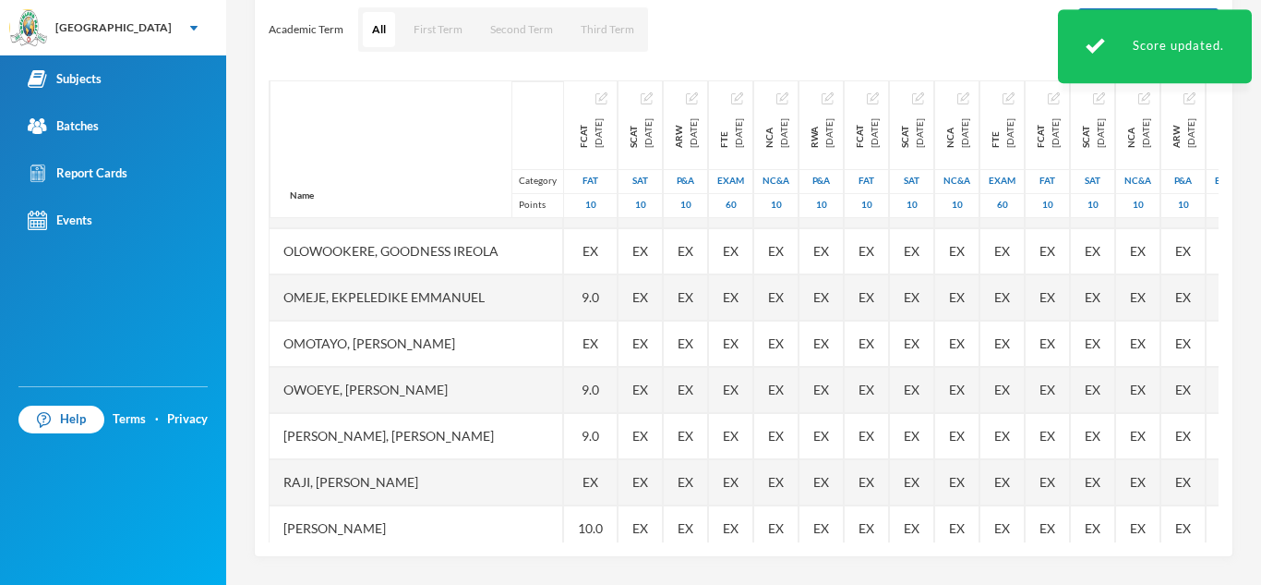
click at [615, 378] on div "9.0" at bounding box center [591, 390] width 54 height 46
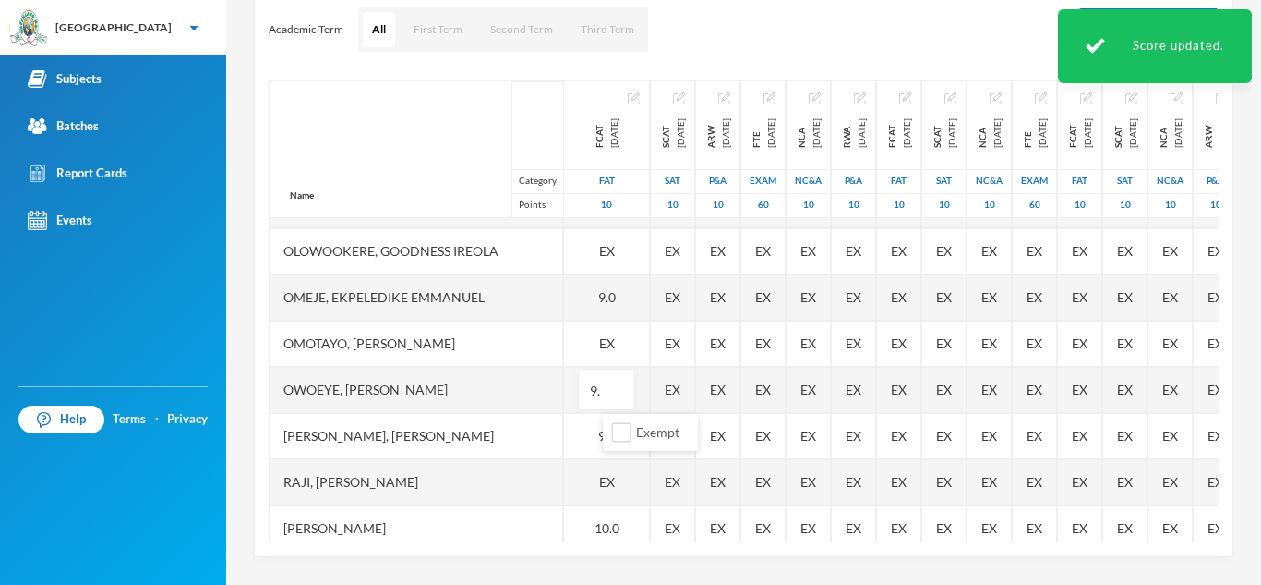
type input "9"
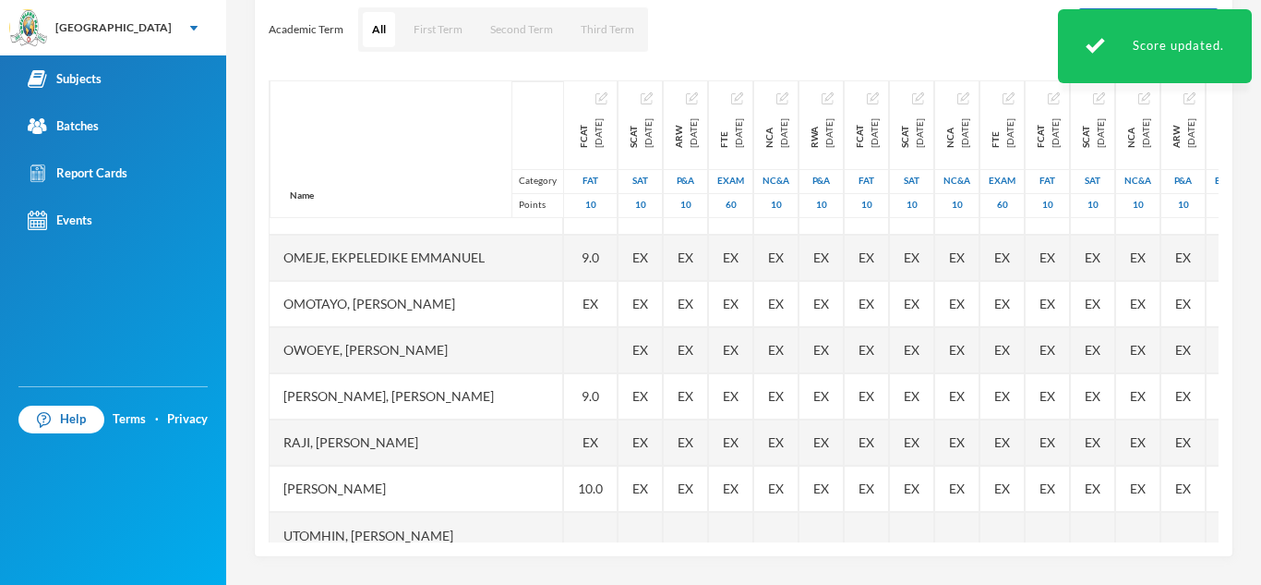
scroll to position [661, 0]
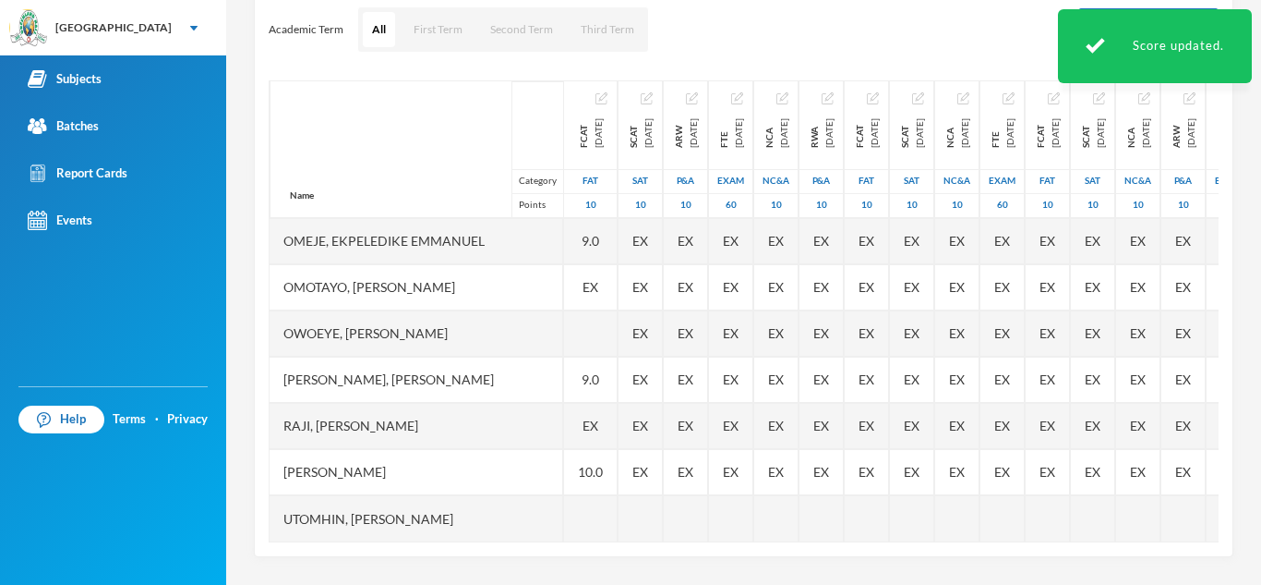
click at [598, 416] on span "EX" at bounding box center [591, 425] width 16 height 19
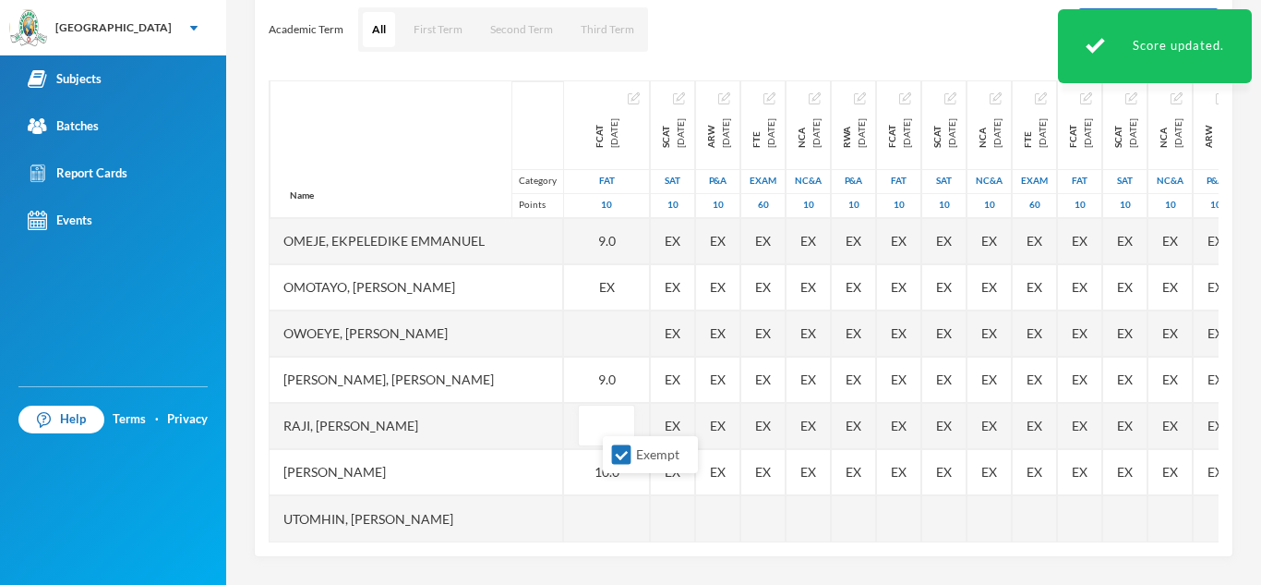
click at [620, 450] on input "Exempt" at bounding box center [621, 454] width 19 height 19
checkbox input "false"
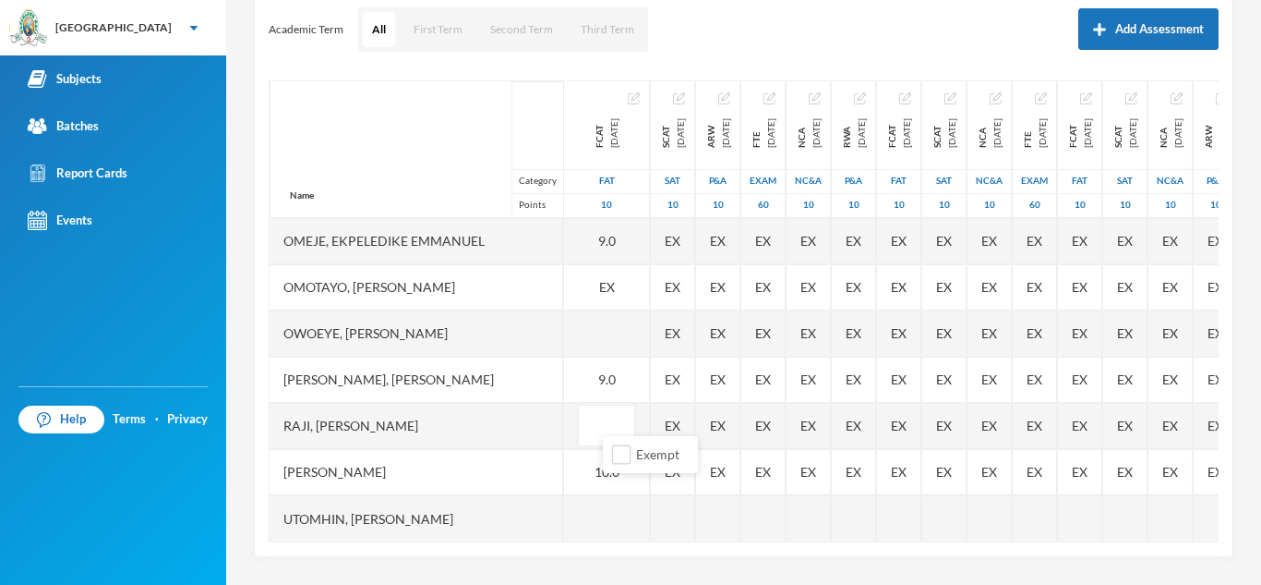
click at [625, 418] on input "text" at bounding box center [606, 426] width 37 height 42
type input "10"
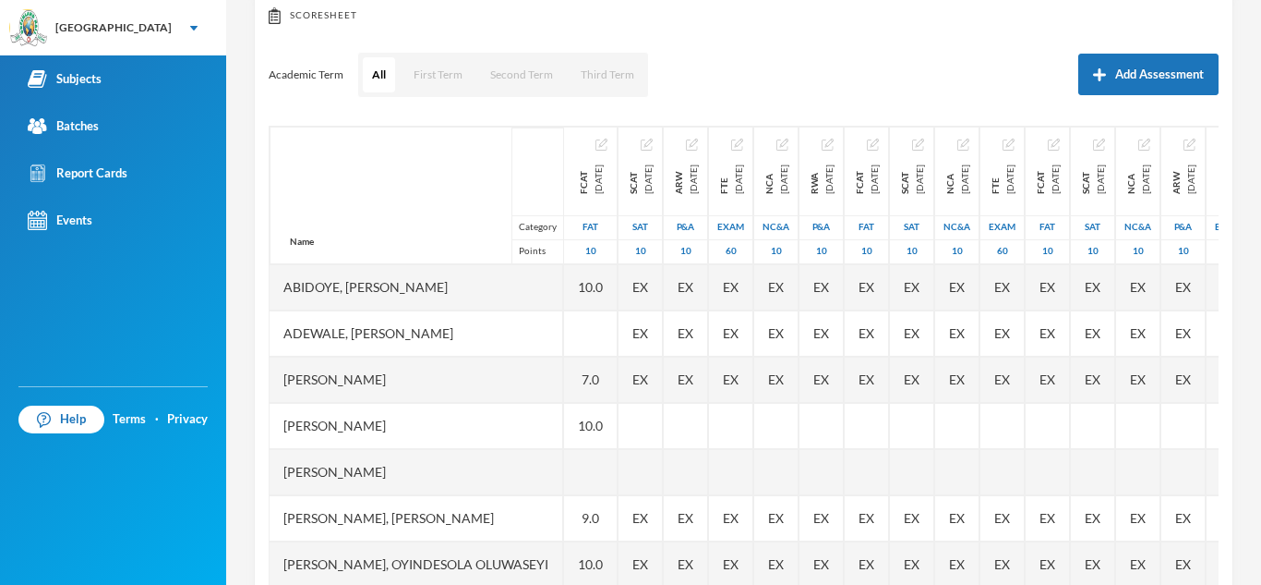
scroll to position [184, 0]
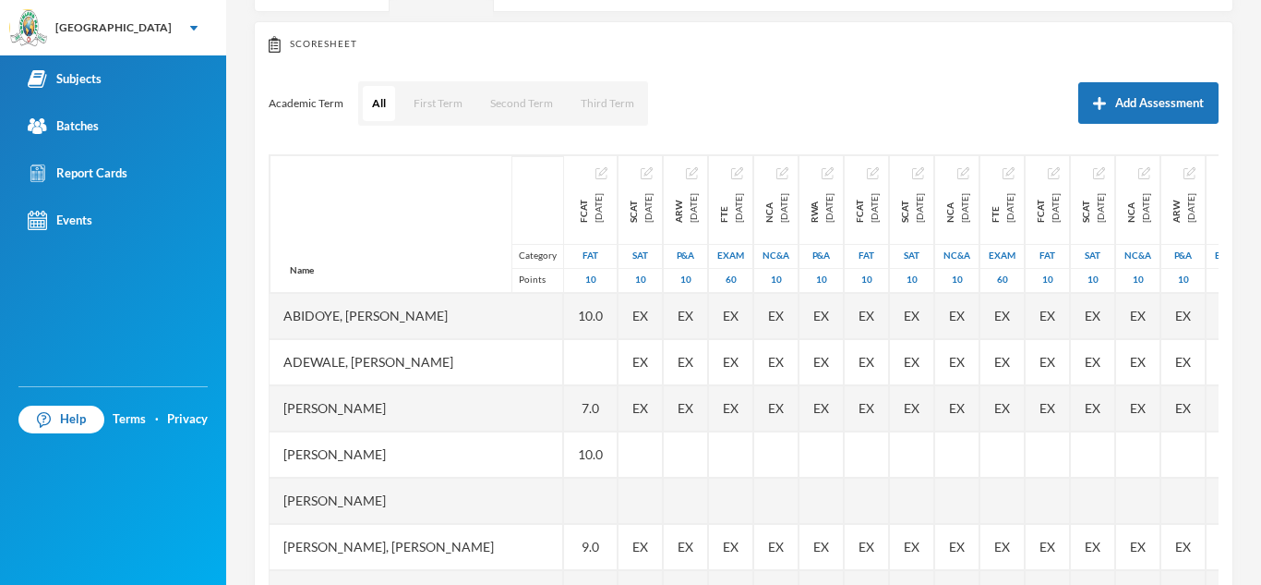
click at [618, 348] on div at bounding box center [591, 362] width 54 height 46
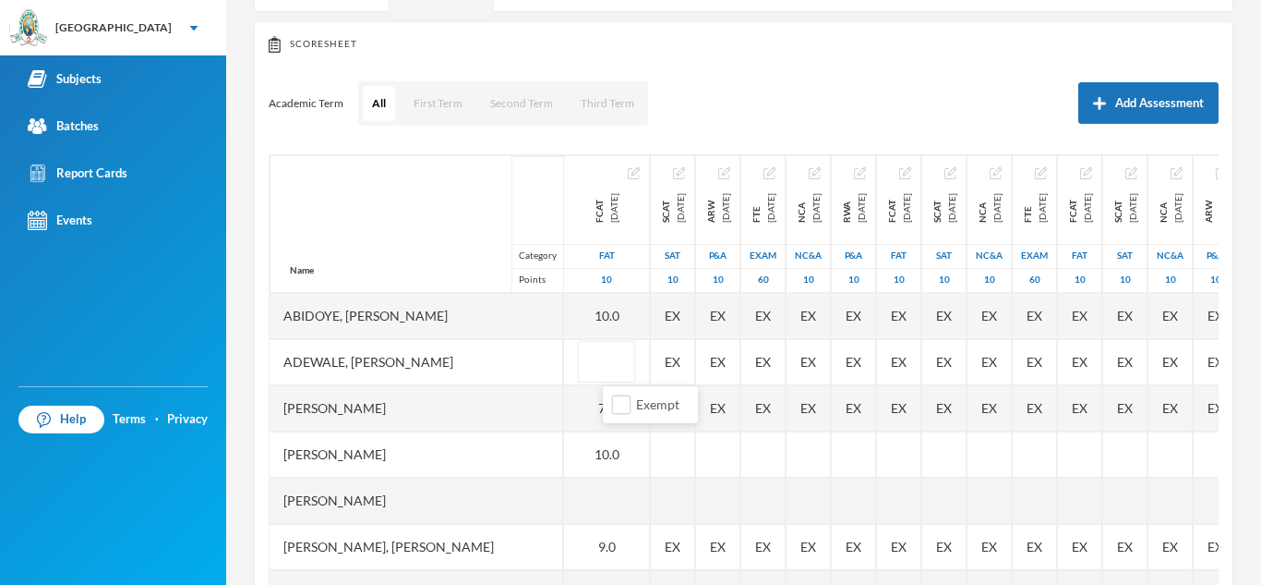
click at [622, 348] on input "text" at bounding box center [606, 363] width 37 height 42
type input "7"
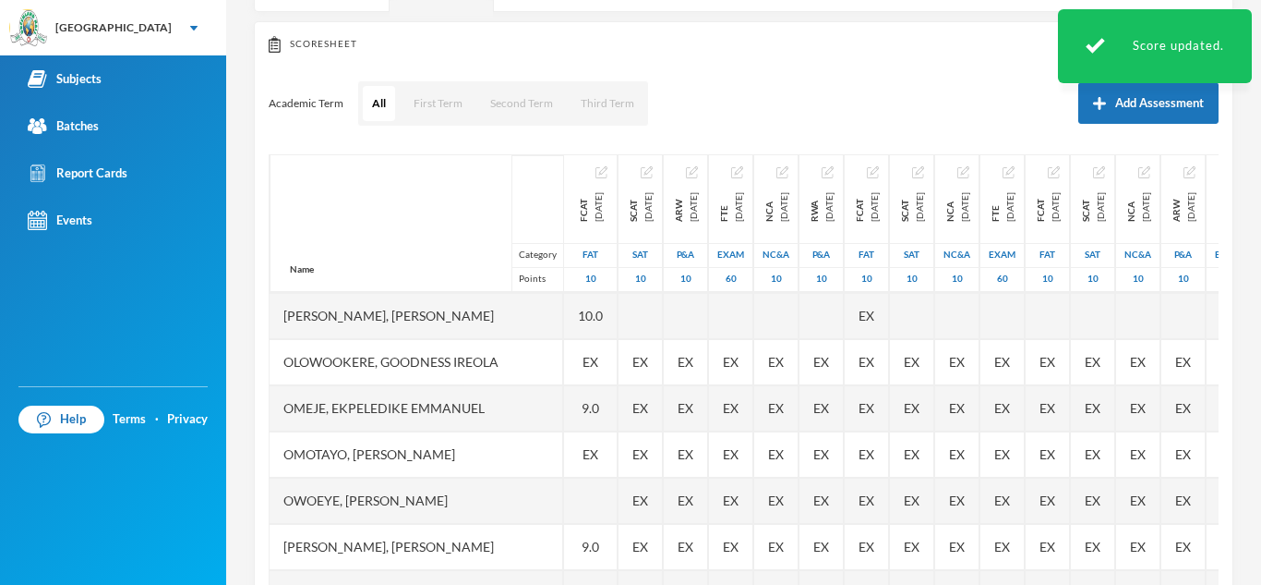
scroll to position [517, 0]
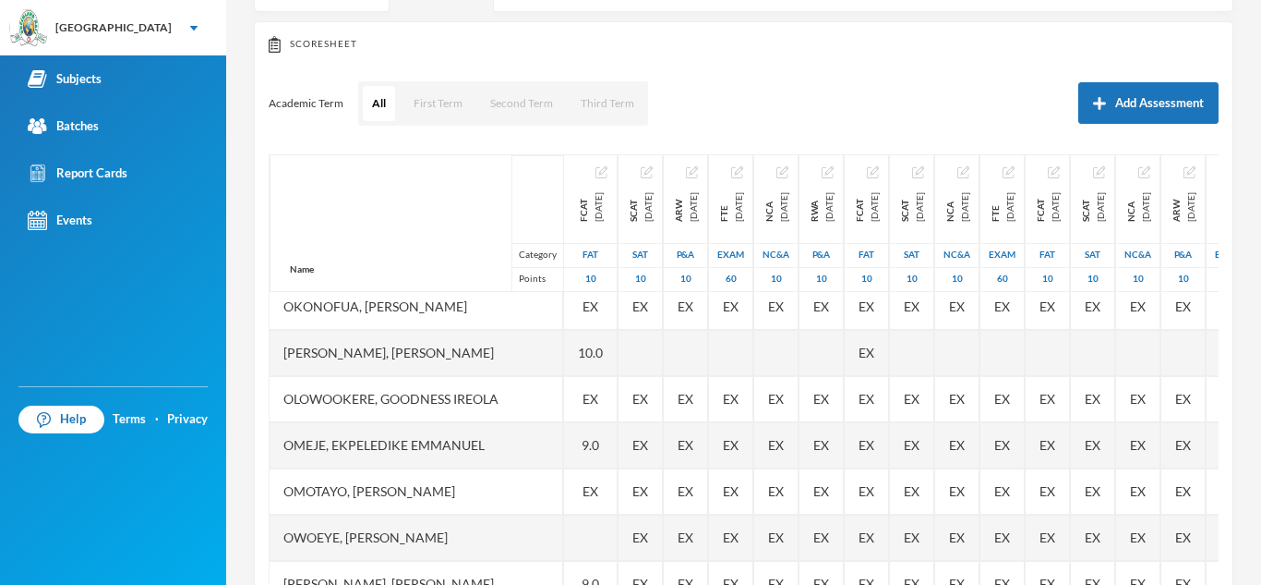
click at [598, 402] on span "EX" at bounding box center [591, 398] width 16 height 19
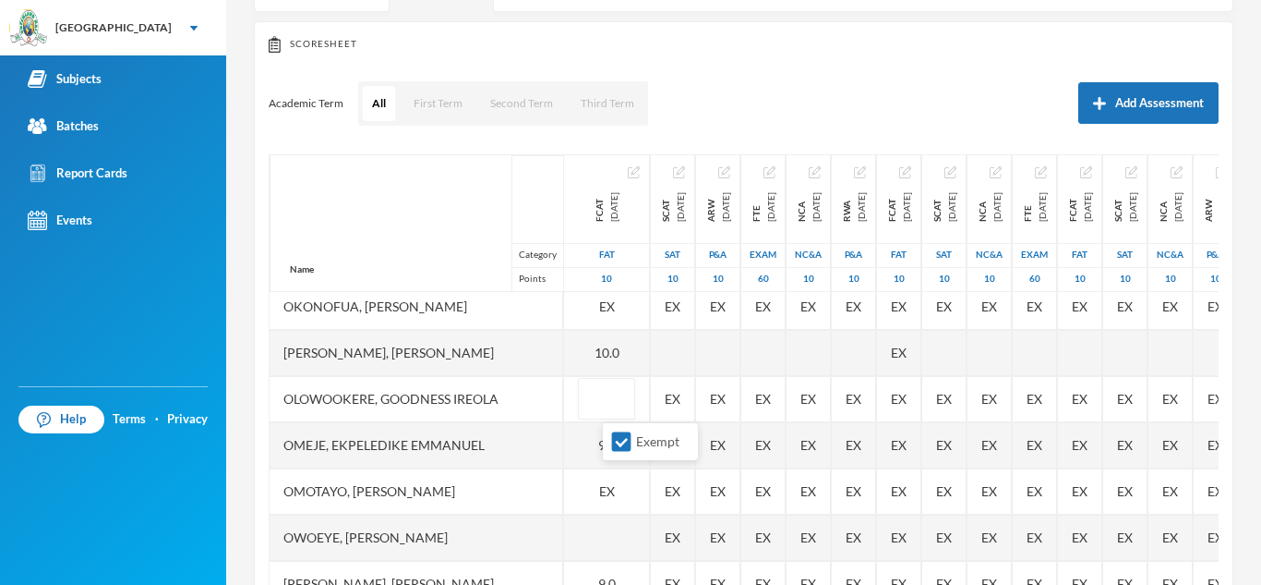
click at [620, 435] on input "Exempt" at bounding box center [621, 441] width 19 height 19
checkbox input "false"
click at [625, 404] on input "text" at bounding box center [606, 400] width 37 height 42
type input "9"
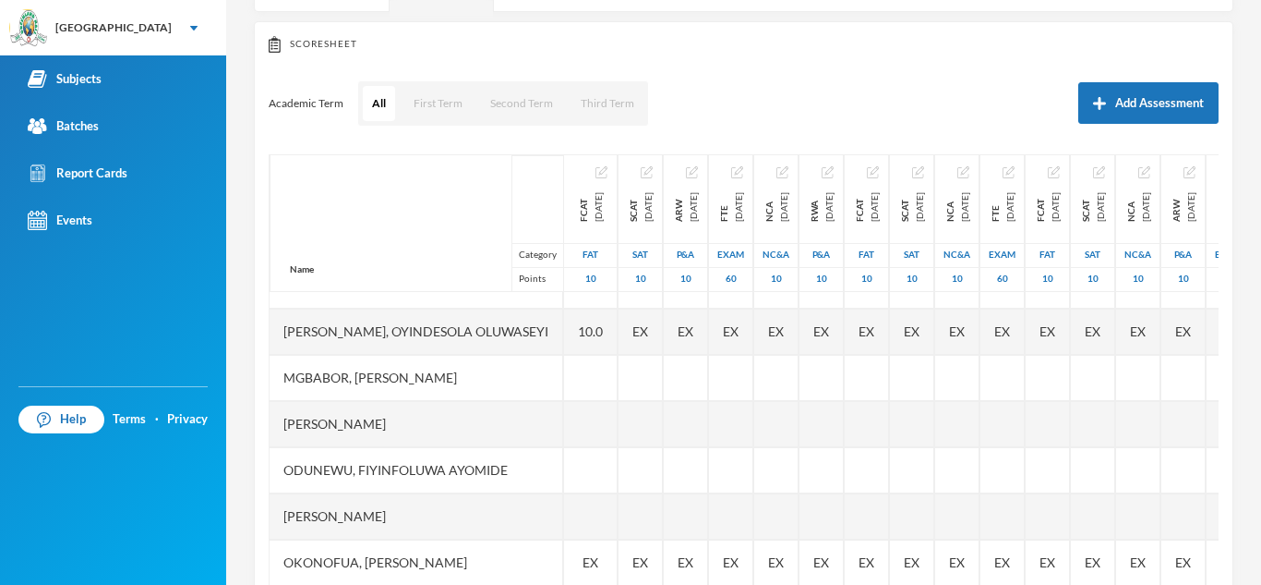
scroll to position [259, 0]
click at [618, 381] on div at bounding box center [591, 380] width 54 height 46
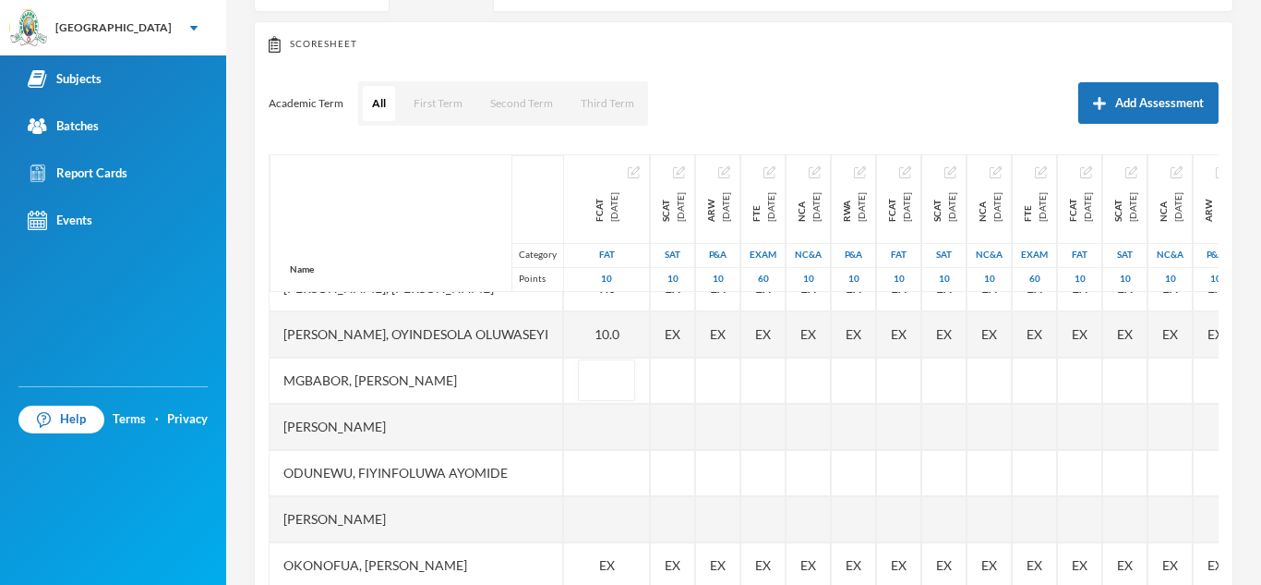
click at [624, 381] on input "text" at bounding box center [606, 381] width 37 height 42
type input "8"
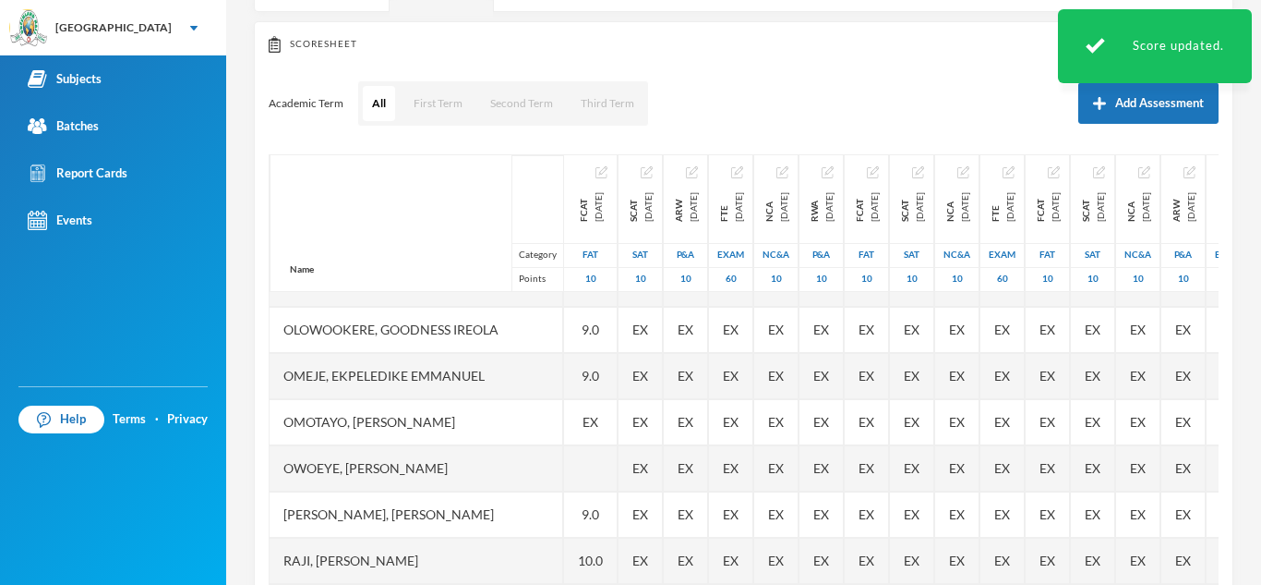
scroll to position [591, 0]
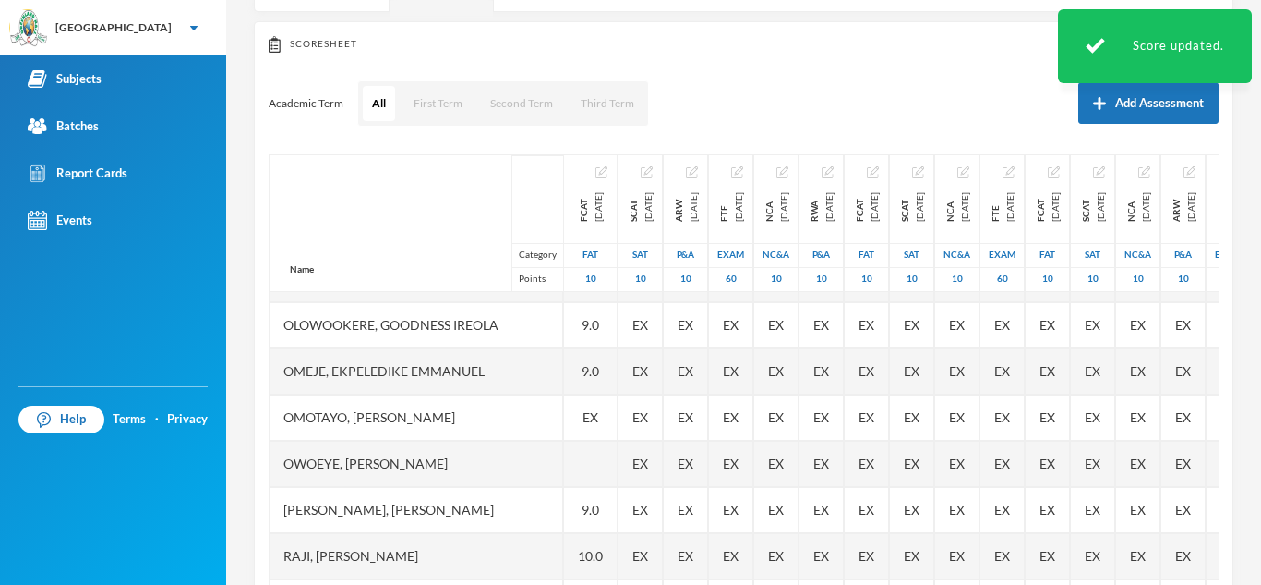
click at [598, 412] on span "EX" at bounding box center [591, 416] width 16 height 19
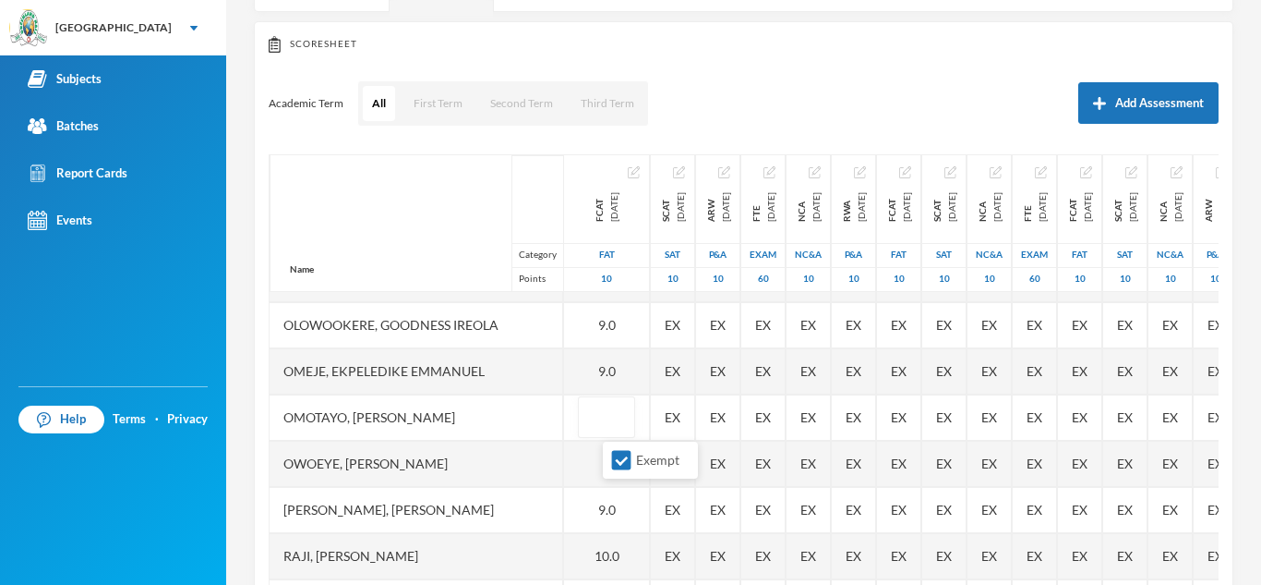
click at [619, 455] on input "Exempt" at bounding box center [621, 460] width 19 height 19
checkbox input "false"
click at [625, 426] on input "text" at bounding box center [606, 418] width 37 height 42
type input "9"
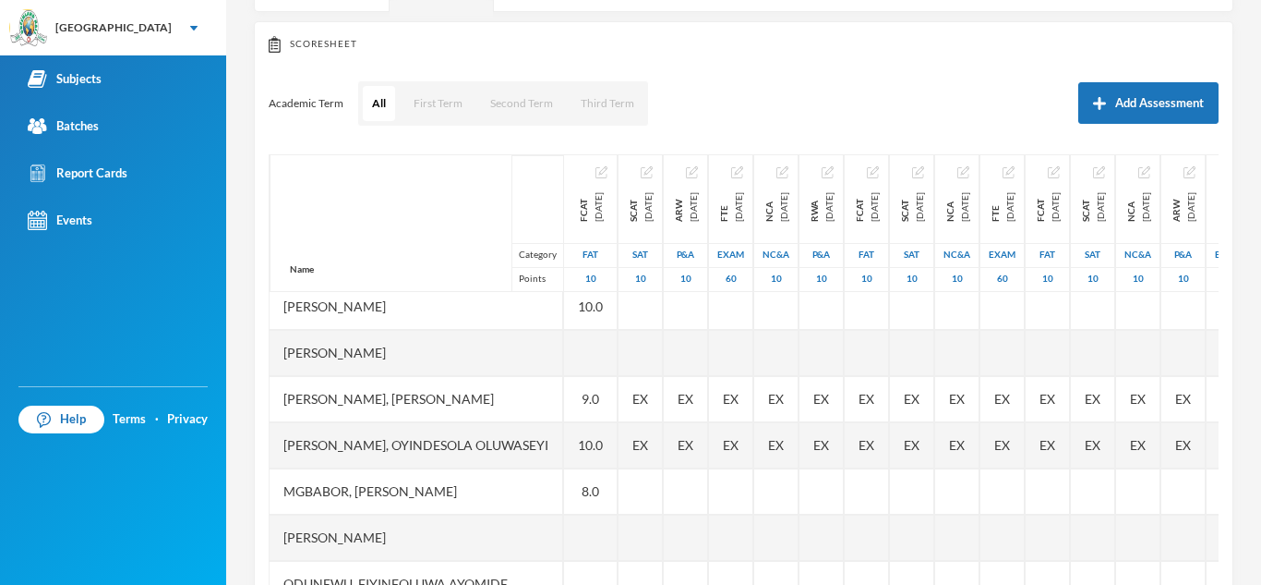
scroll to position [111, 0]
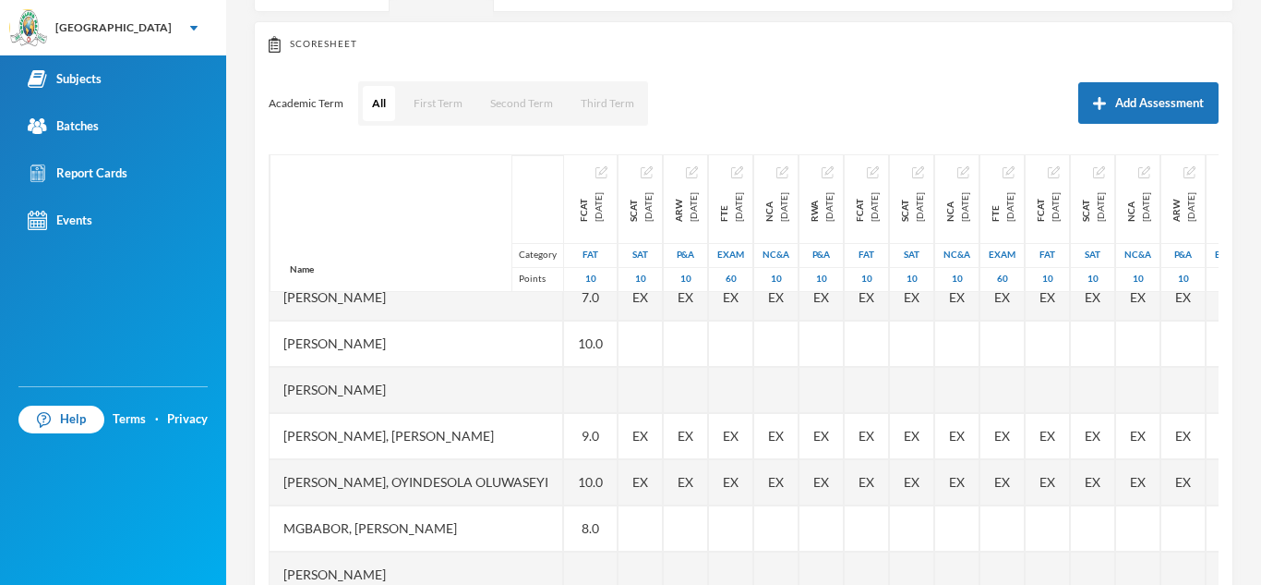
click at [618, 384] on div at bounding box center [591, 390] width 54 height 46
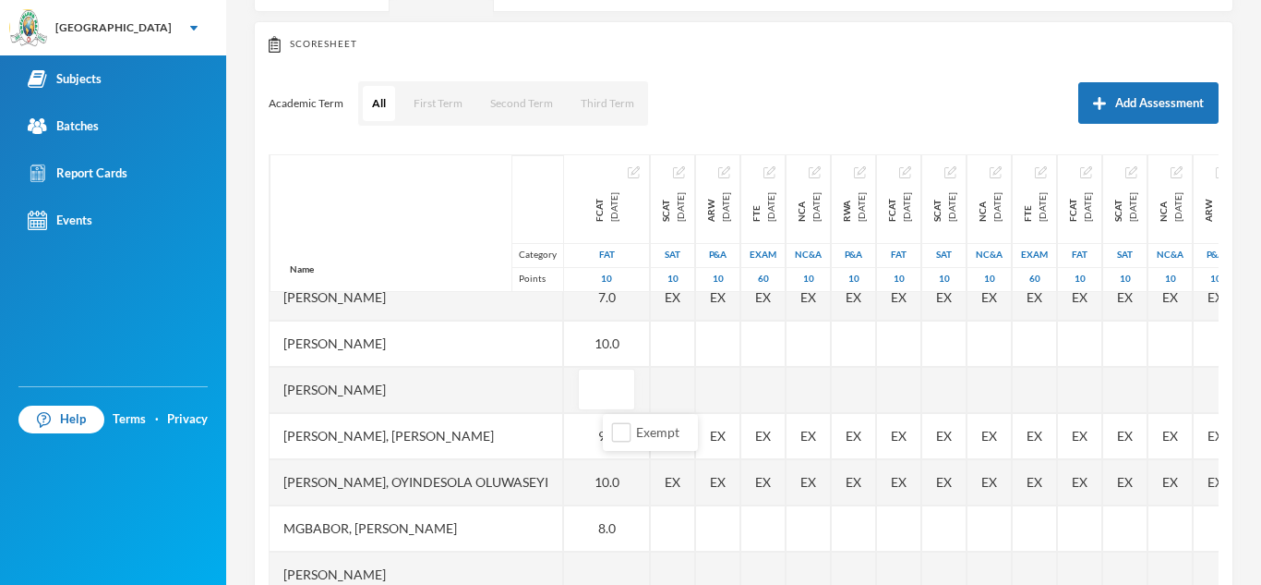
type input "9"
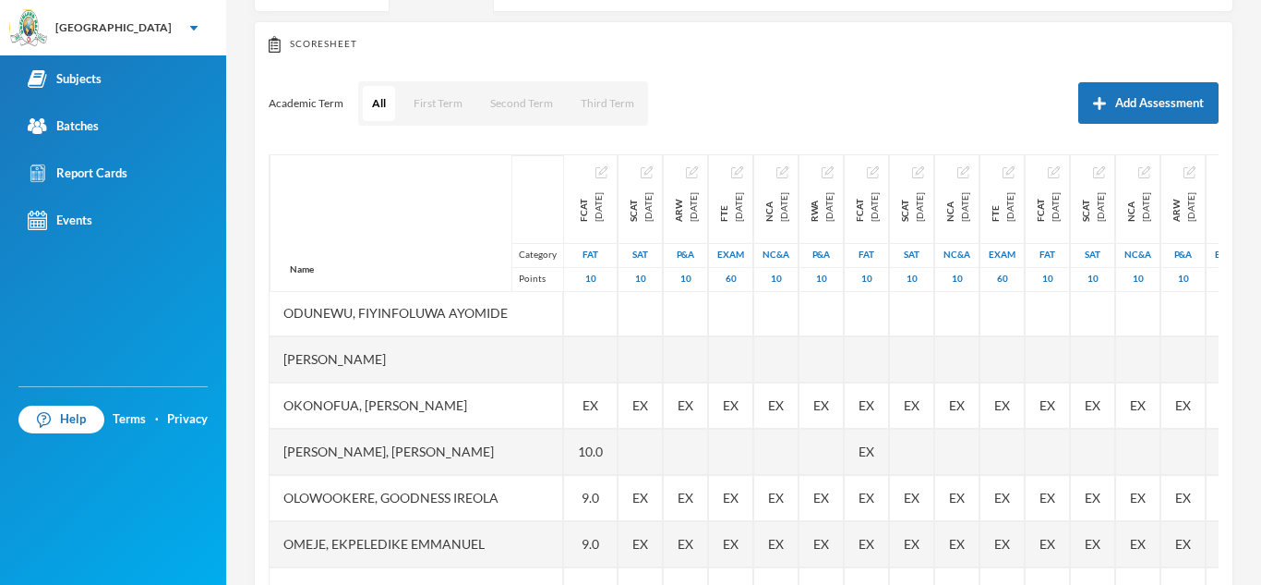
scroll to position [443, 0]
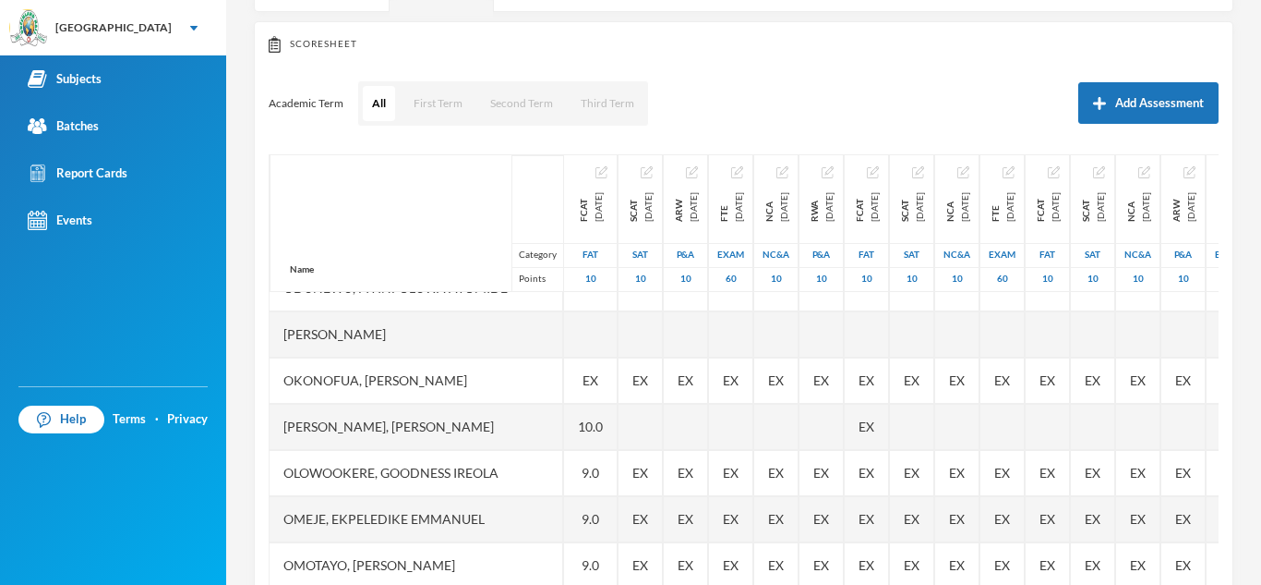
click at [598, 384] on span "EX" at bounding box center [591, 379] width 16 height 19
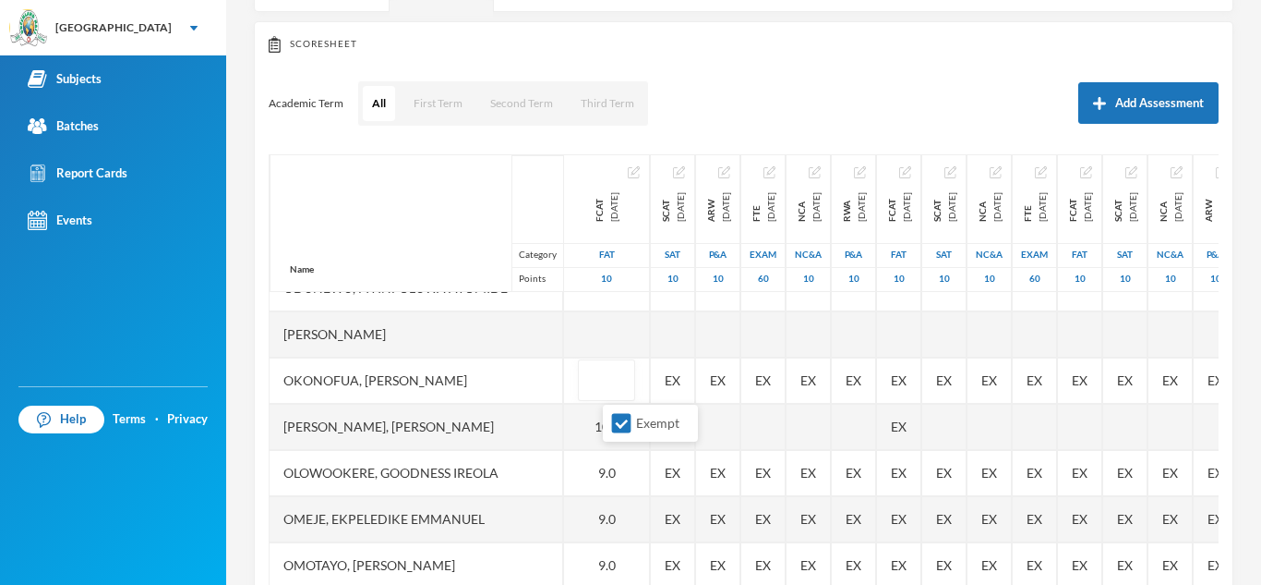
click at [618, 421] on input "Exempt" at bounding box center [621, 423] width 19 height 19
checkbox input "false"
click at [625, 381] on input "text" at bounding box center [606, 381] width 37 height 42
type input "10"
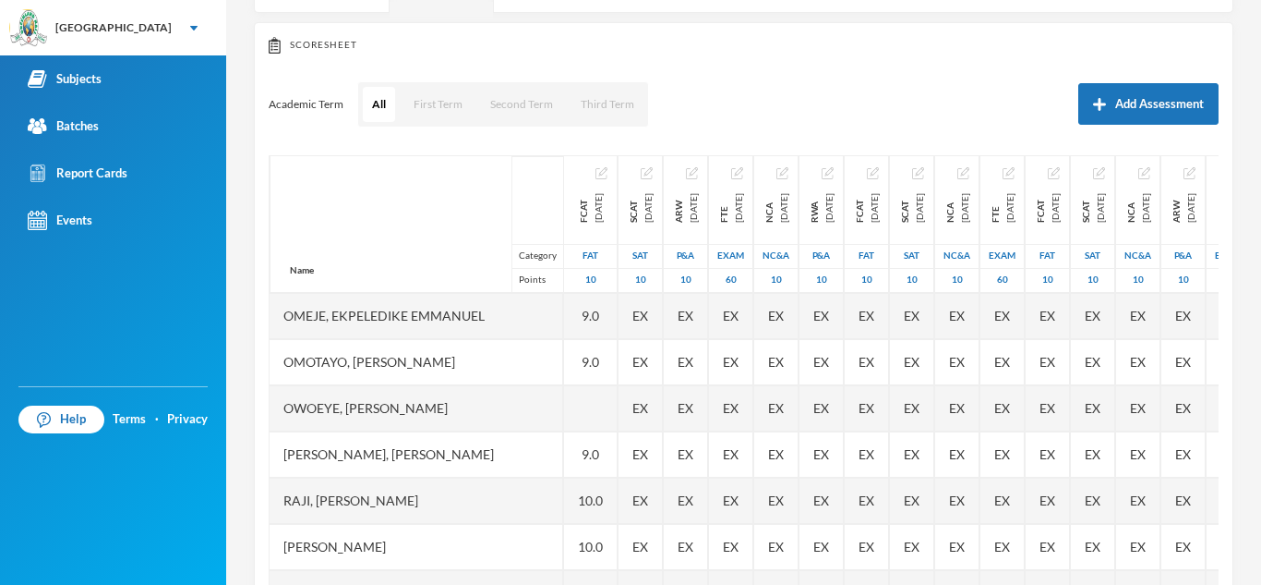
scroll to position [185, 0]
click at [618, 383] on div at bounding box center [591, 406] width 54 height 46
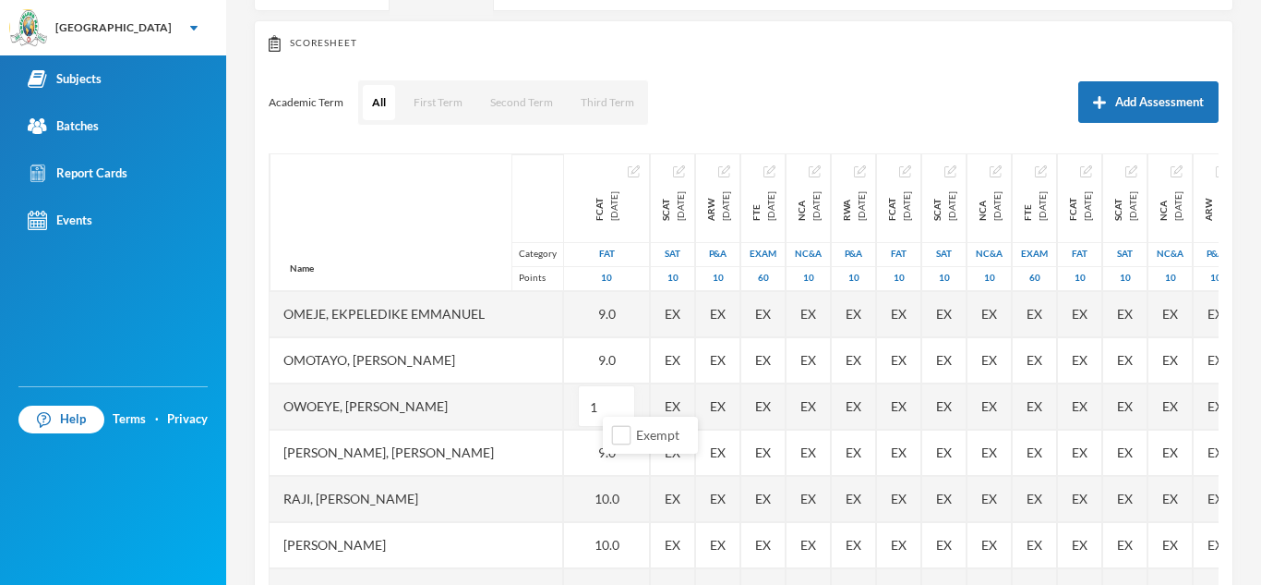
type input "10"
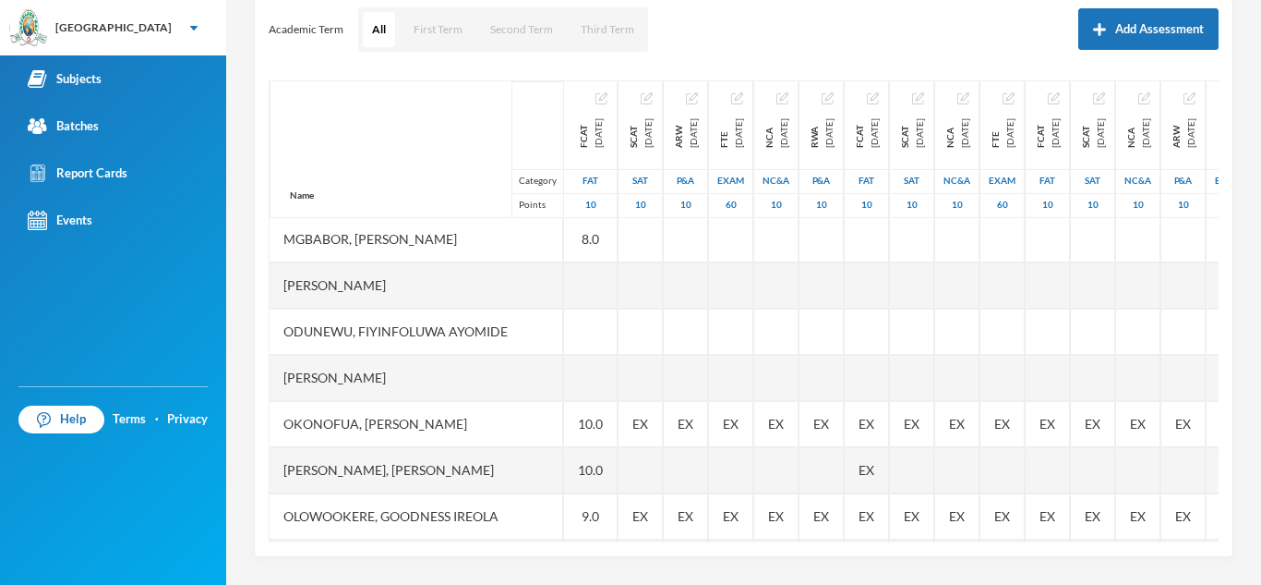
scroll to position [292, 0]
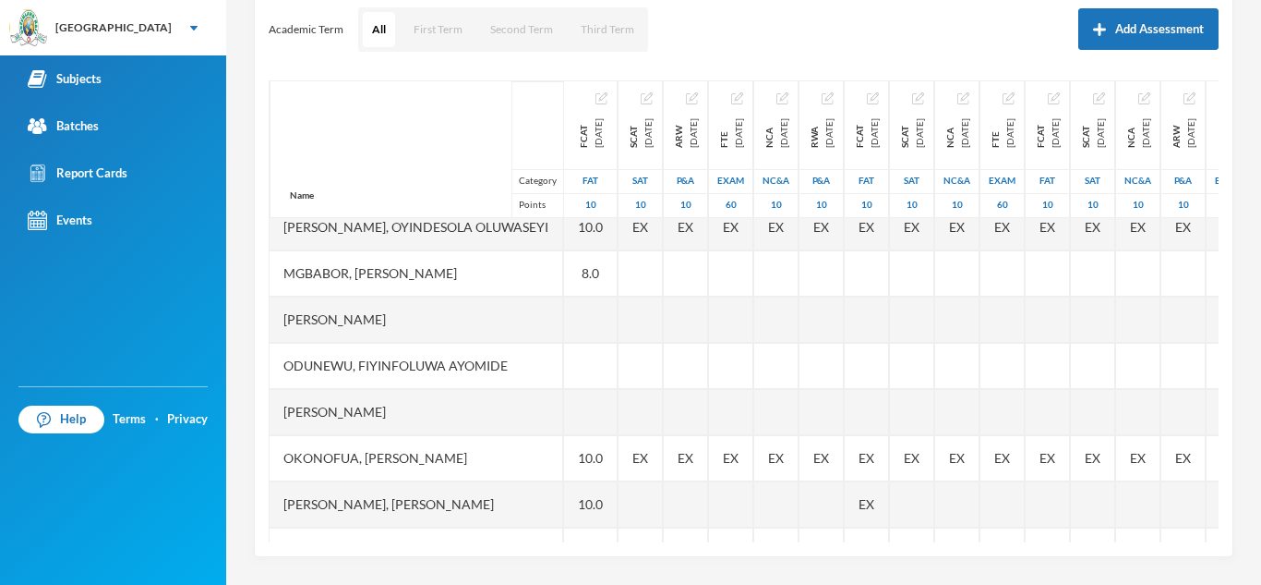
click at [618, 376] on div at bounding box center [591, 366] width 54 height 46
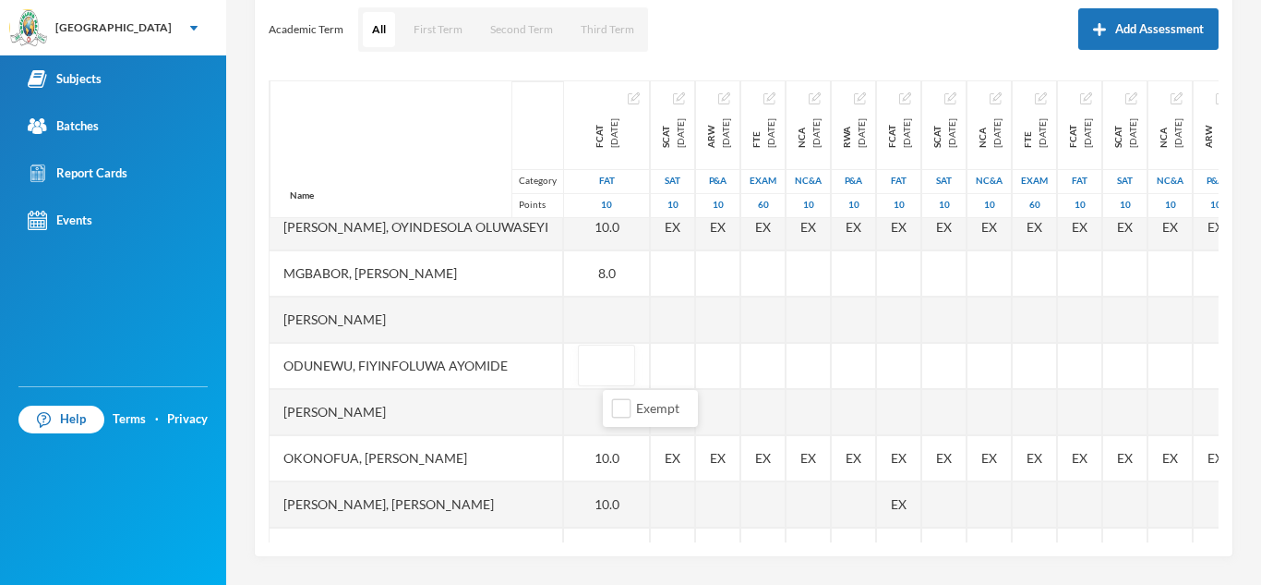
type input "8"
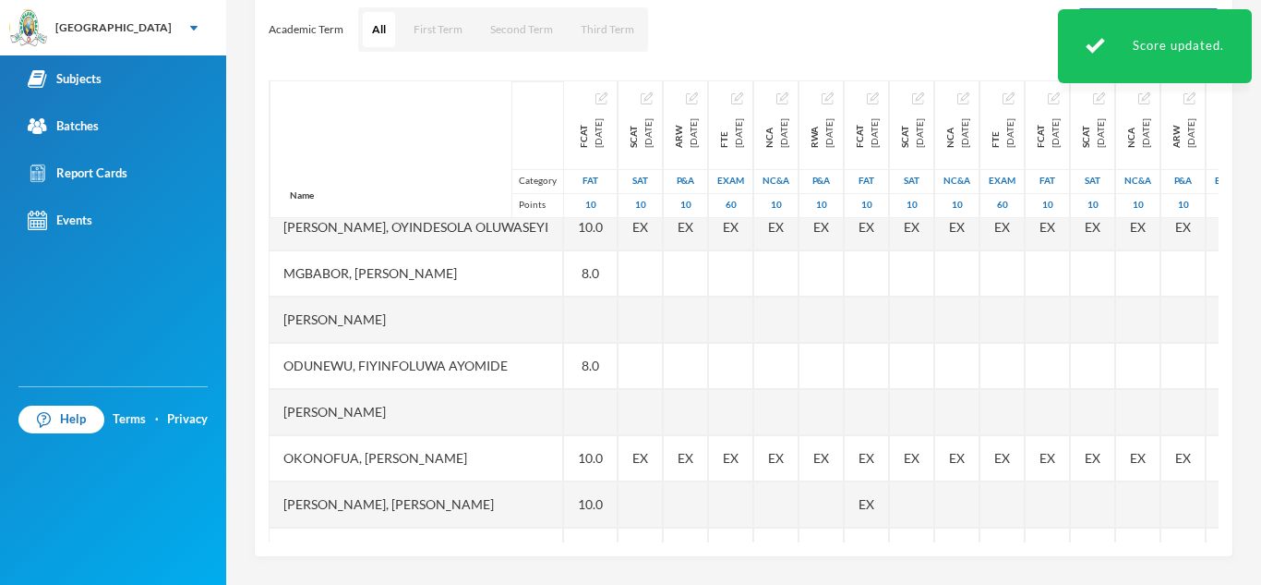
click at [618, 314] on div at bounding box center [591, 319] width 54 height 46
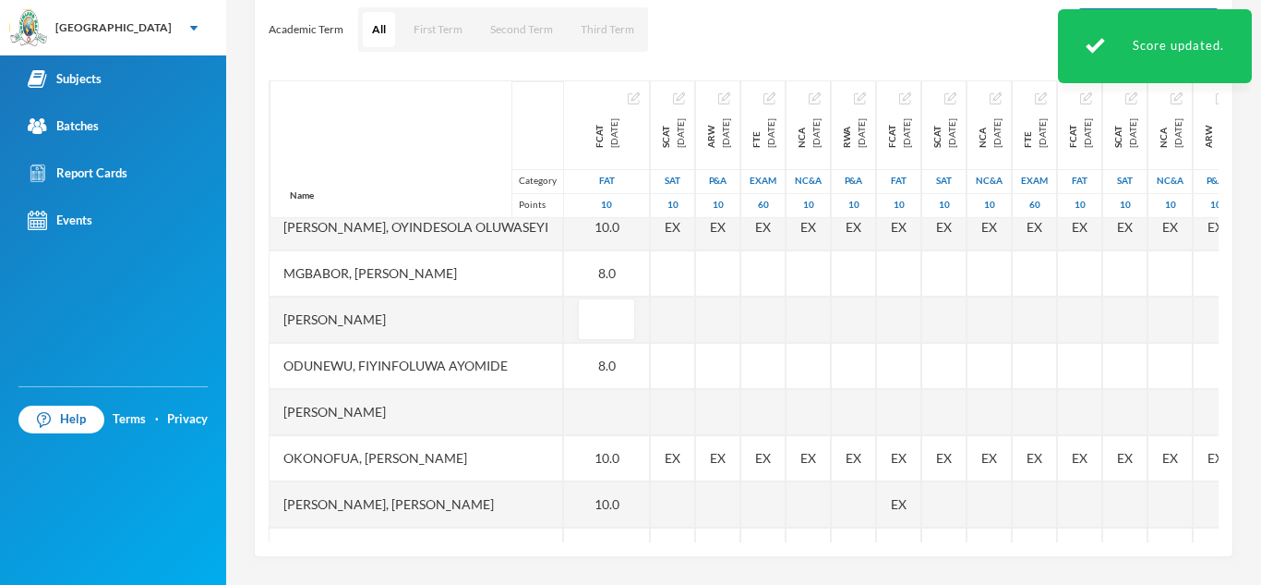
click at [625, 314] on input "text" at bounding box center [606, 320] width 37 height 42
type input "10"
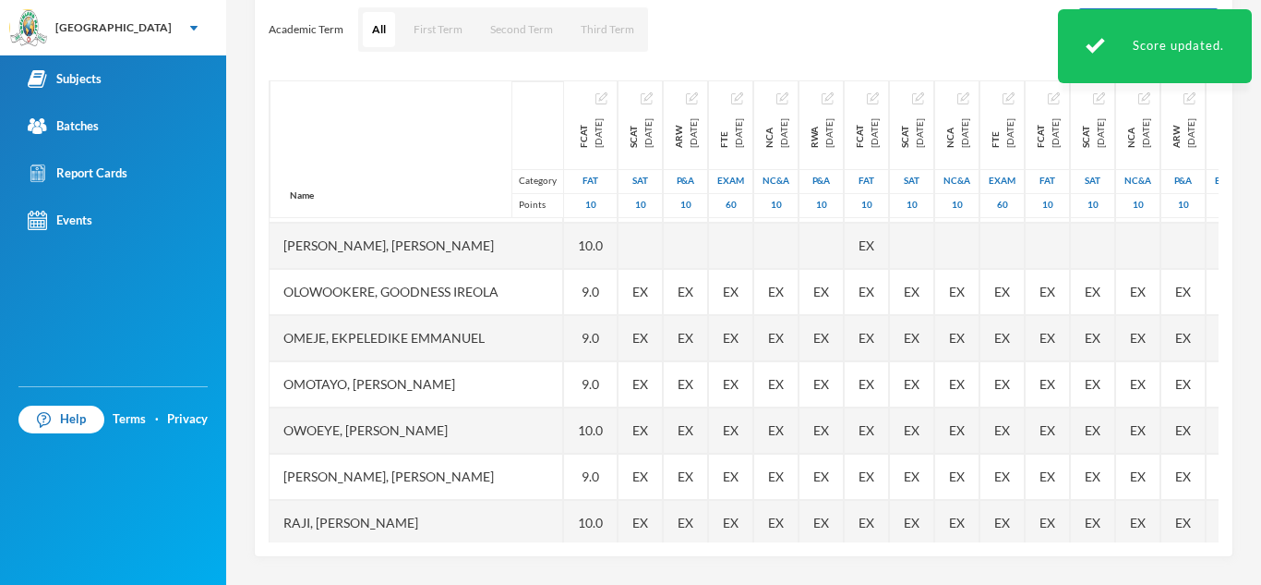
scroll to position [661, 0]
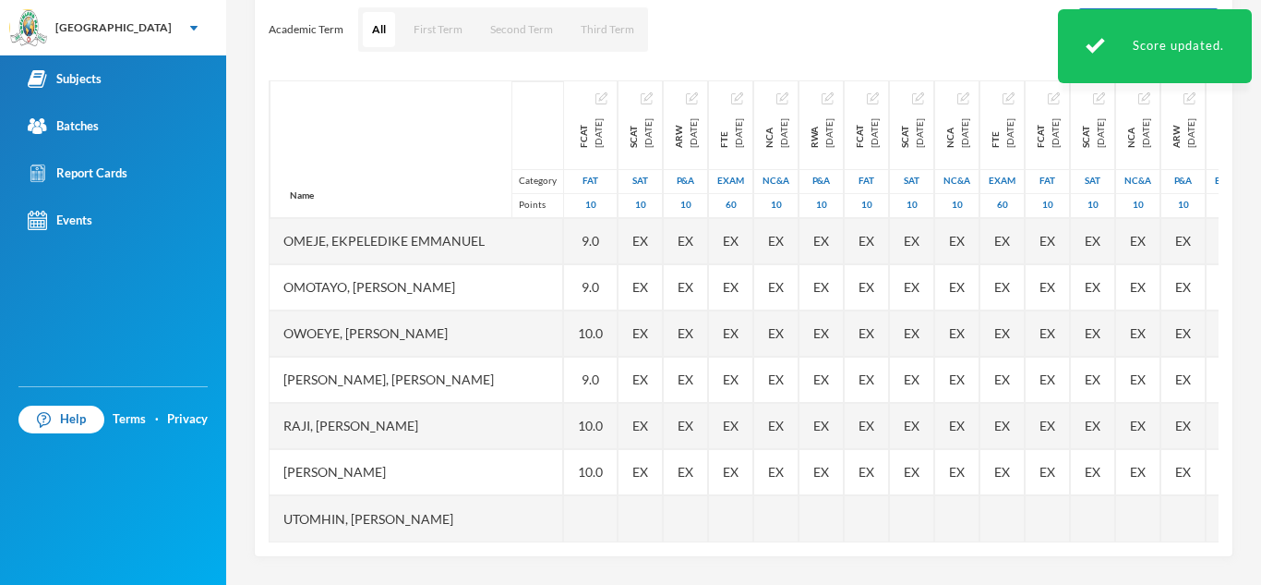
click at [602, 495] on div at bounding box center [591, 518] width 54 height 46
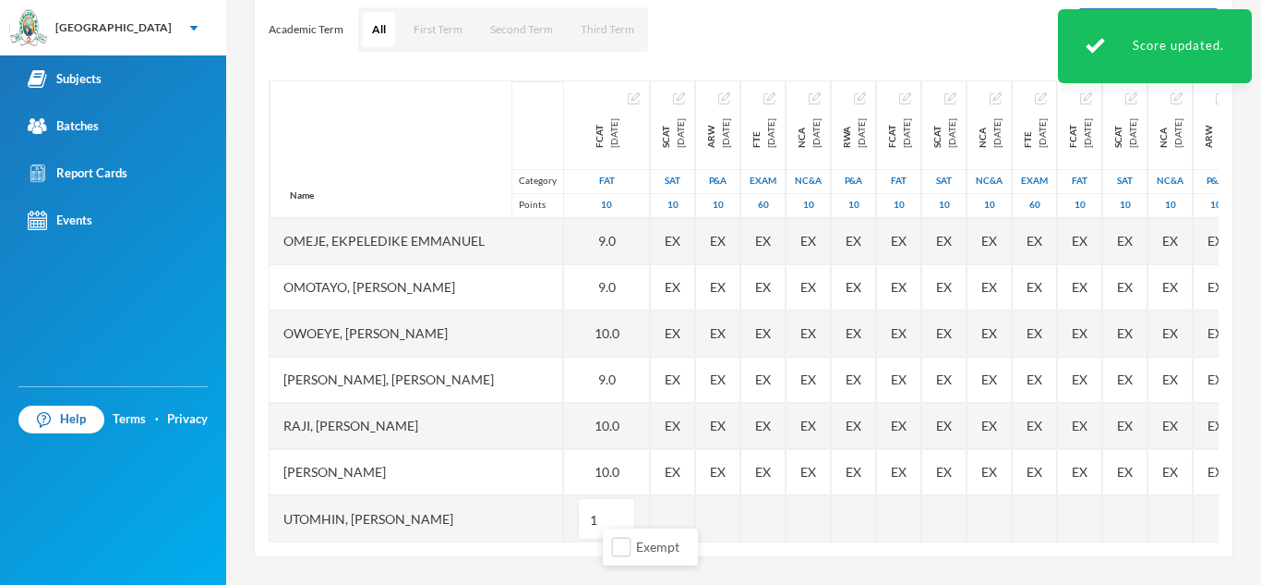
type input "10"
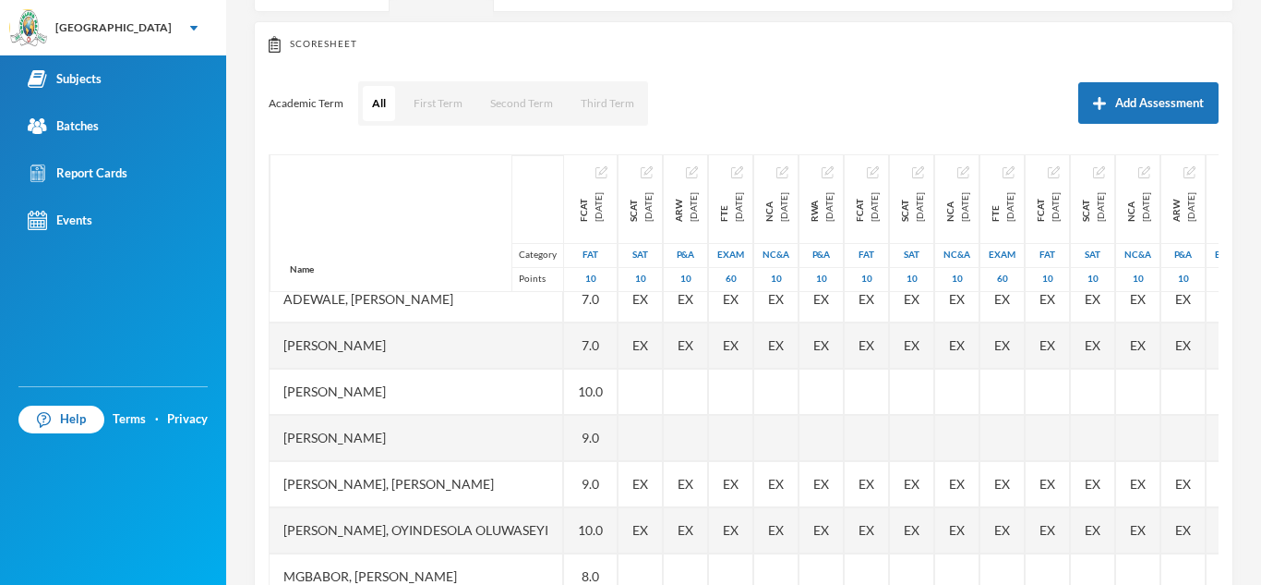
scroll to position [0, 0]
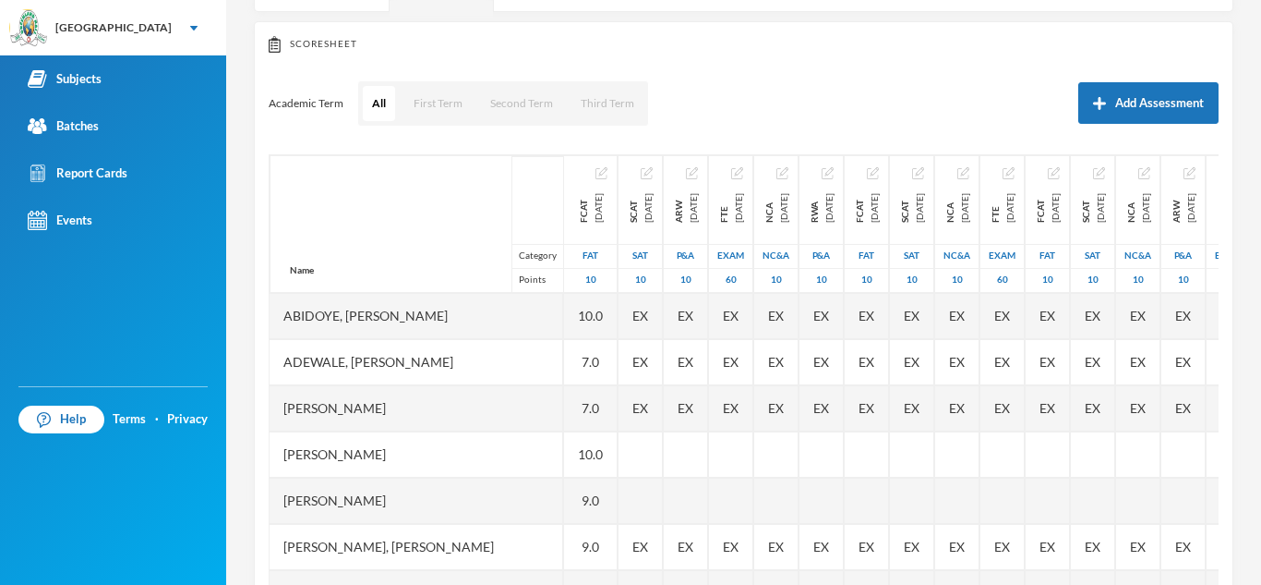
click at [421, 98] on button "First Term" at bounding box center [437, 103] width 67 height 35
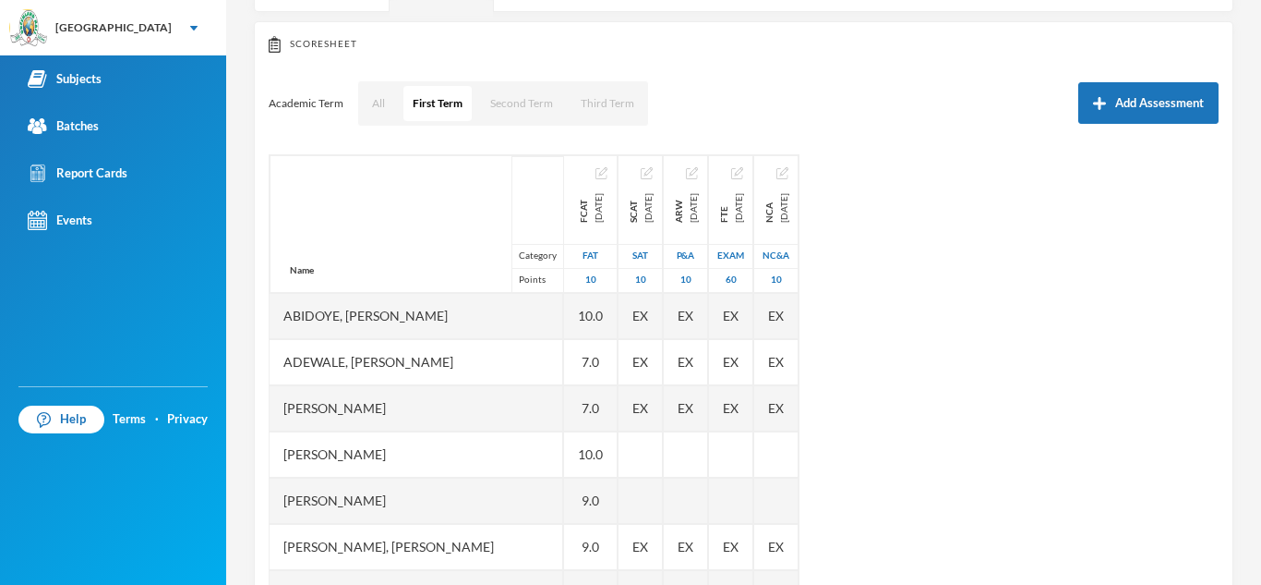
click at [380, 93] on button "All" at bounding box center [378, 103] width 31 height 35
